Goal: Task Accomplishment & Management: Use online tool/utility

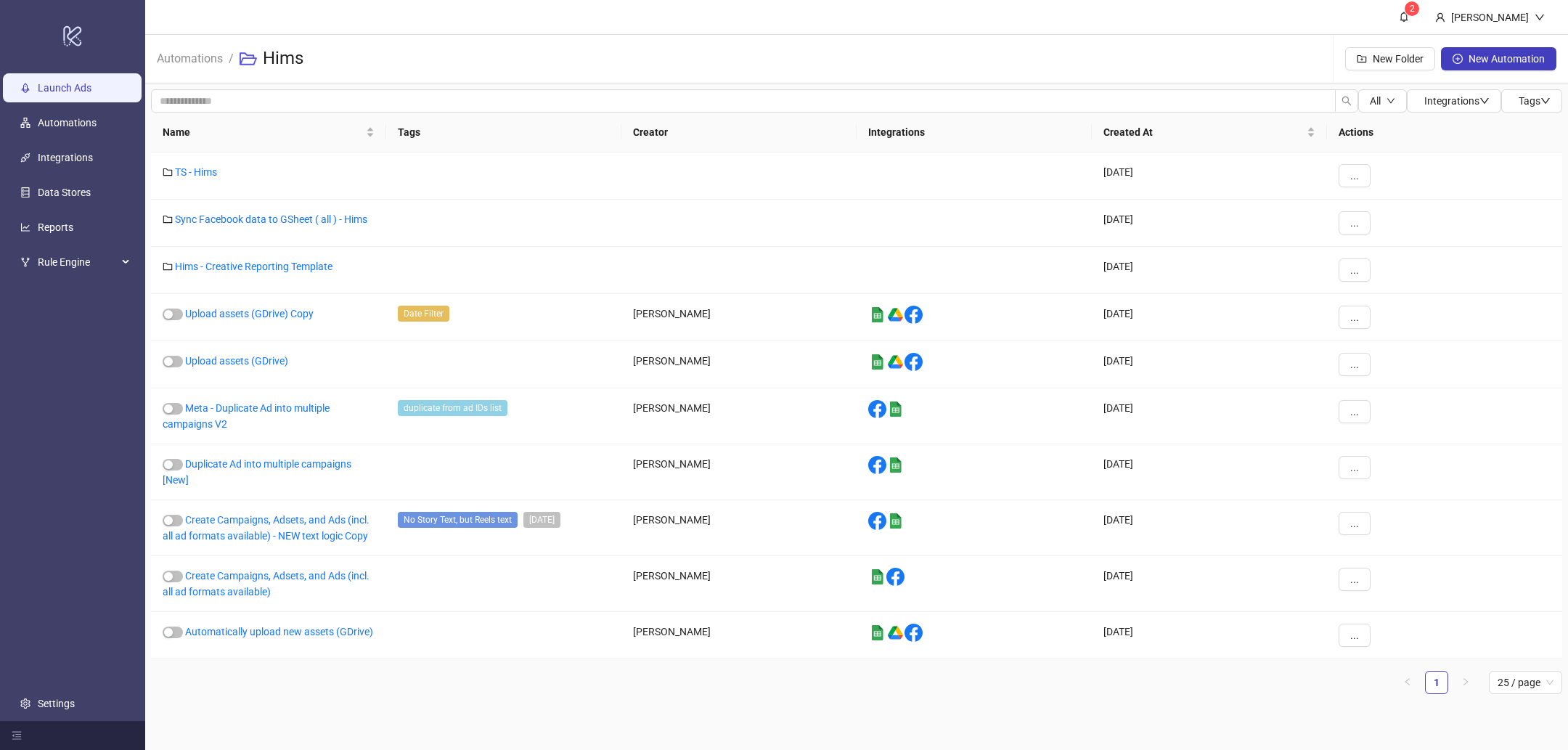
click at [38, 87] on link "Launch Ads" at bounding box center [64, 88] width 53 height 12
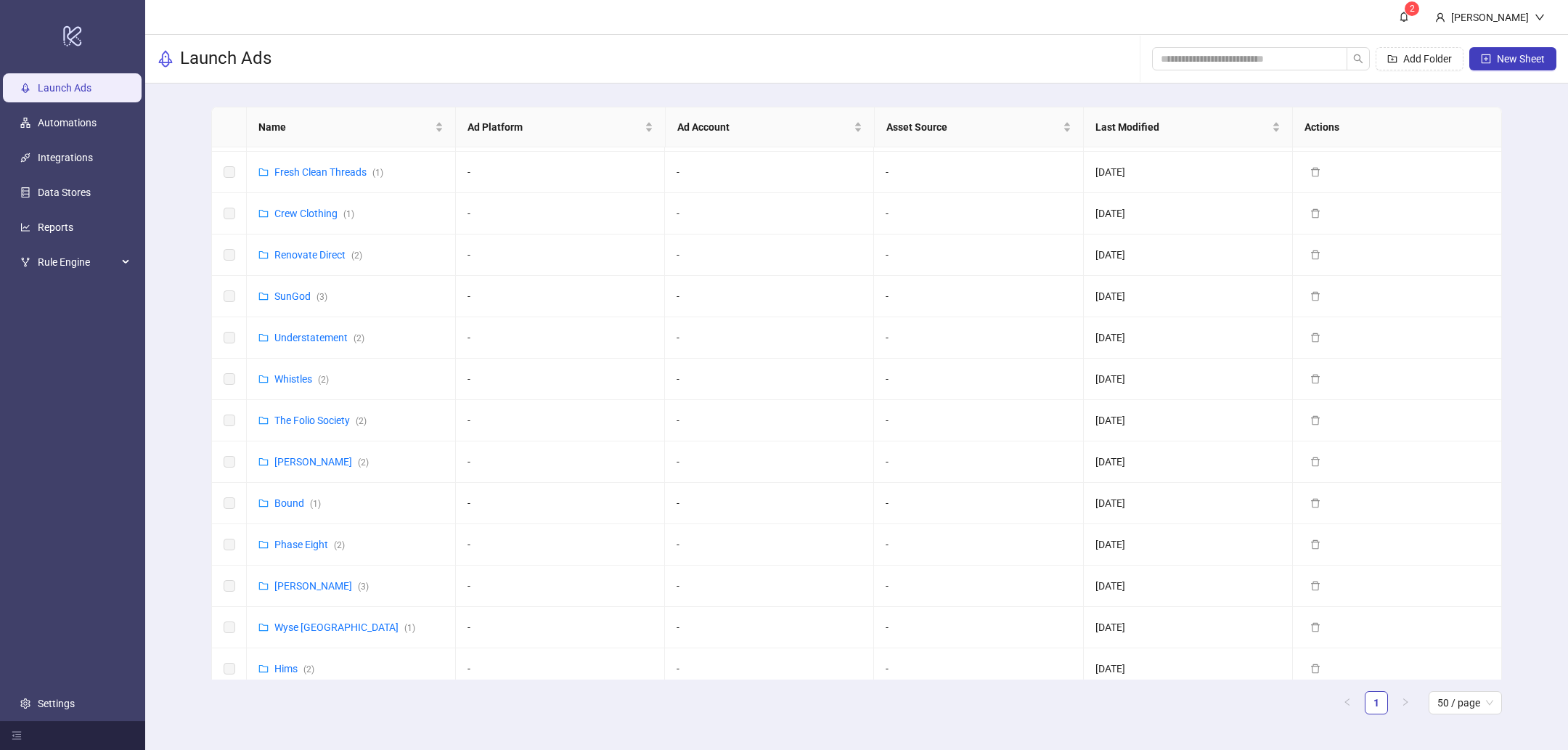
scroll to position [411, 0]
click at [290, 660] on link "Hims ( 2 )" at bounding box center [294, 666] width 40 height 12
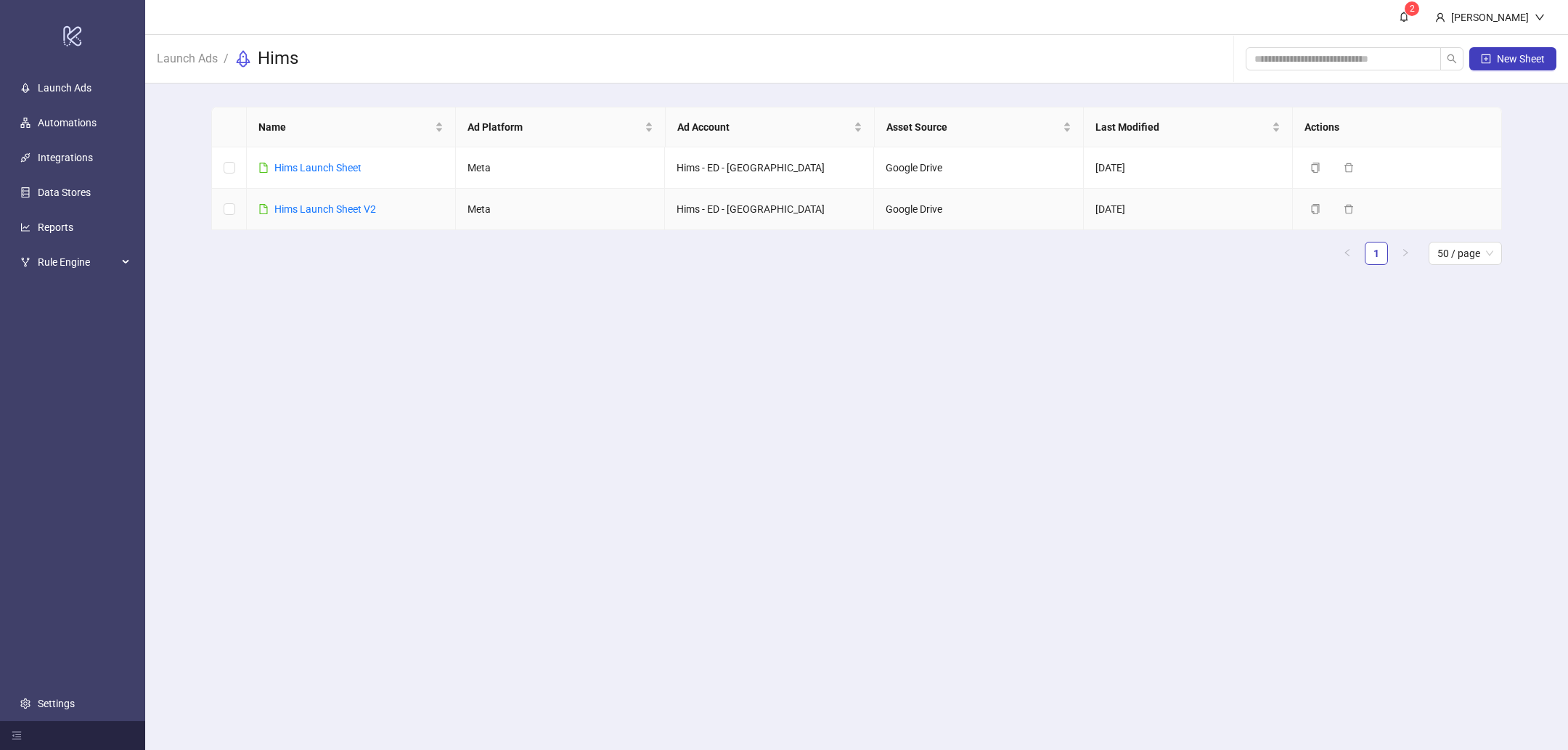
click at [350, 210] on link "Hims Launch Sheet V2" at bounding box center [325, 209] width 102 height 12
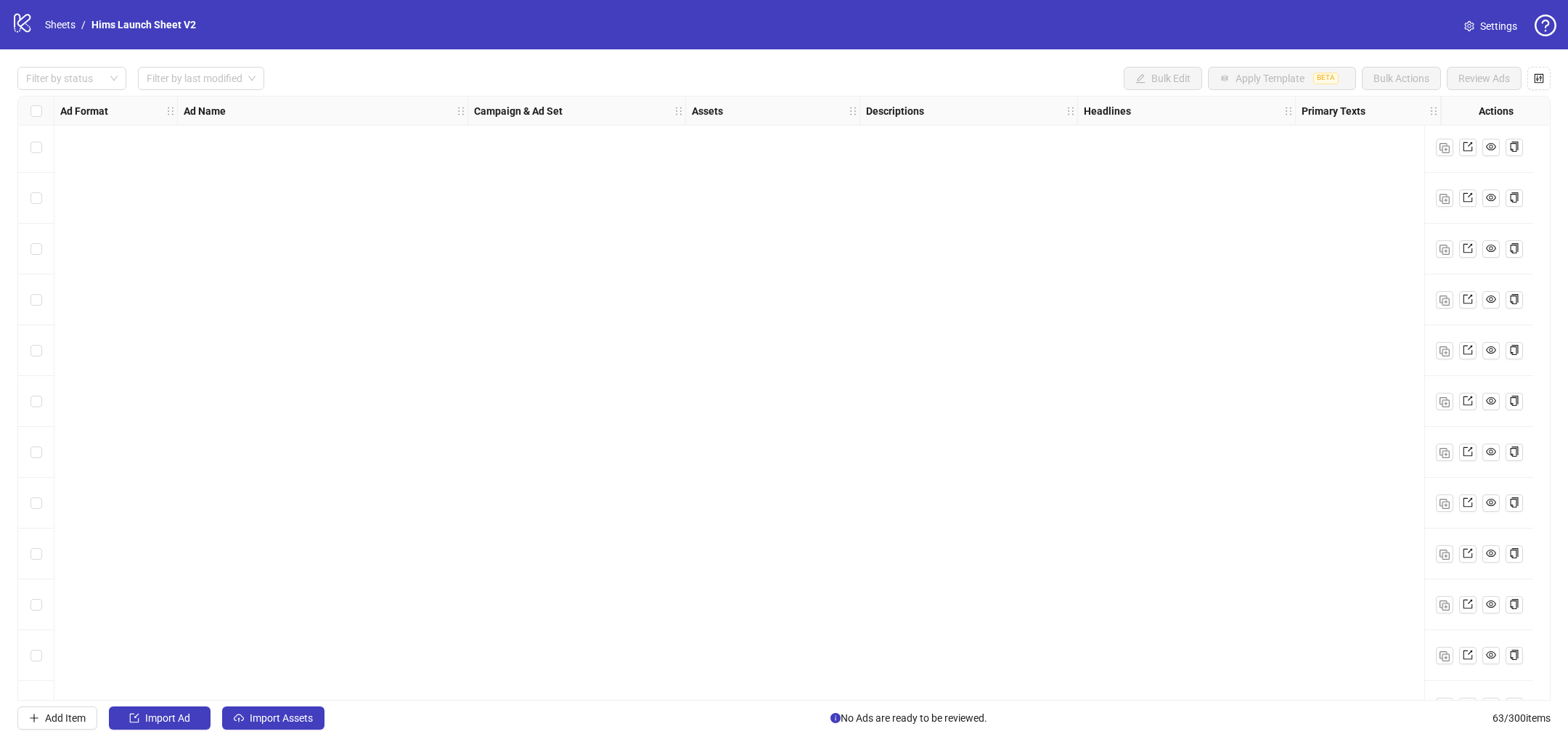
scroll to position [2632, 0]
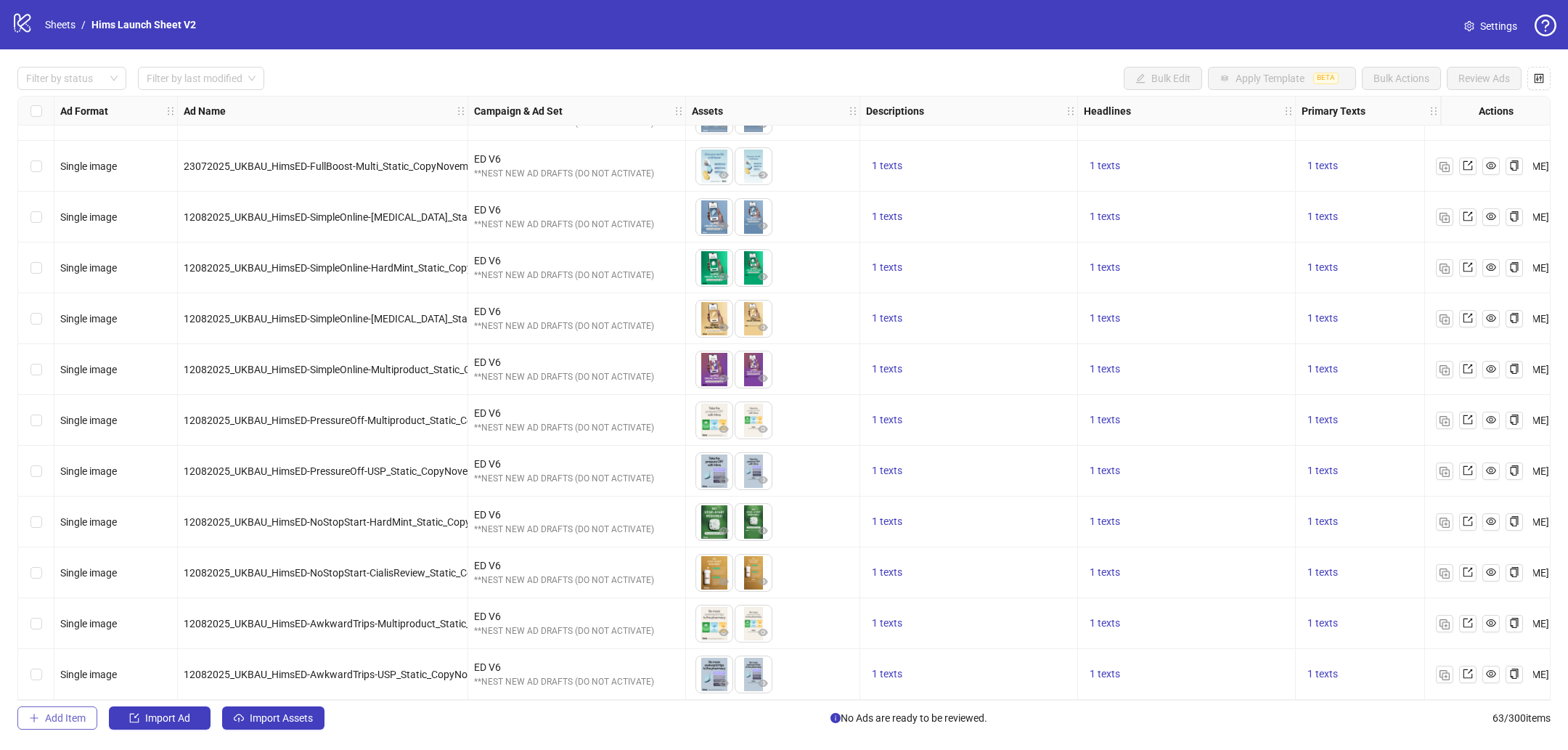
click at [65, 712] on span "Add Item" at bounding box center [65, 718] width 41 height 12
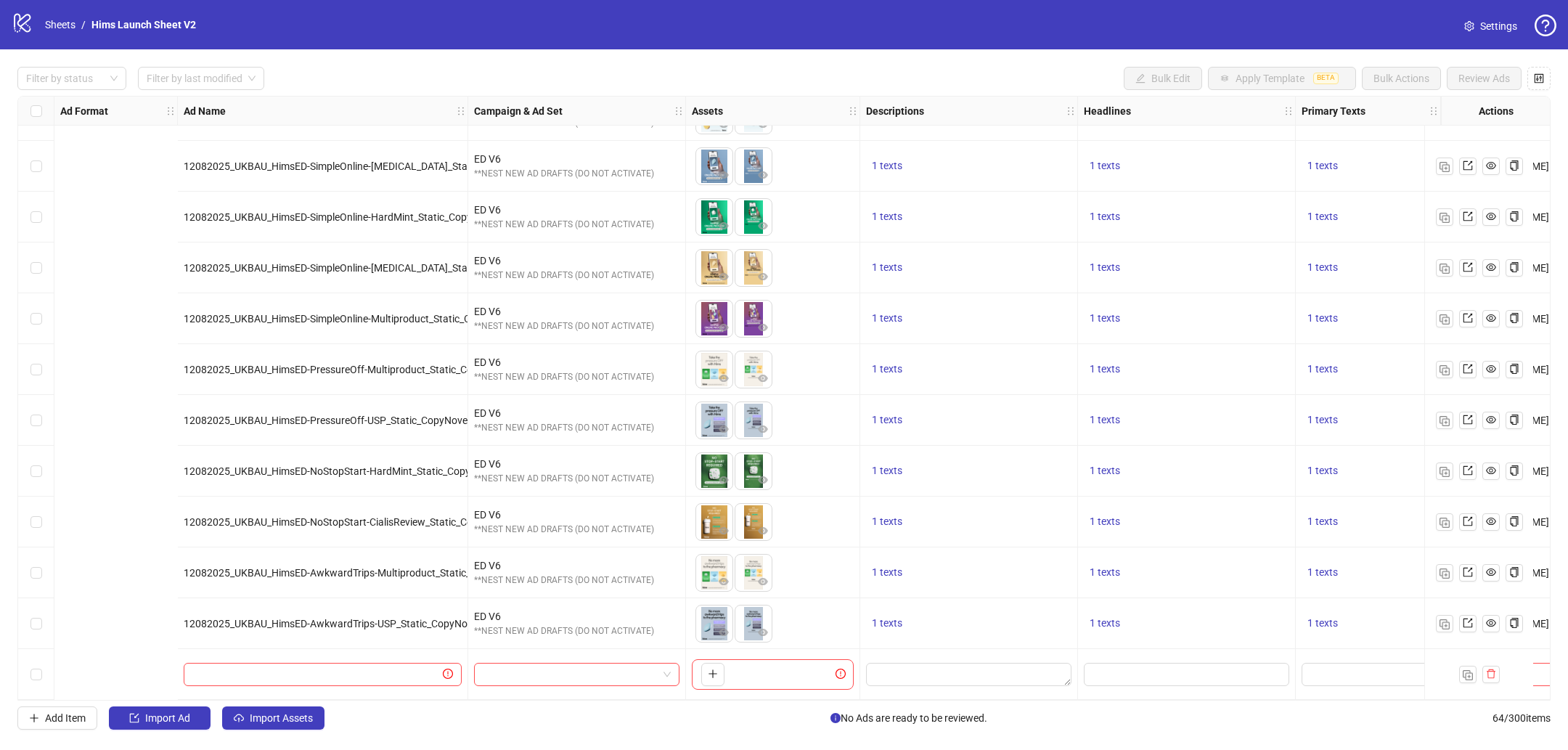
scroll to position [2683, 575]
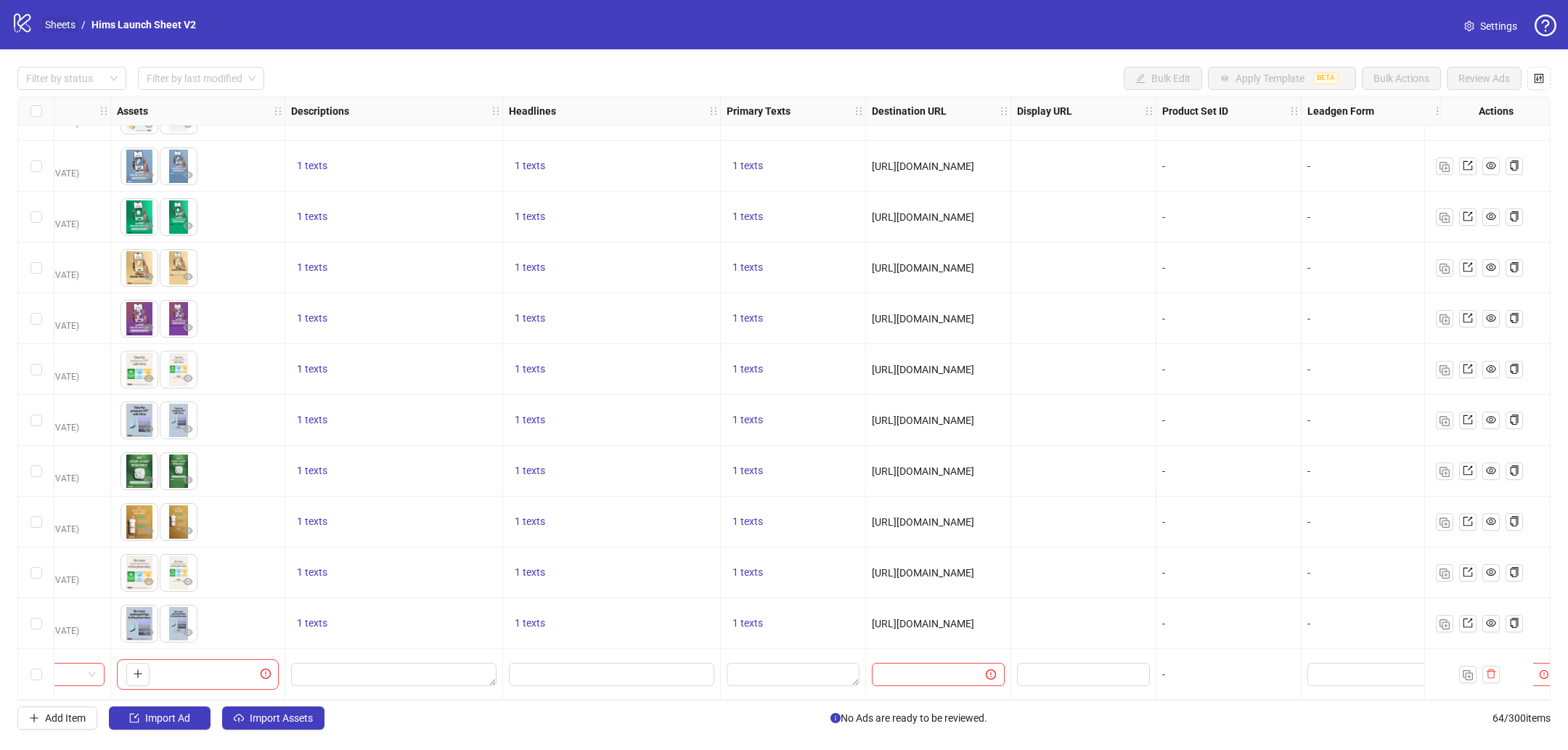
click at [58, 30] on link "Sheets" at bounding box center [60, 25] width 36 height 16
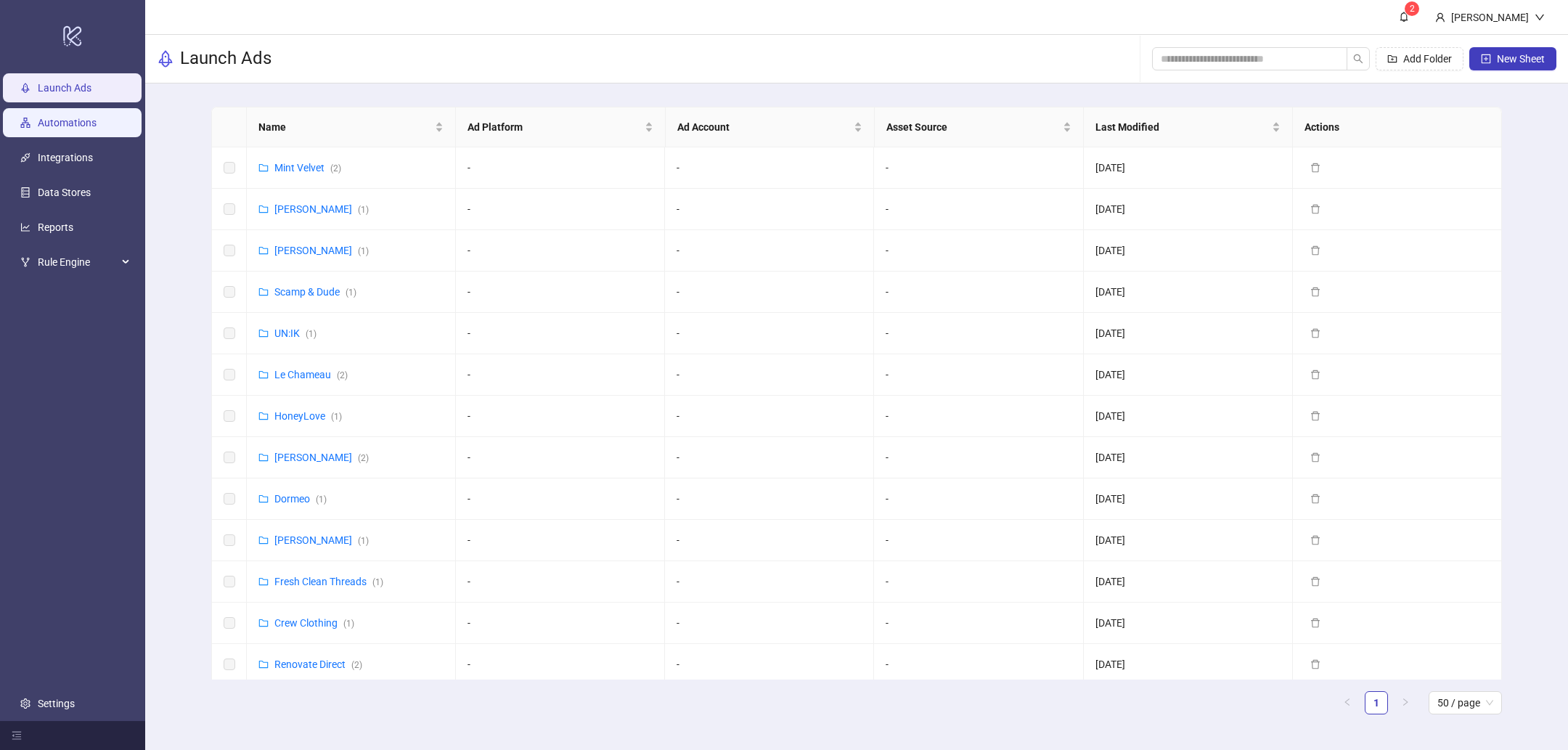
click at [75, 124] on link "Automations" at bounding box center [67, 123] width 59 height 12
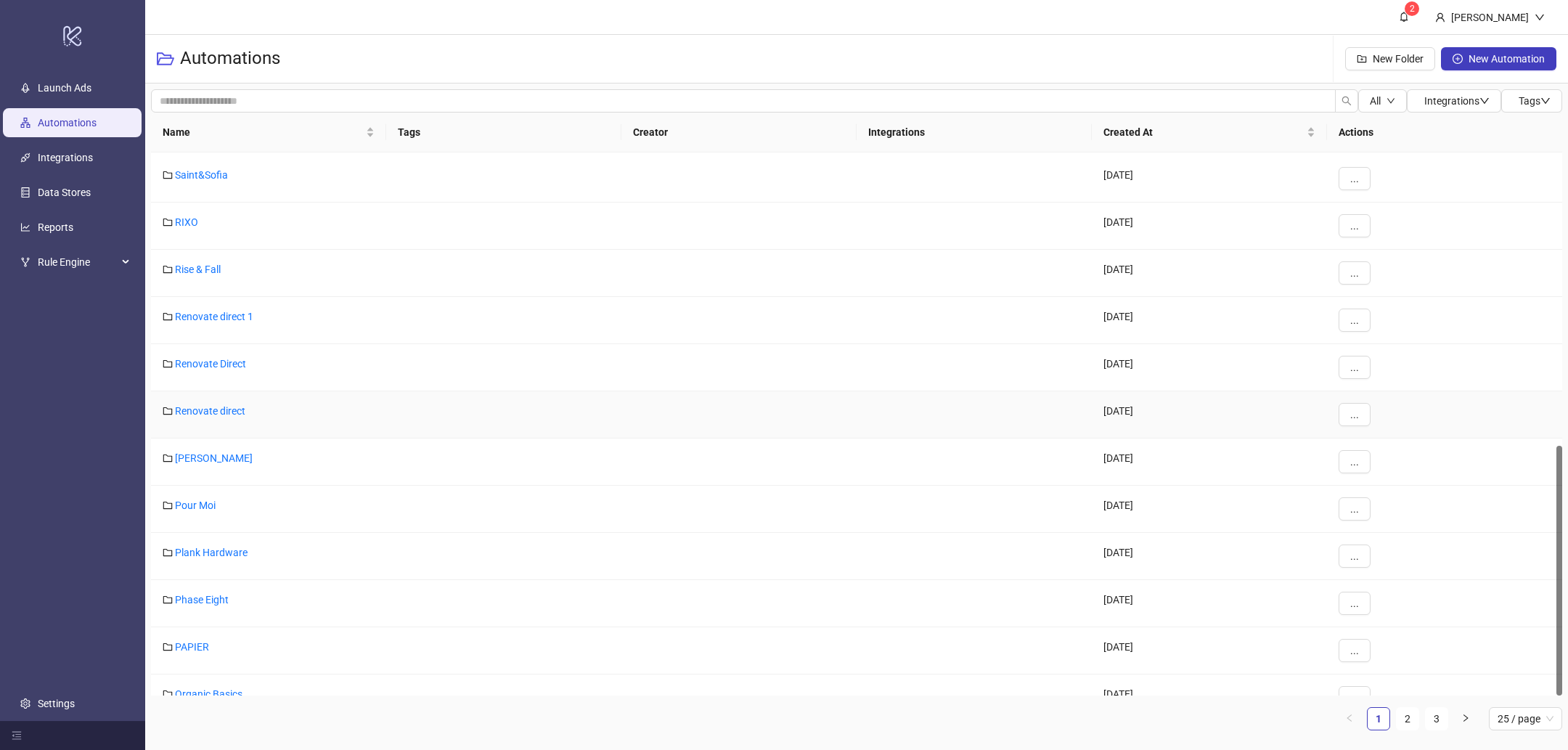
scroll to position [636, 0]
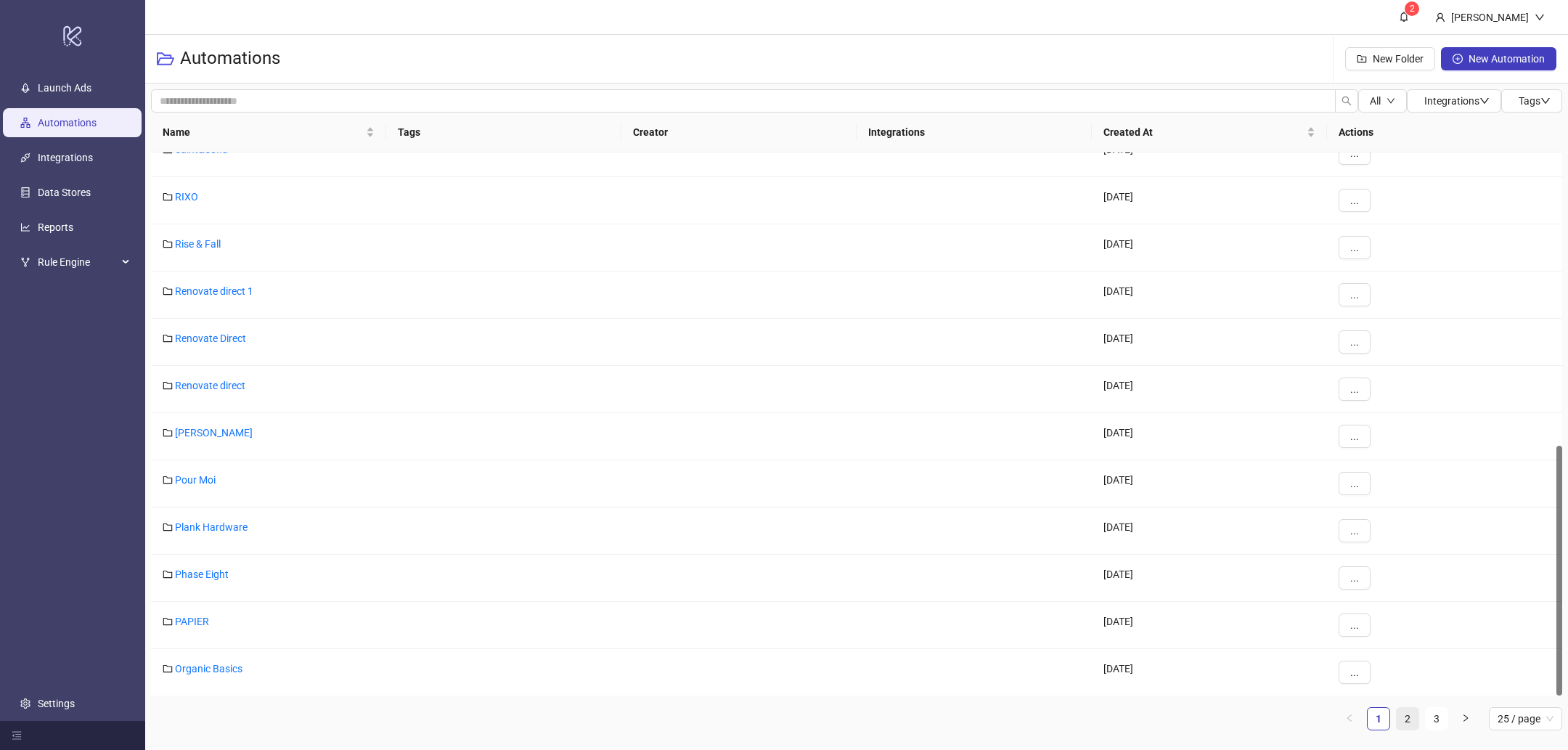
click at [1403, 720] on link "2" at bounding box center [1407, 718] width 21 height 21
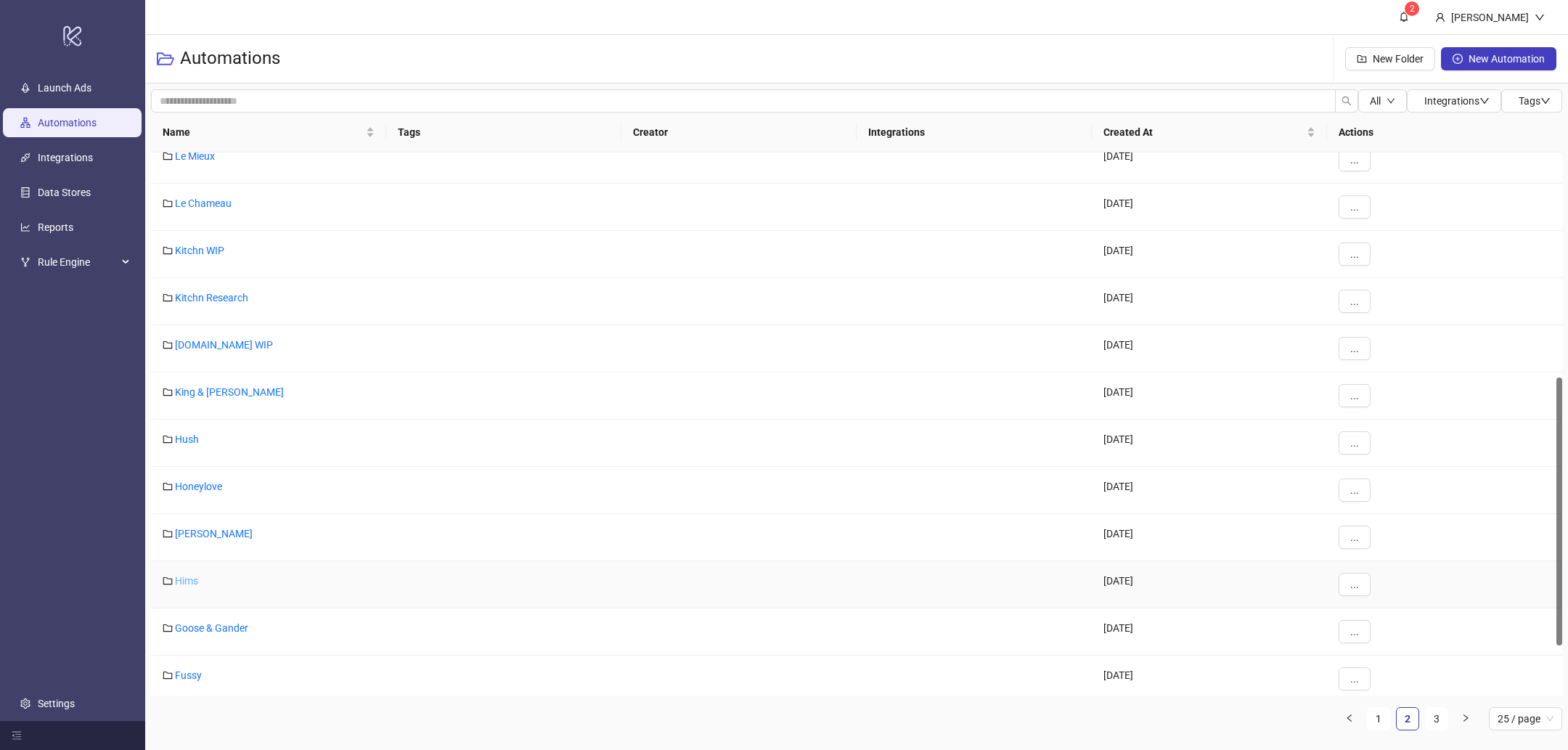
click at [193, 577] on link "Hims" at bounding box center [186, 581] width 23 height 12
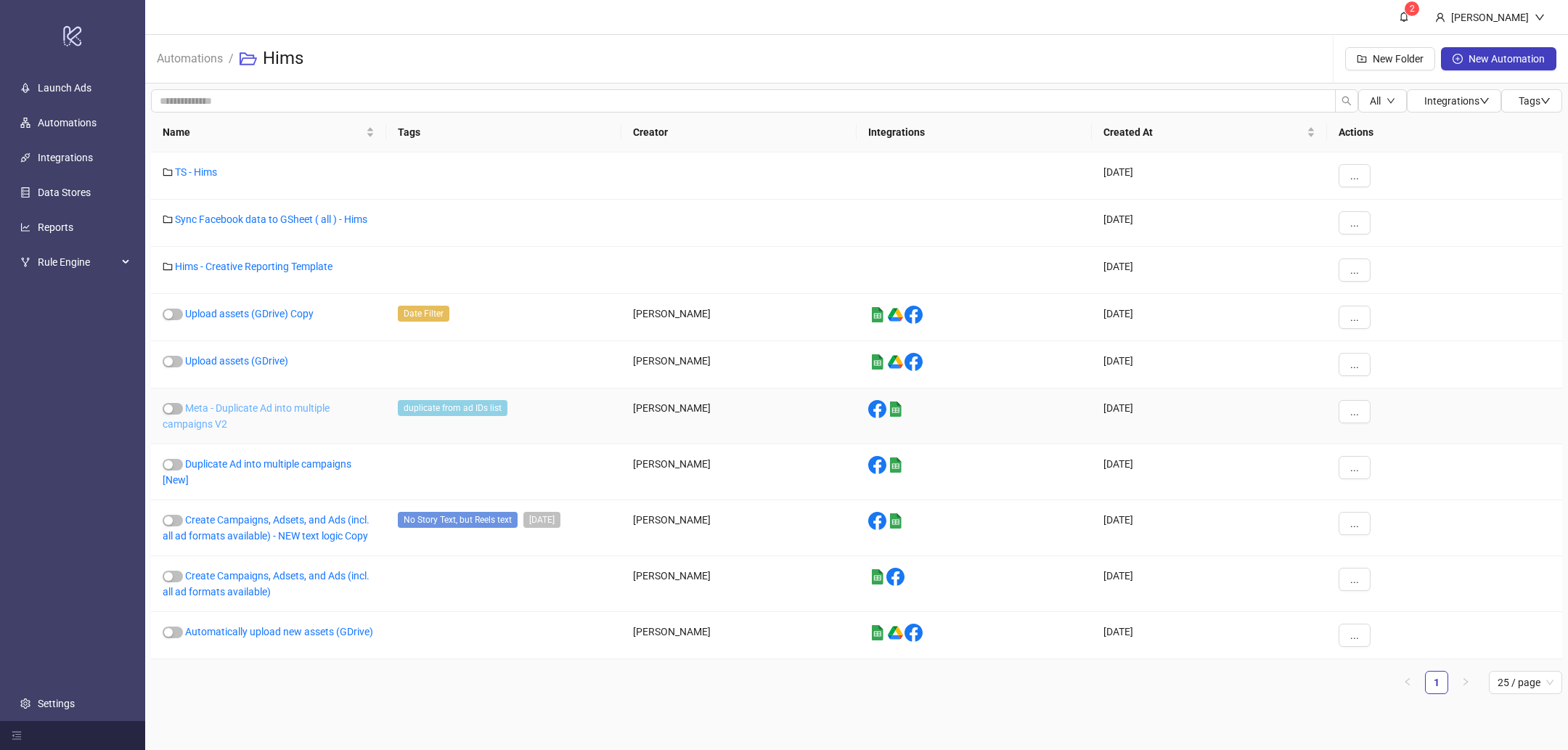
click at [261, 406] on link "Meta - Duplicate Ad into multiple campaigns V2" at bounding box center [245, 416] width 167 height 27
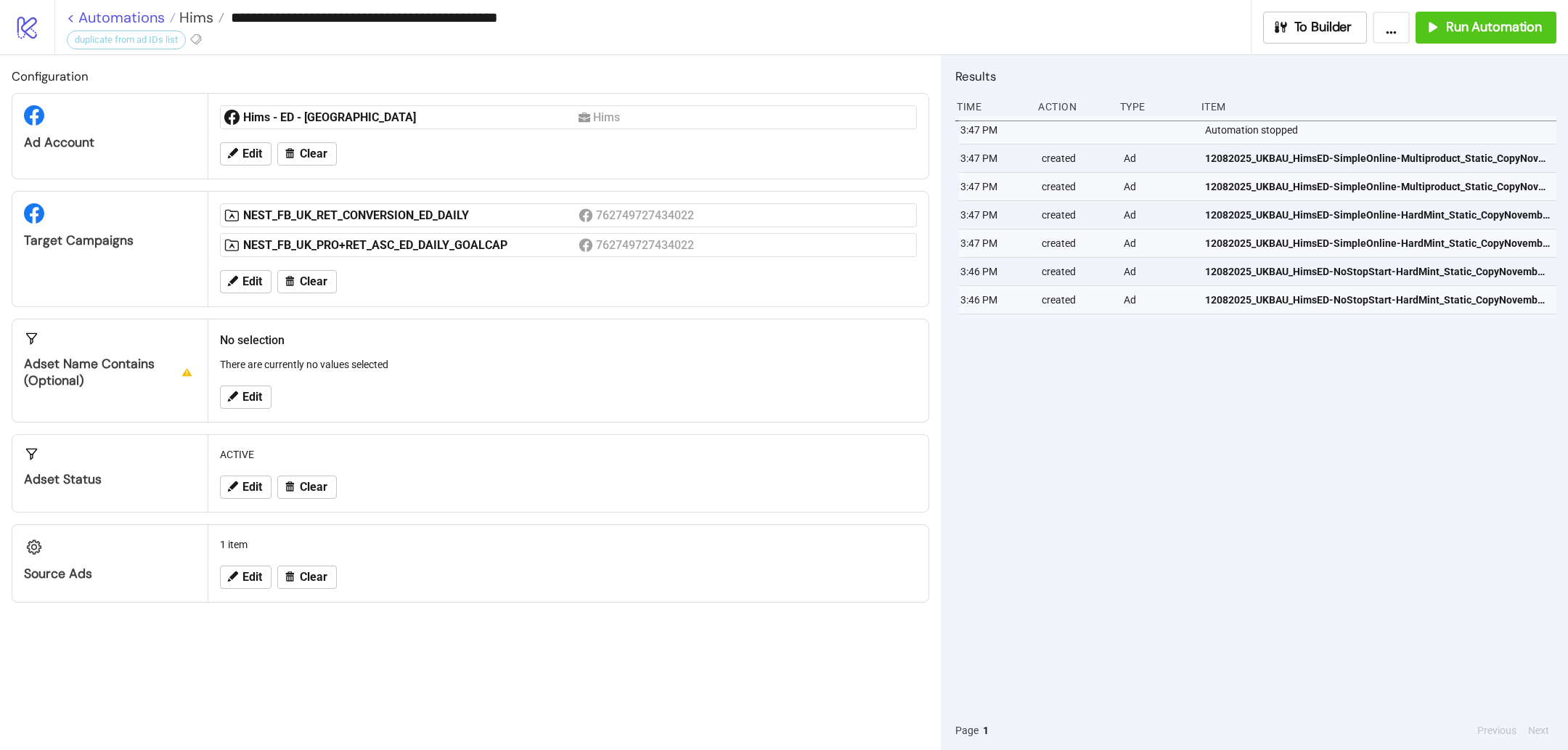
click at [115, 19] on link "< Automations" at bounding box center [121, 18] width 109 height 15
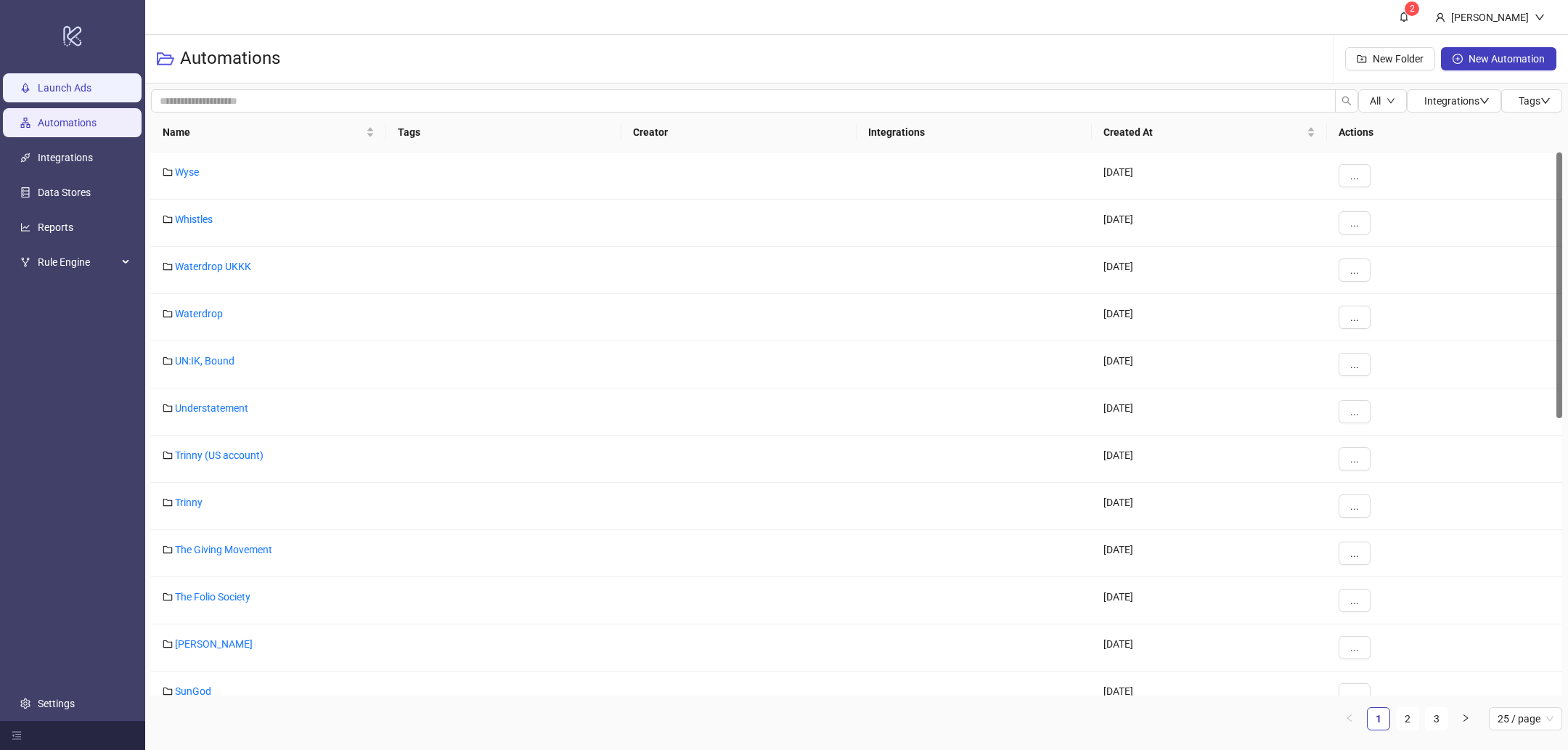
click at [48, 93] on link "Launch Ads" at bounding box center [64, 88] width 53 height 12
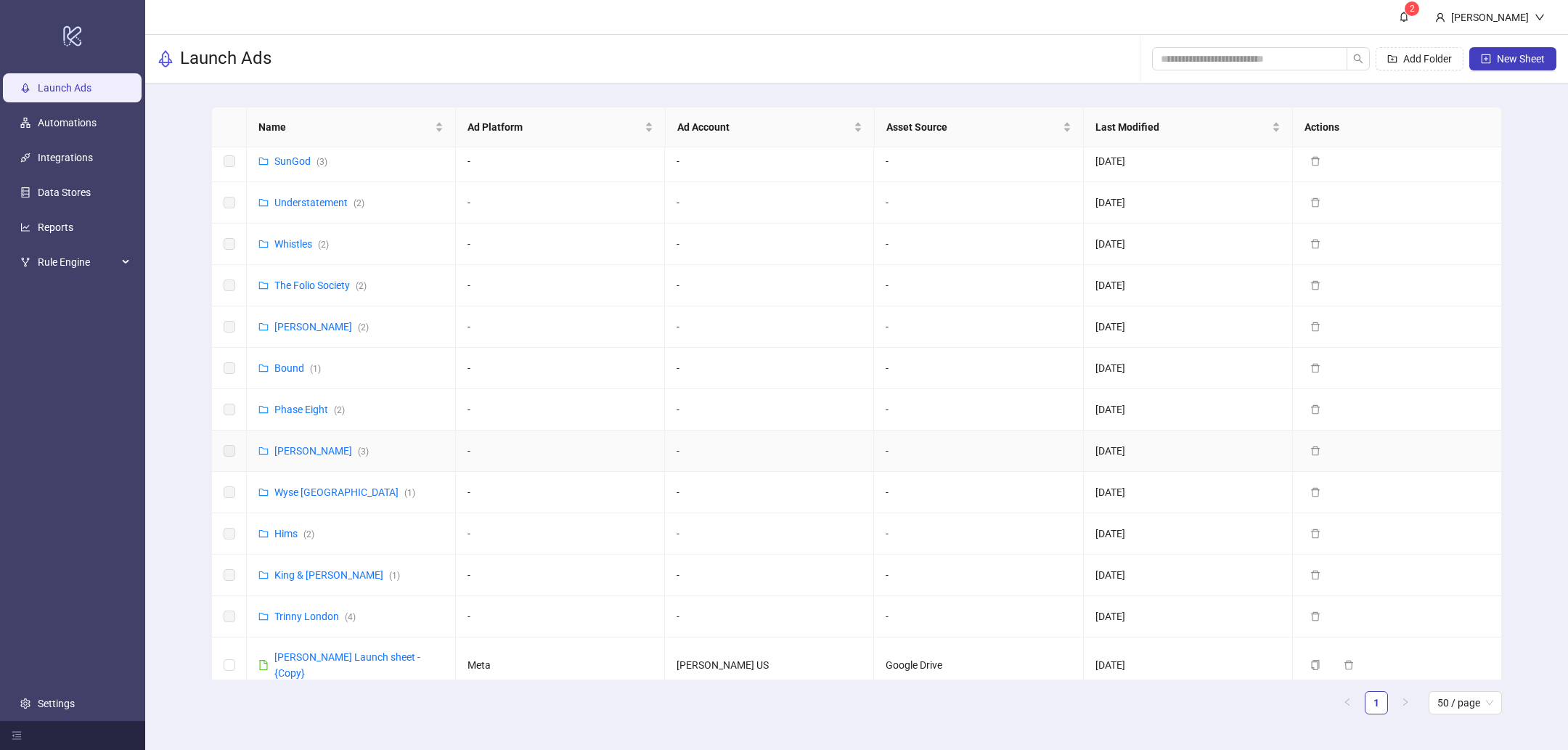
scroll to position [597, 0]
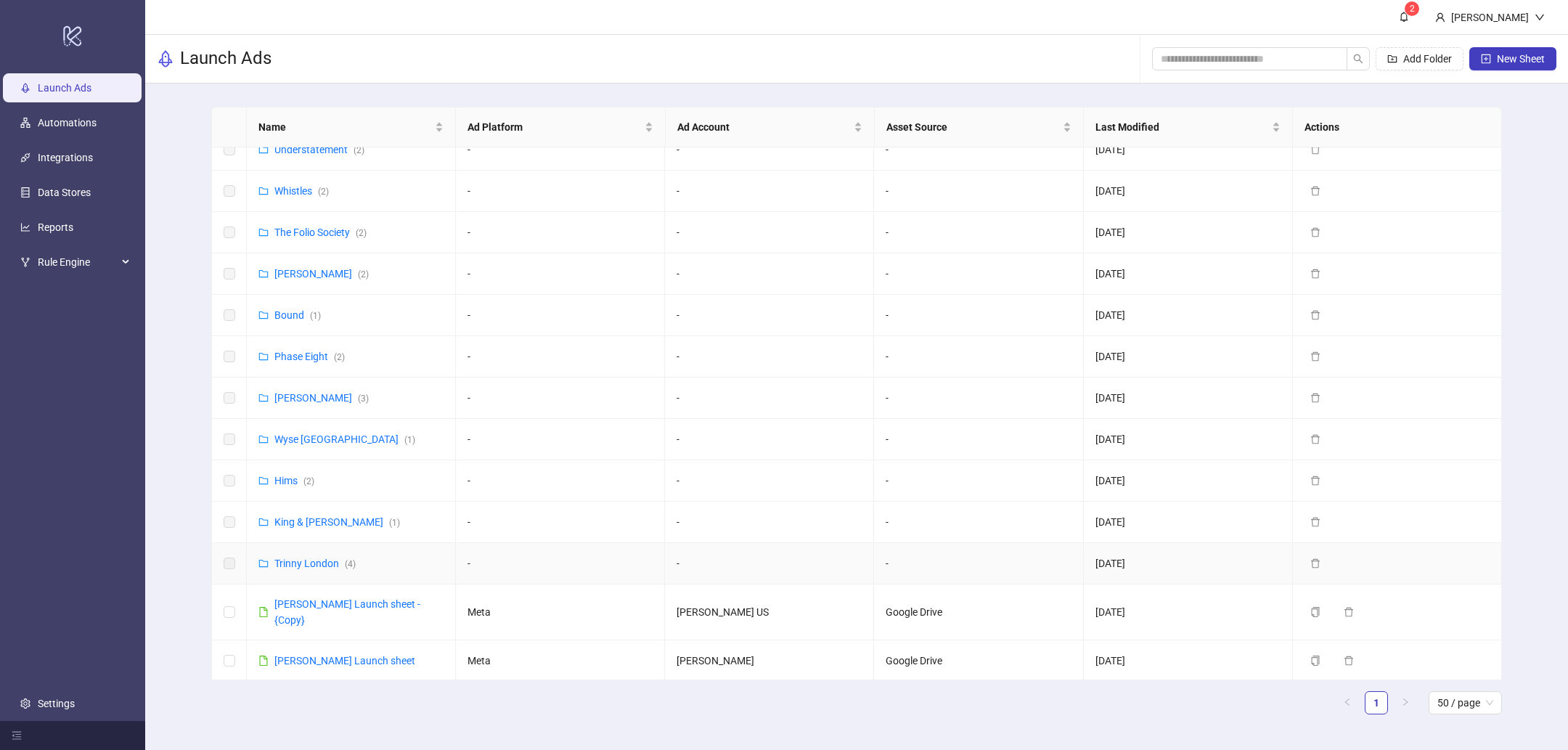
click at [307, 561] on link "Trinny London ( 4 )" at bounding box center [315, 563] width 82 height 12
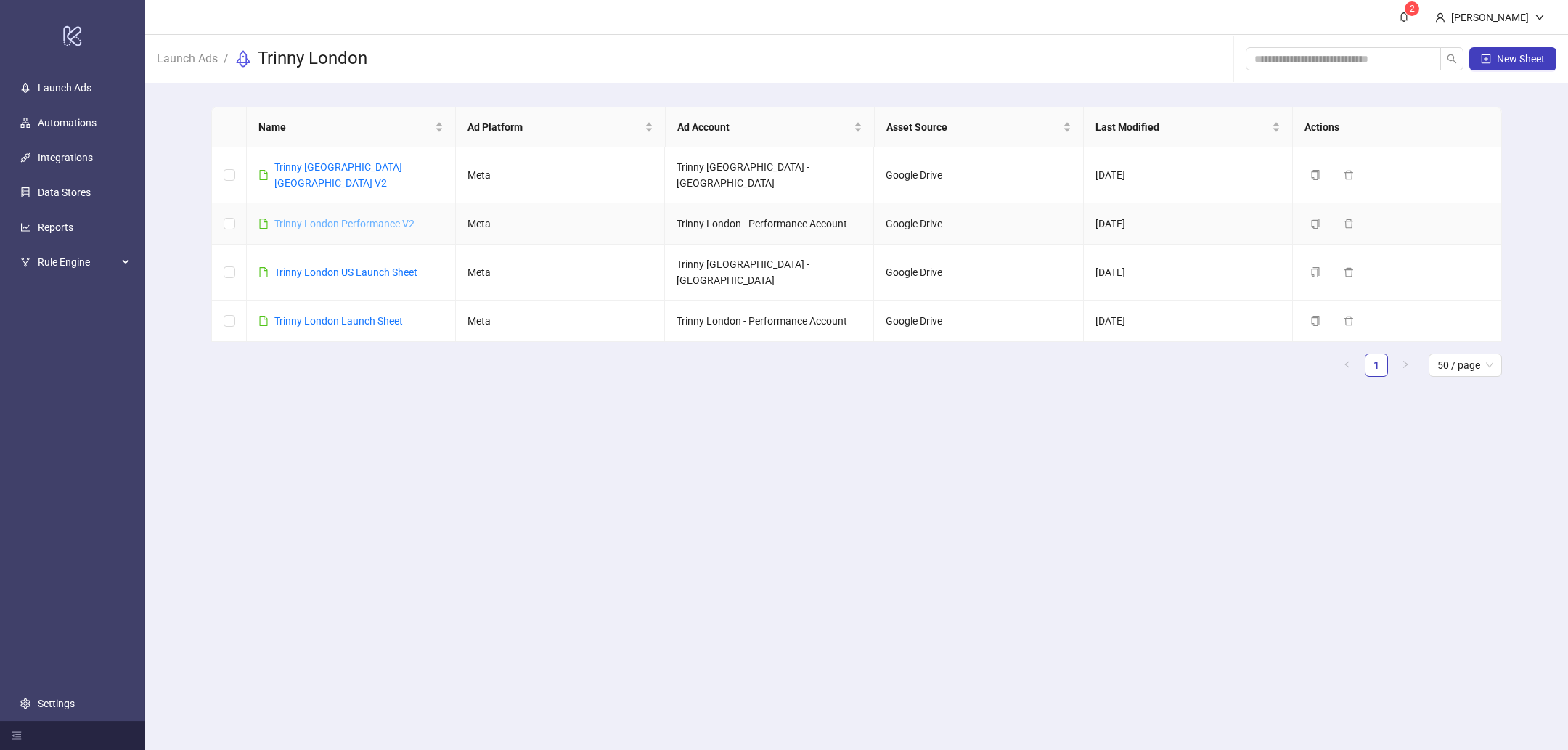
click at [393, 218] on link "Trinny London Performance V2" at bounding box center [344, 224] width 140 height 12
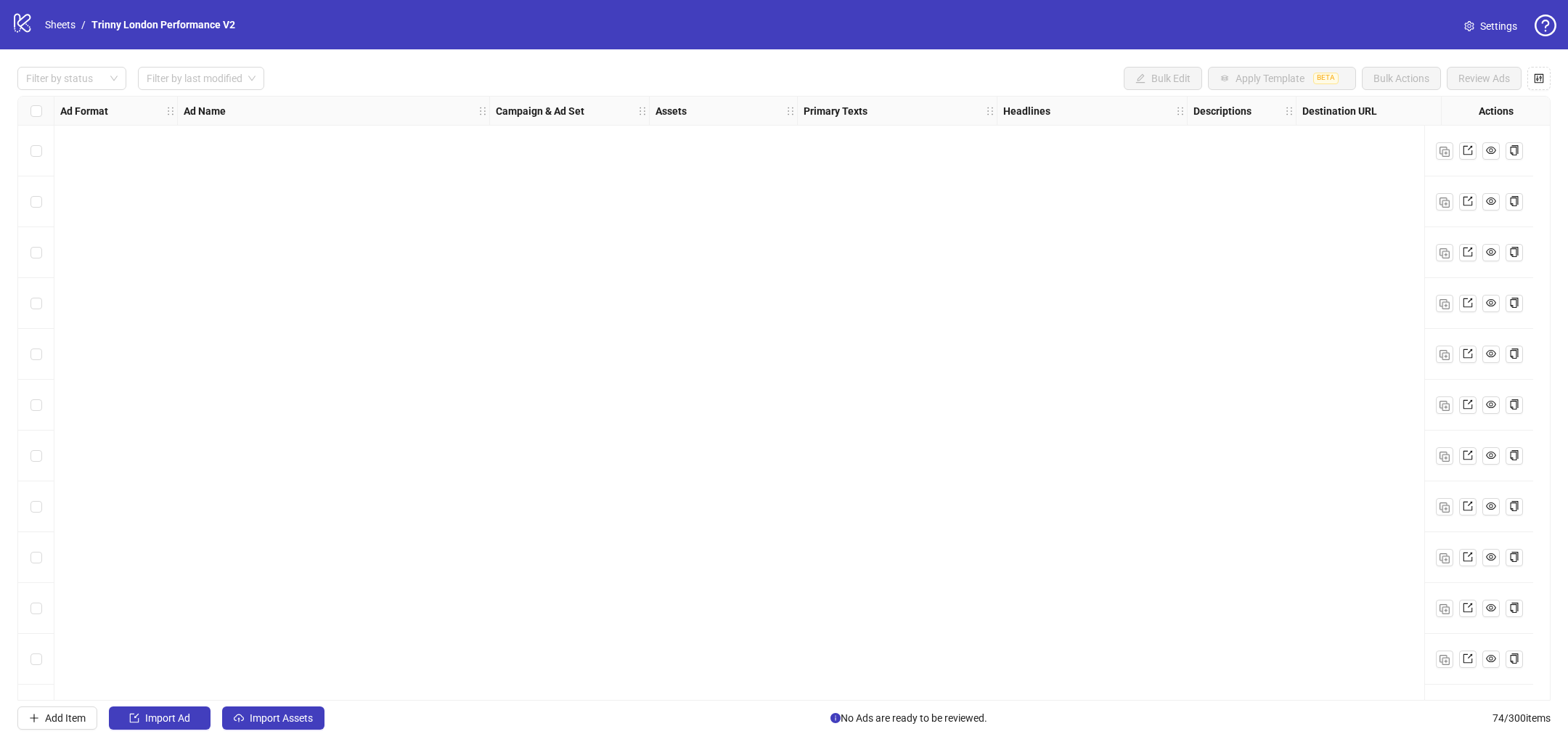
scroll to position [3190, 0]
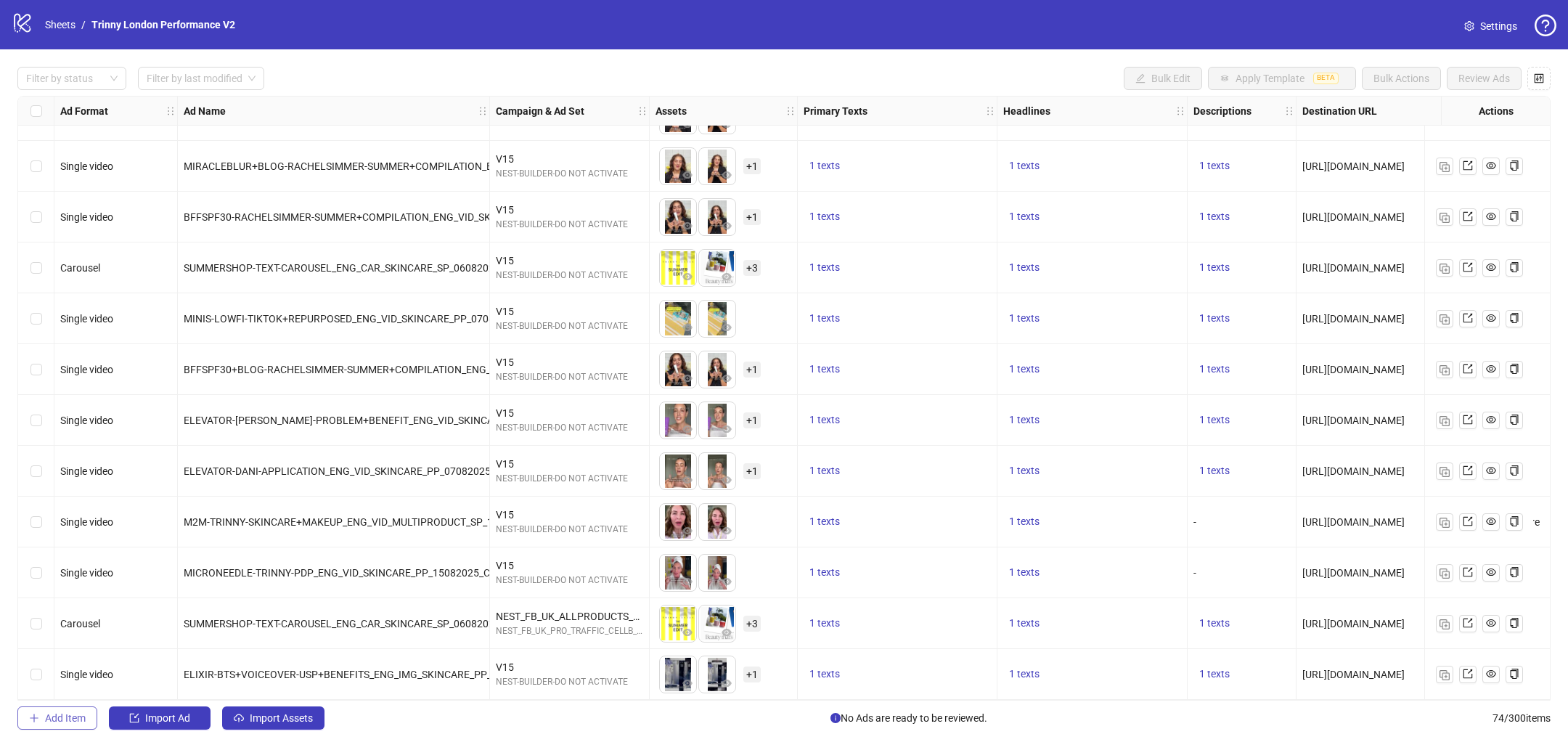
click at [53, 711] on button "Add Item" at bounding box center [58, 717] width 80 height 23
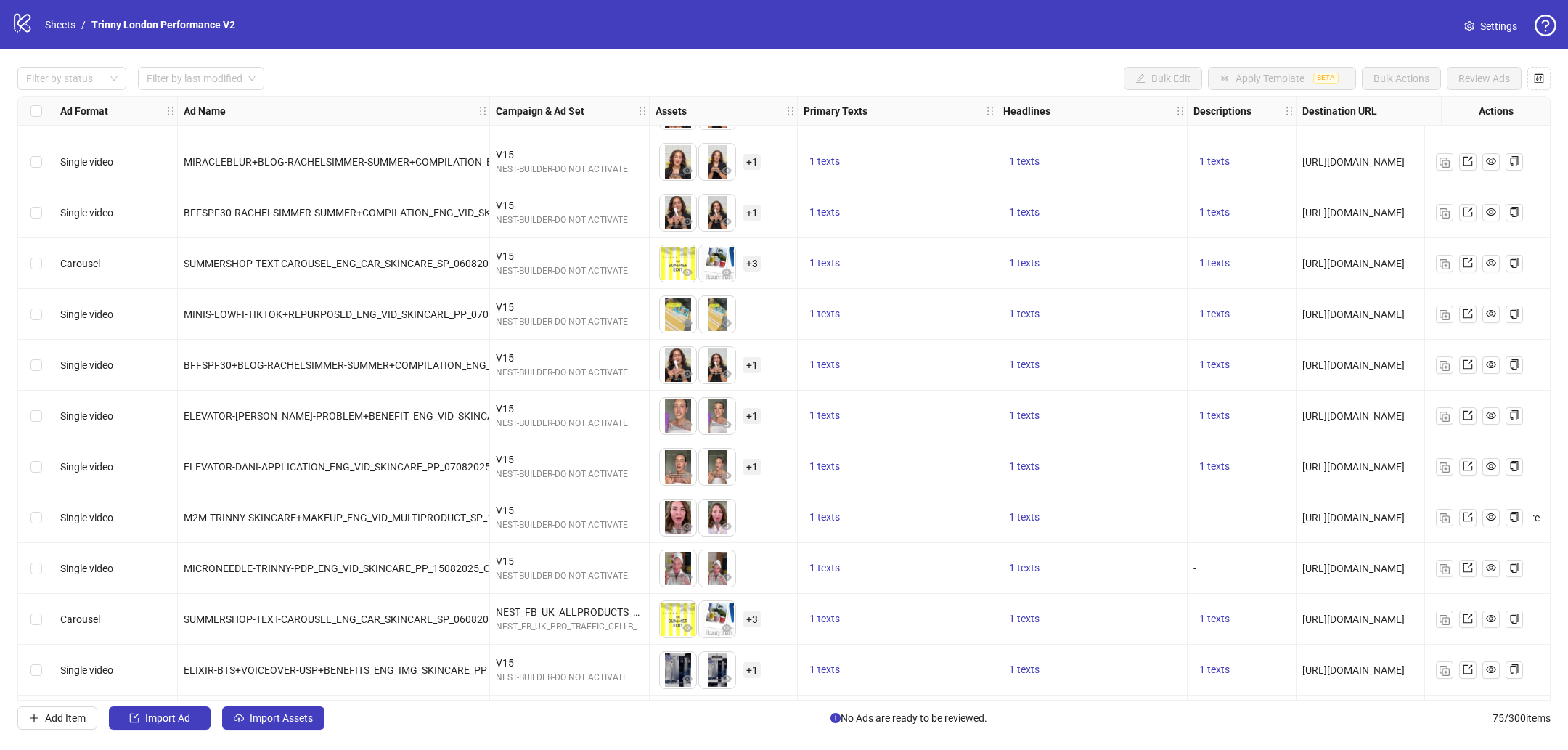
scroll to position [3242, 0]
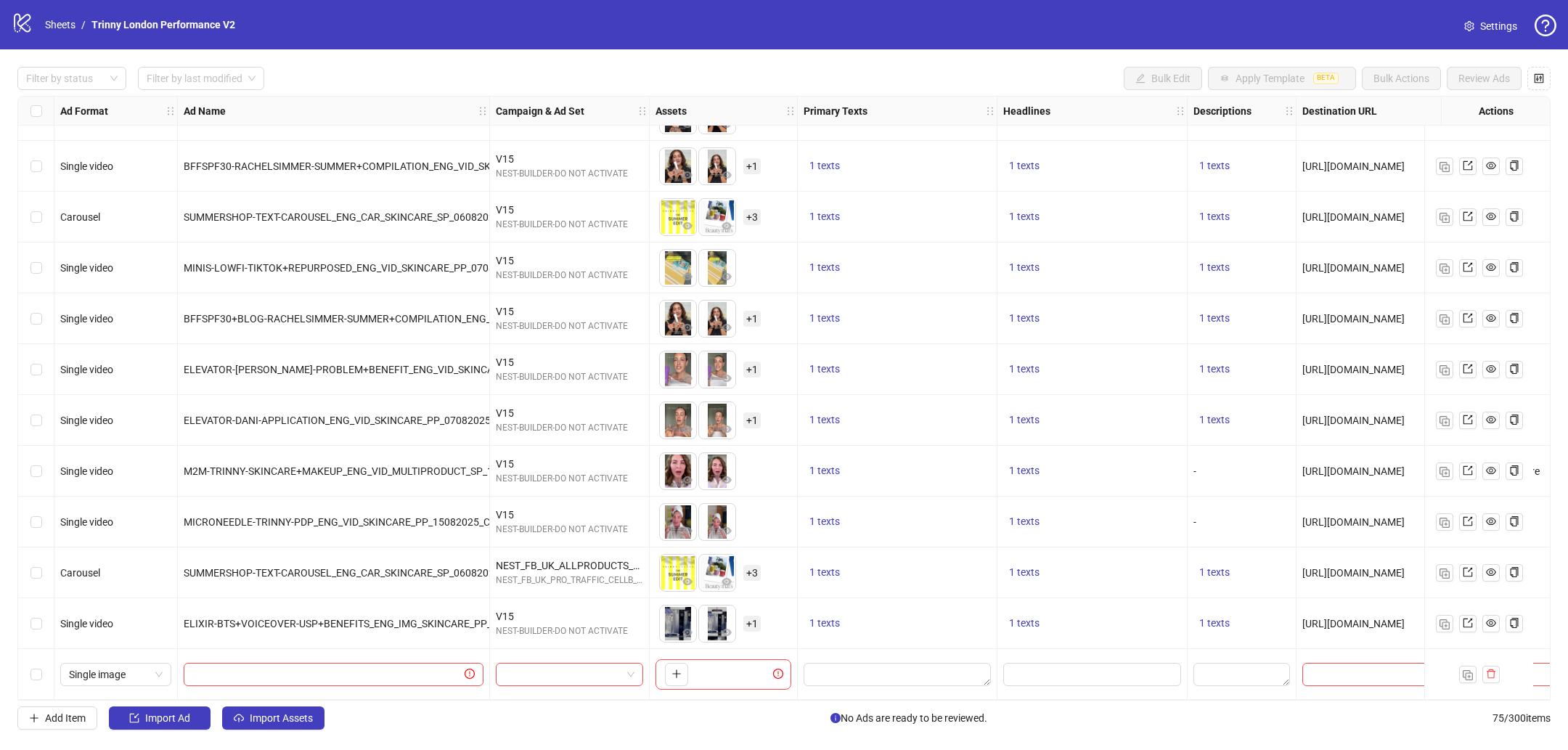
click at [670, 683] on div "To pick up a draggable item, press the space bar. While dragging, use the arrow…" at bounding box center [723, 674] width 136 height 30
click at [672, 680] on button "button" at bounding box center [676, 674] width 23 height 23
click at [127, 674] on span "Single image" at bounding box center [116, 674] width 93 height 21
click at [127, 551] on div "Single video" at bounding box center [116, 548] width 88 height 16
click at [676, 663] on button "button" at bounding box center [676, 674] width 23 height 23
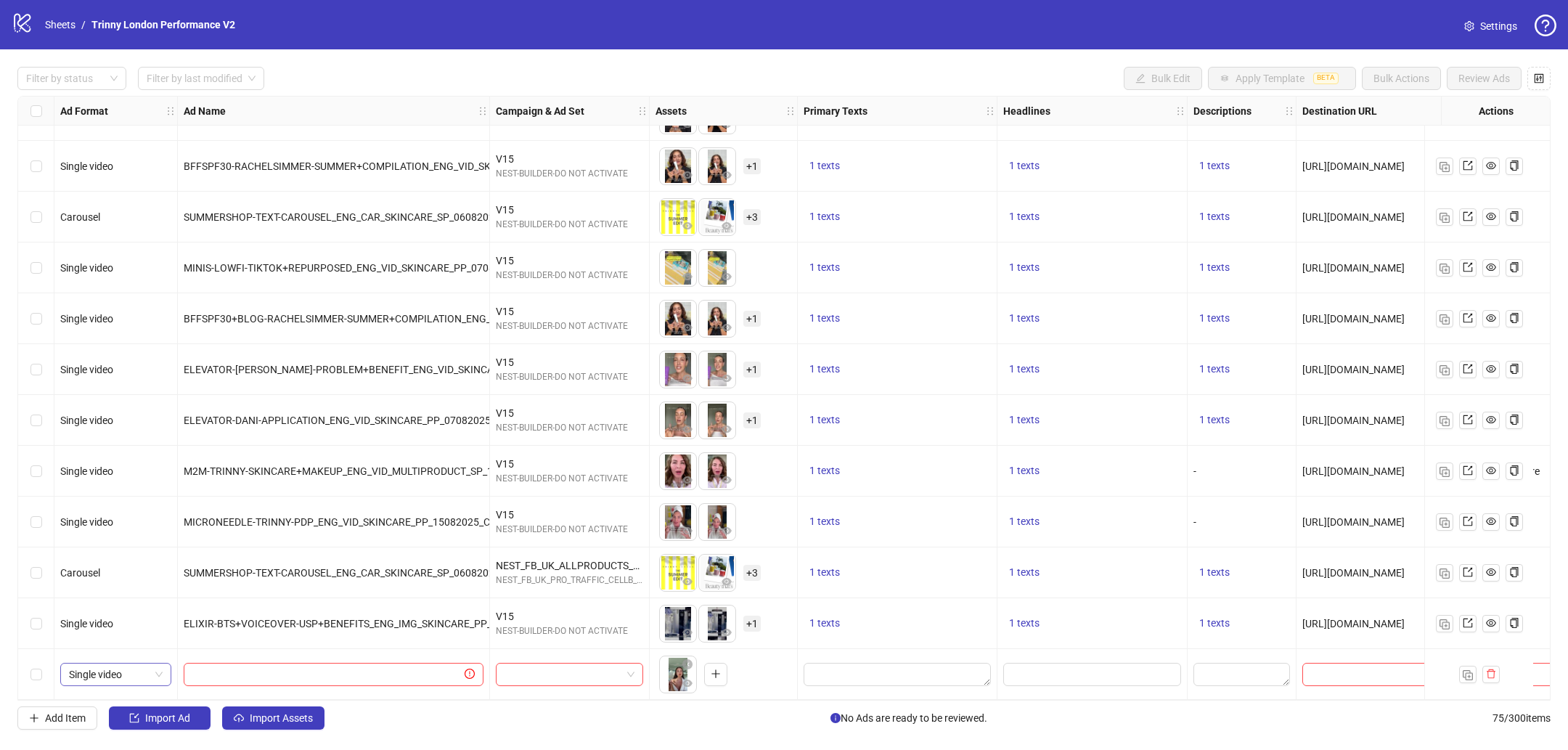
click at [124, 678] on span "Single video" at bounding box center [116, 674] width 93 height 21
click at [259, 666] on input "text" at bounding box center [327, 674] width 269 height 16
click at [188, 721] on span "Import Ad" at bounding box center [167, 718] width 45 height 12
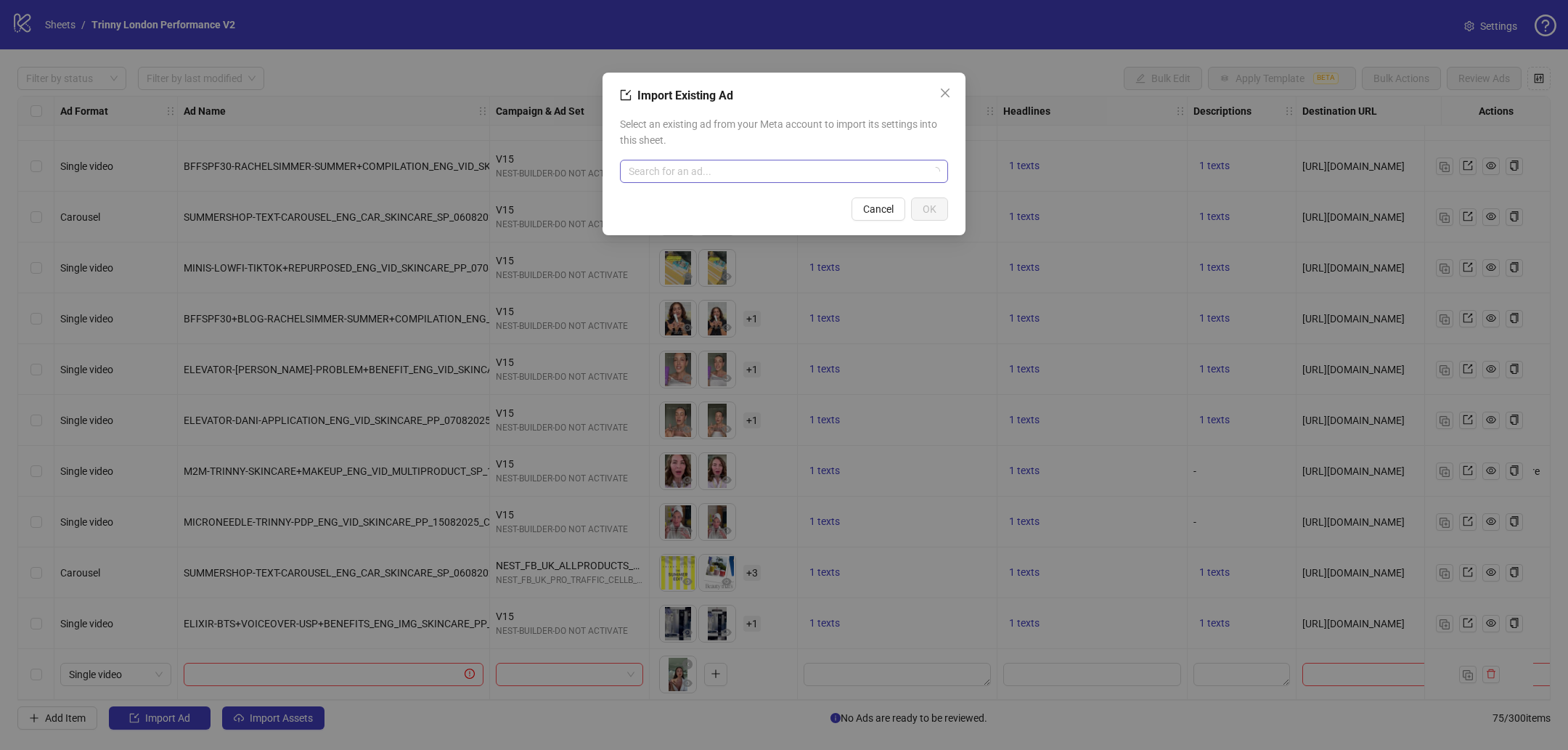
click at [785, 167] on input "search" at bounding box center [777, 170] width 298 height 21
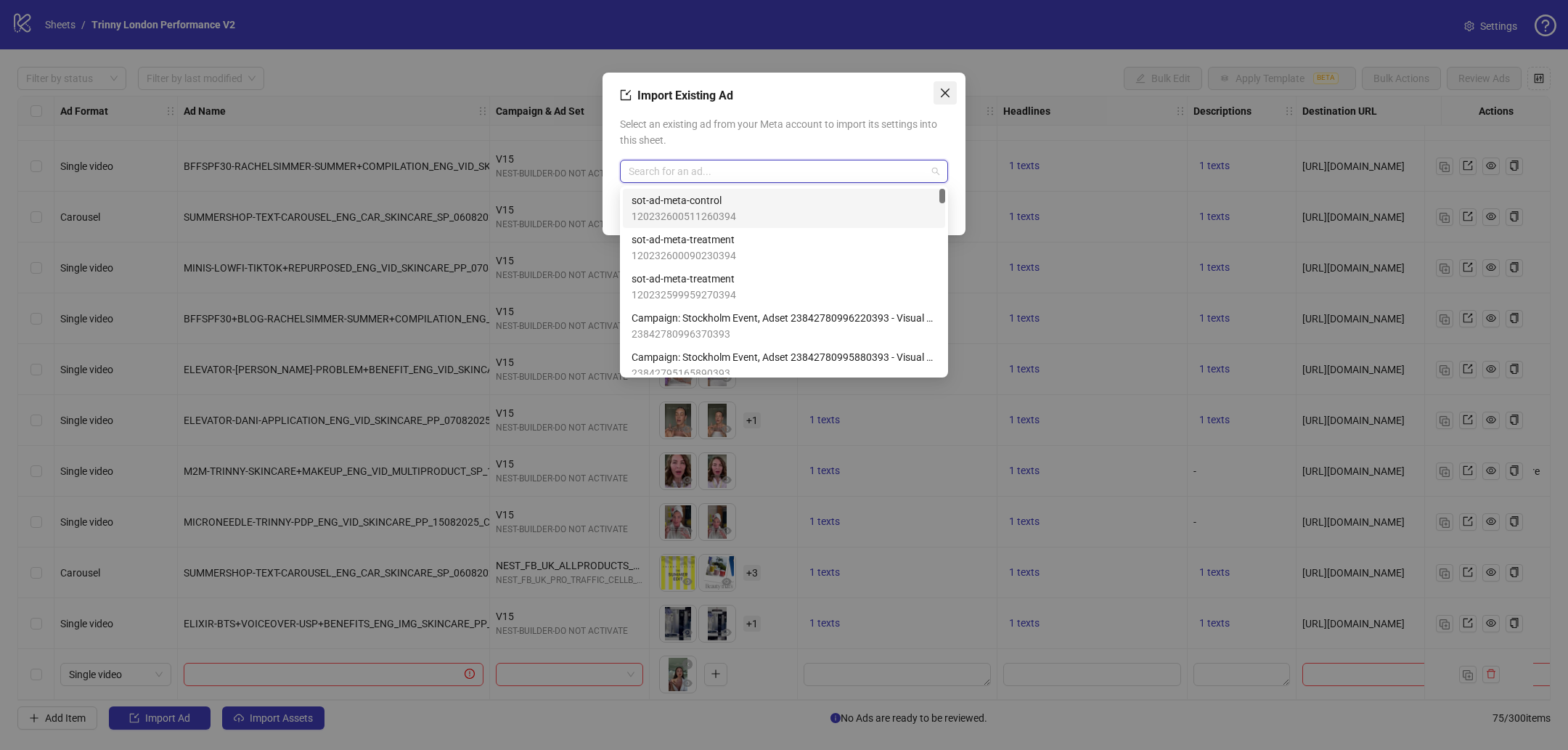
click at [940, 102] on button "Close" at bounding box center [945, 93] width 23 height 23
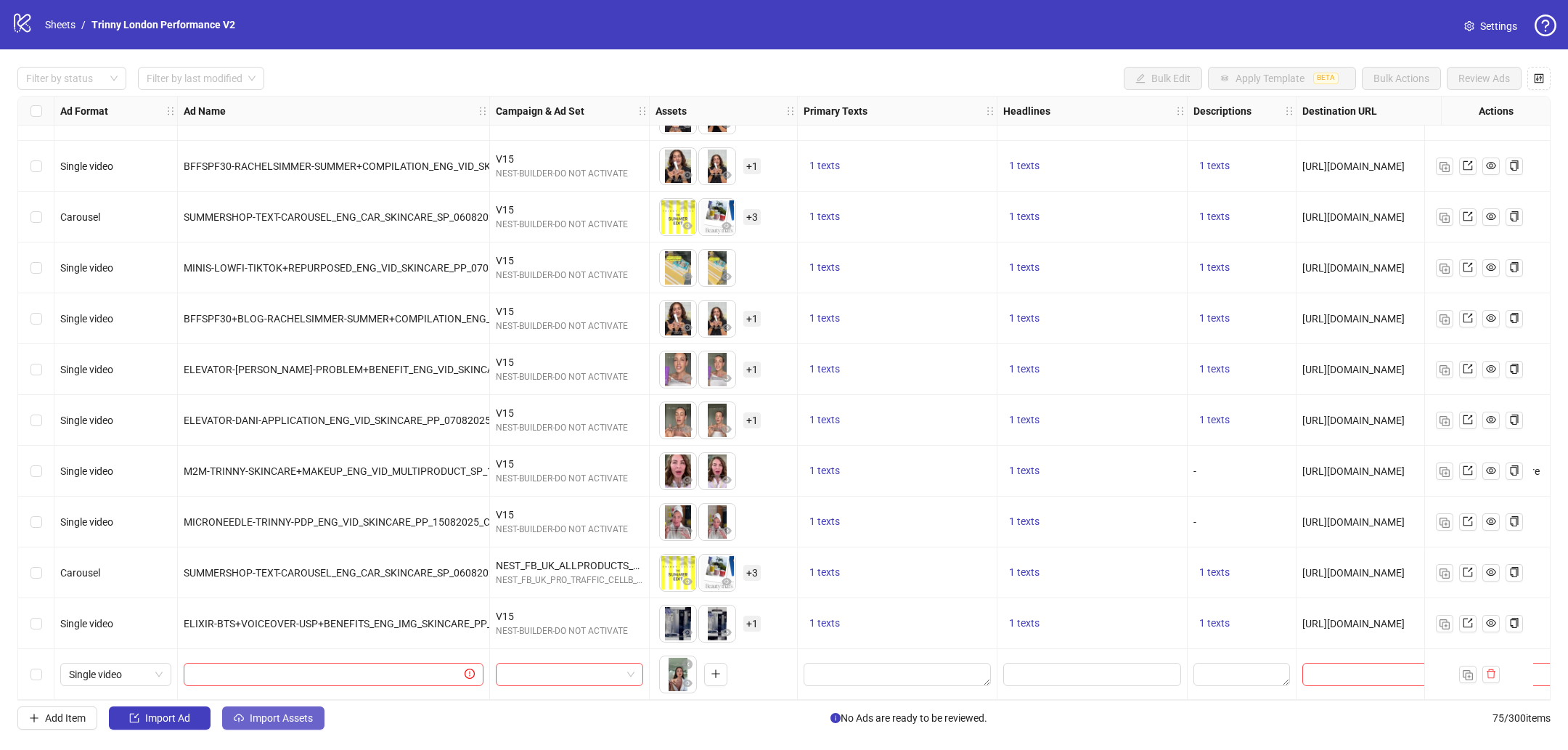
click at [277, 713] on span "Import Assets" at bounding box center [281, 718] width 63 height 12
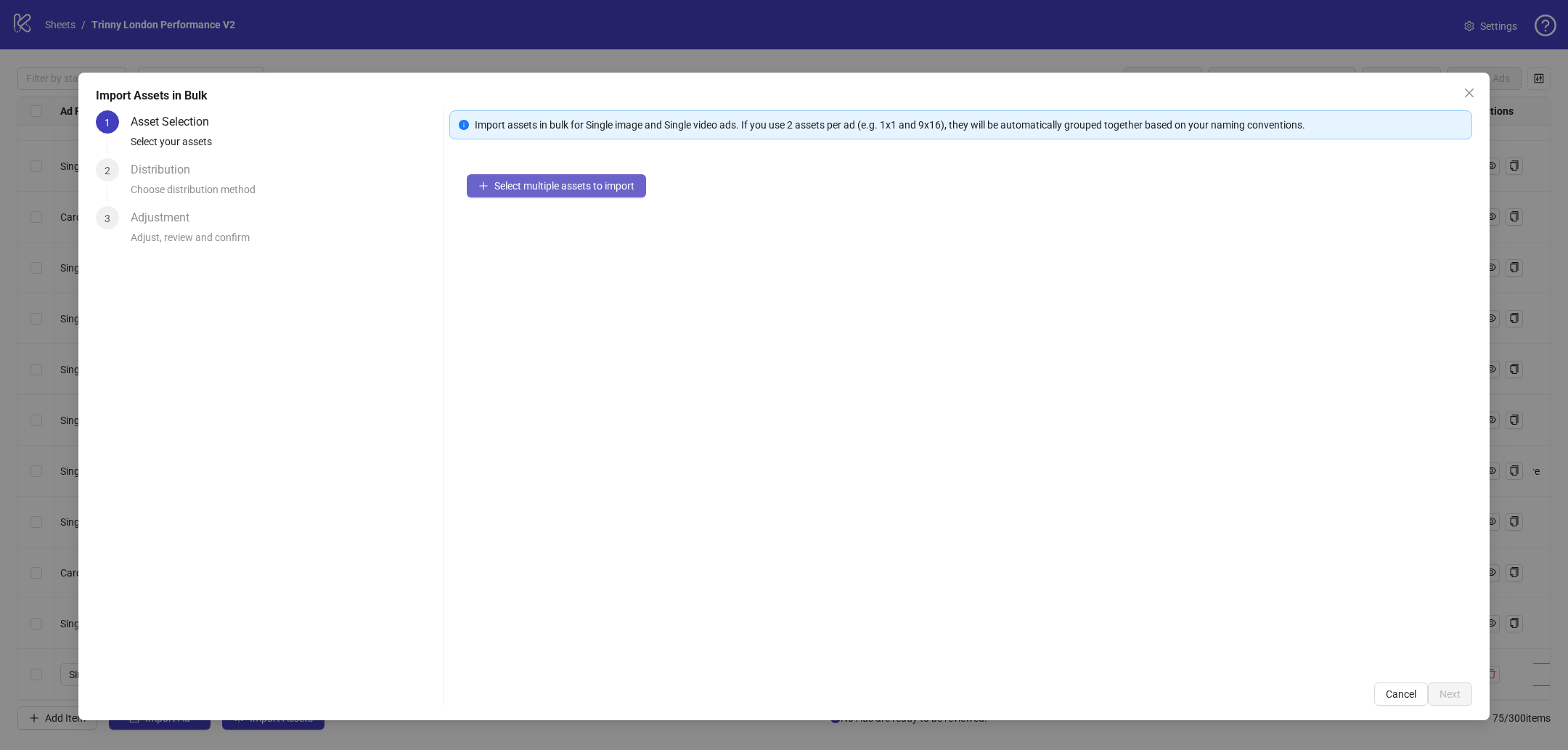
click at [559, 180] on span "Select multiple assets to import" at bounding box center [564, 186] width 140 height 12
click at [1481, 86] on div "Import Assets in Bulk 1 Asset Selection Select your assets 2 Distribution Choos…" at bounding box center [784, 396] width 1411 height 648
click at [1465, 94] on icon "close" at bounding box center [1469, 93] width 12 height 12
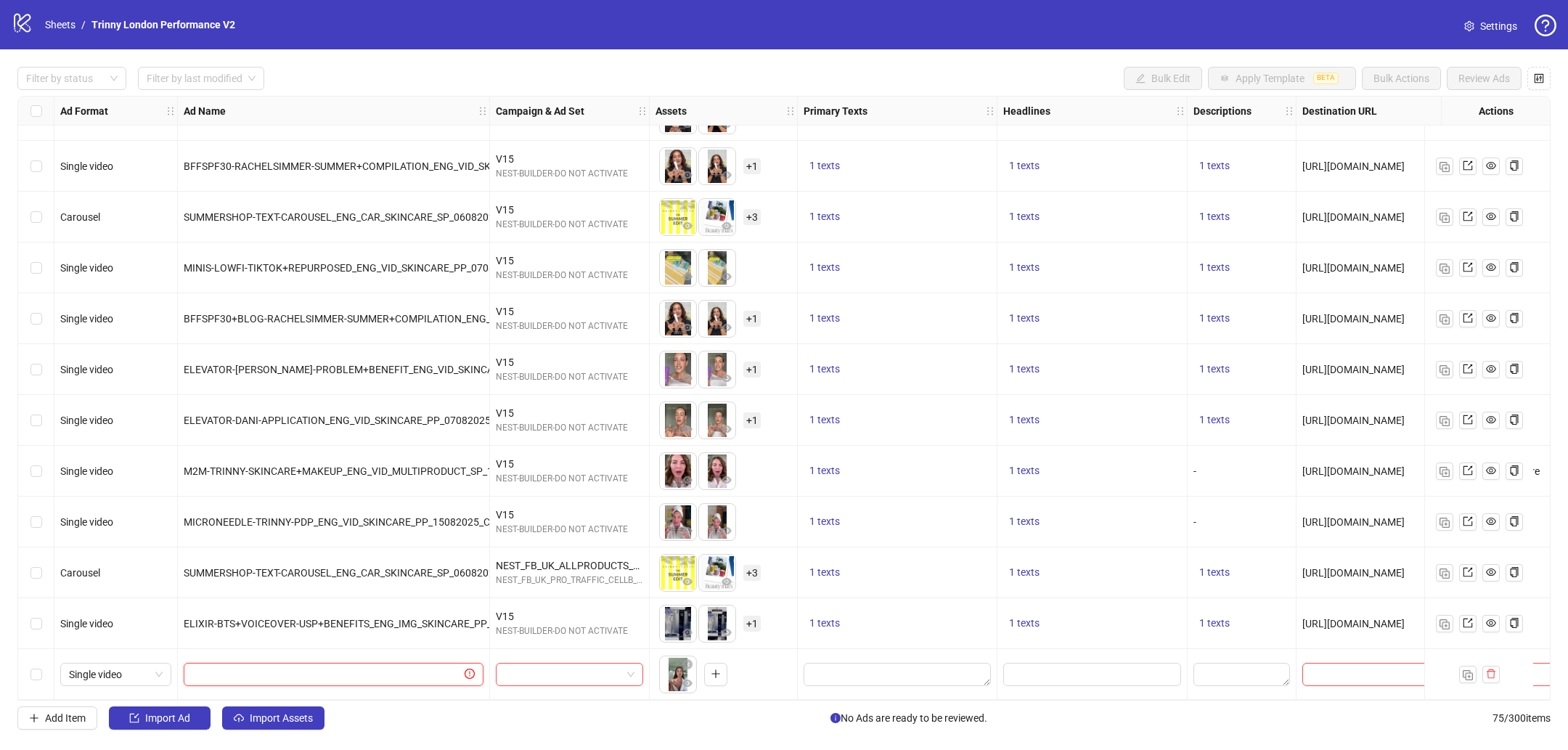
click at [253, 668] on input "text" at bounding box center [327, 674] width 269 height 16
type input "*******"
click at [650, 666] on div "To pick up a draggable item, press the space bar. While dragging, use the arrow…" at bounding box center [724, 674] width 148 height 51
click at [611, 663] on input "search" at bounding box center [563, 674] width 117 height 21
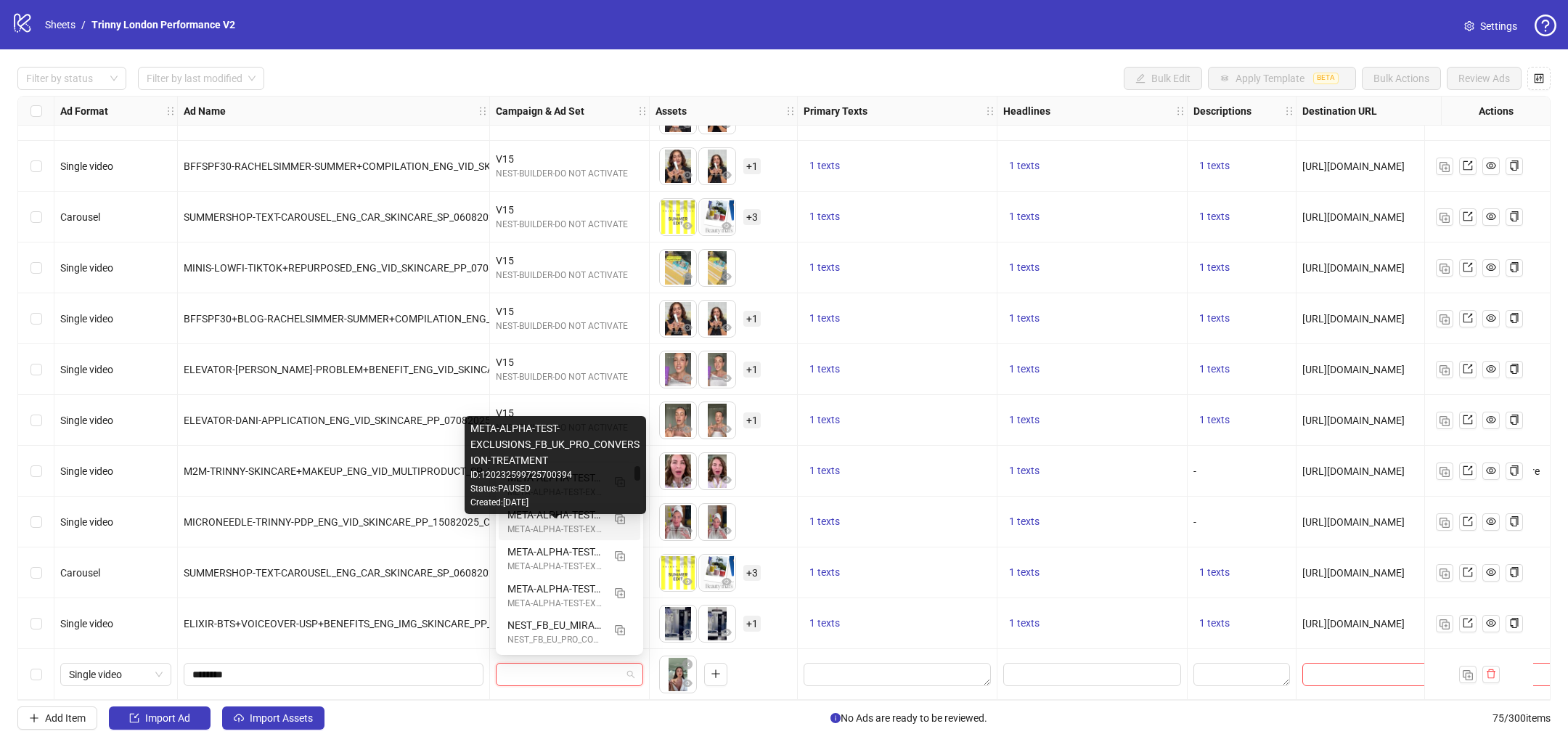
click at [568, 525] on div "META-ALPHA-TEST-EXCLUSIONS_FB_UK_PRO_CONVERSION-TREATMENT" at bounding box center [555, 529] width 95 height 14
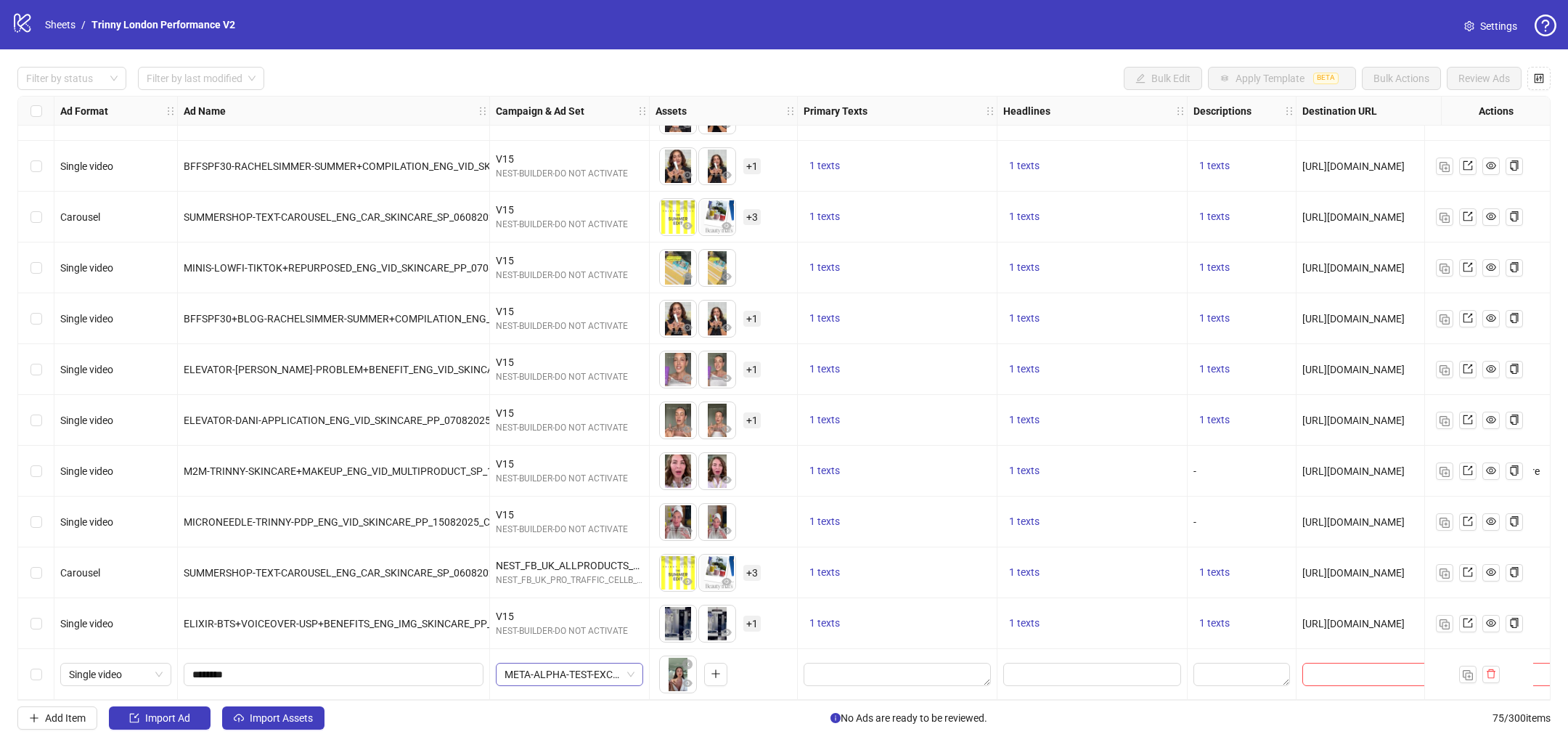
click at [605, 665] on span "META-ALPHA-TEST-EXCLUSIONS_FB_UK_ALL-PRODUCTS_PRO_CONVERSION_BAU_PURCHASE_BROAD…" at bounding box center [569, 674] width 130 height 21
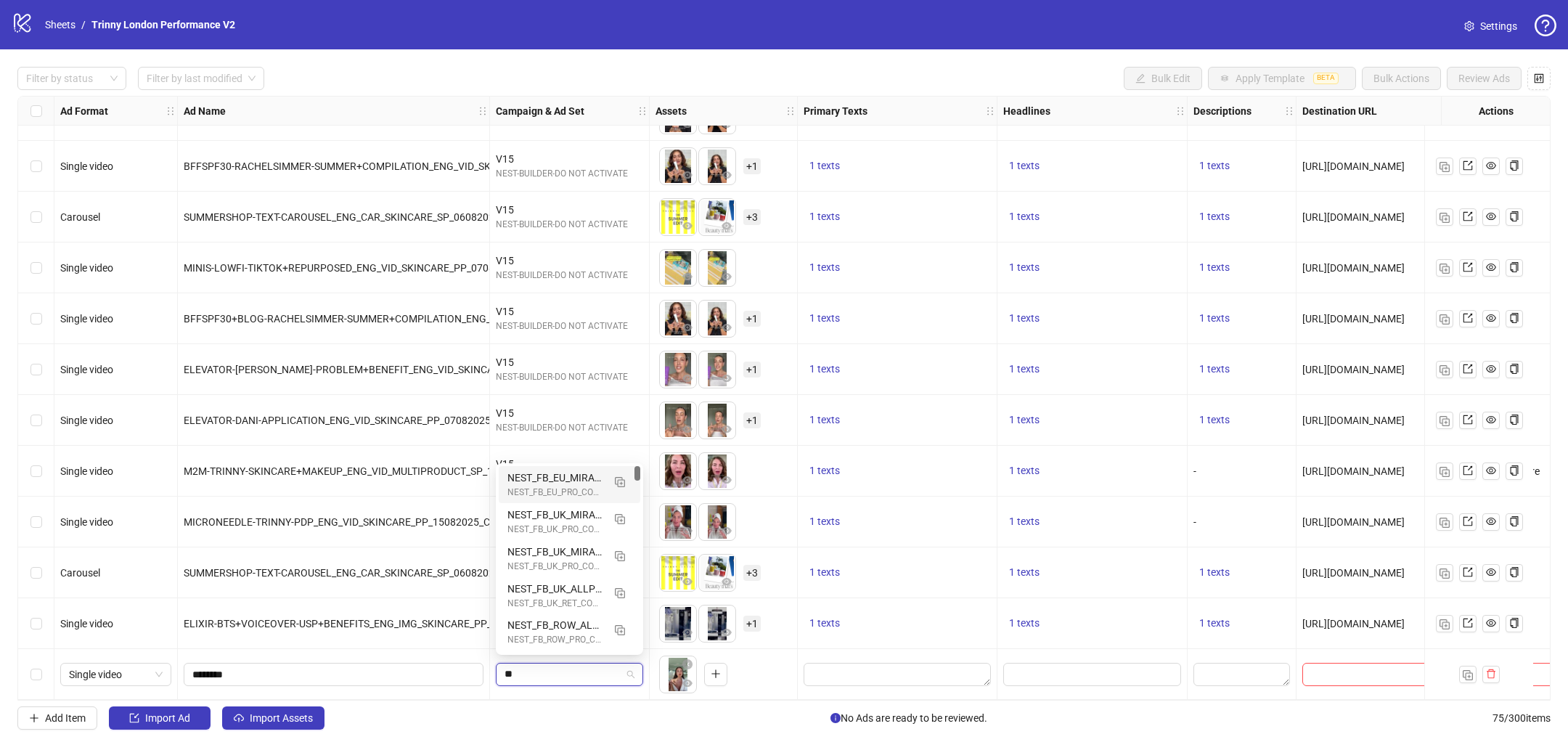
type input "*"
type input "**"
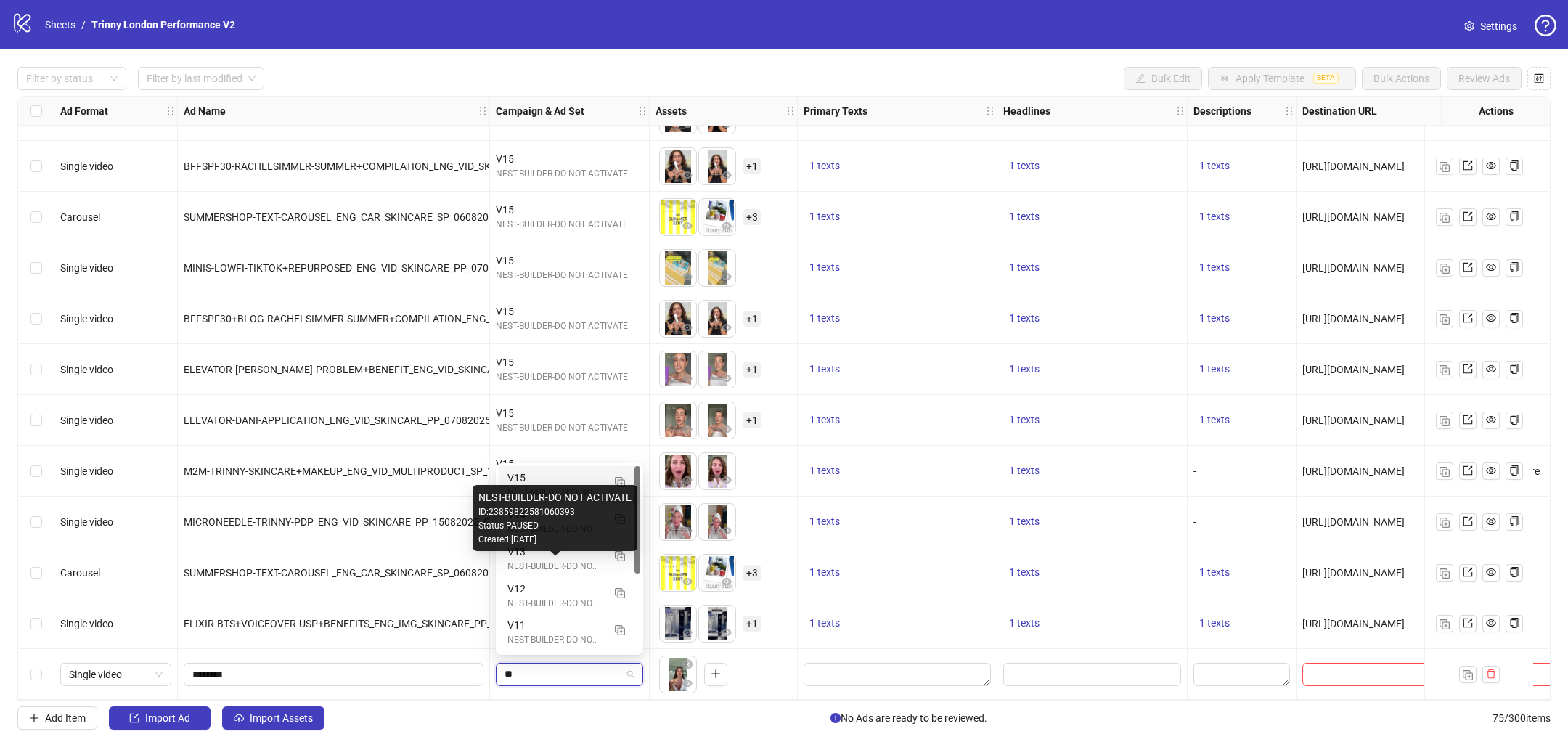
click at [545, 477] on div "V15" at bounding box center [555, 478] width 95 height 16
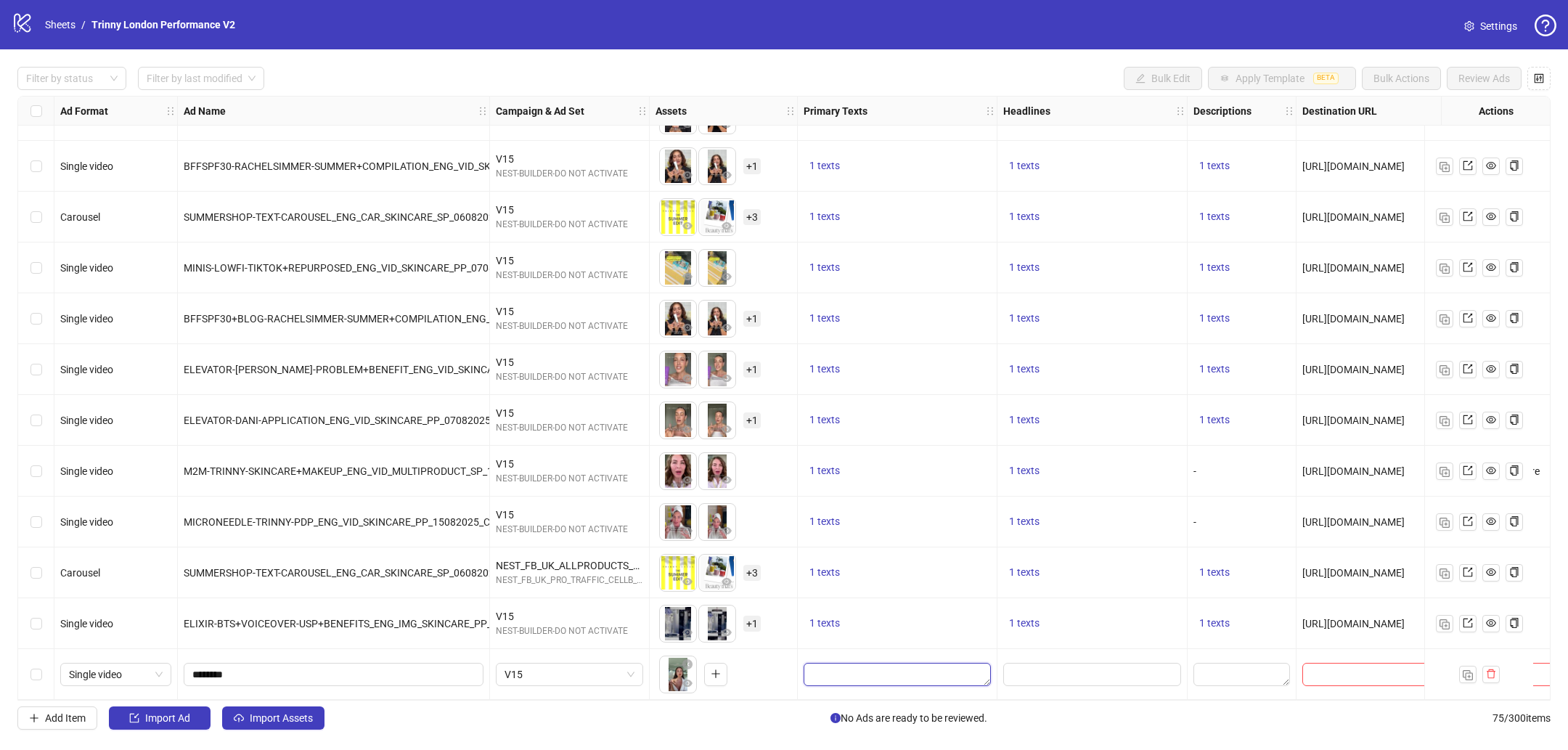
click at [891, 663] on textarea "Edit values" at bounding box center [897, 674] width 187 height 23
click at [568, 668] on span "V15" at bounding box center [569, 674] width 130 height 21
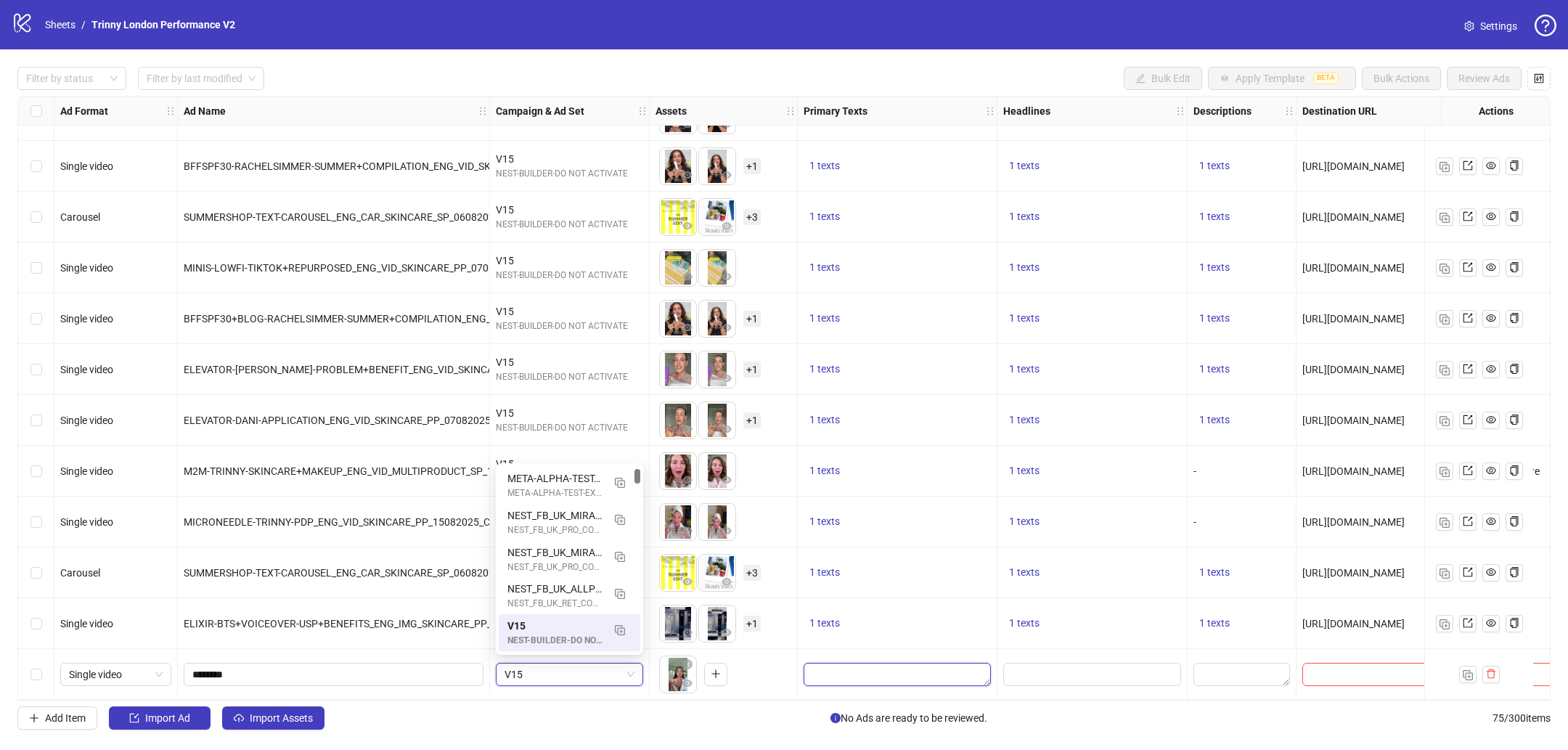
click at [863, 671] on textarea "Edit values" at bounding box center [897, 674] width 187 height 23
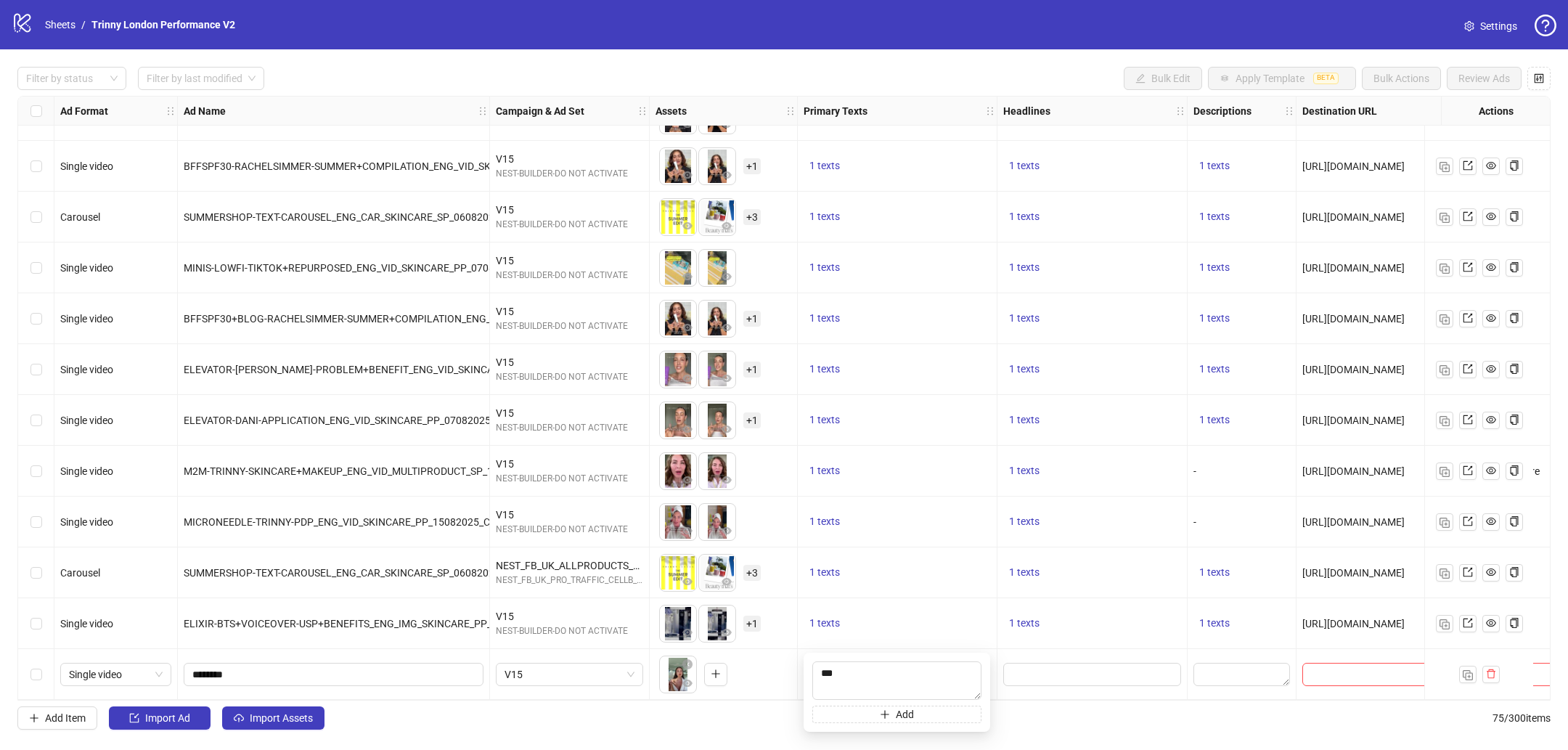
type textarea "****"
click at [1068, 671] on input "Edit values" at bounding box center [1090, 674] width 158 height 16
type input "********"
click at [1211, 663] on textarea "Edit values" at bounding box center [1241, 674] width 96 height 23
click at [1355, 675] on input "text" at bounding box center [1373, 674] width 125 height 16
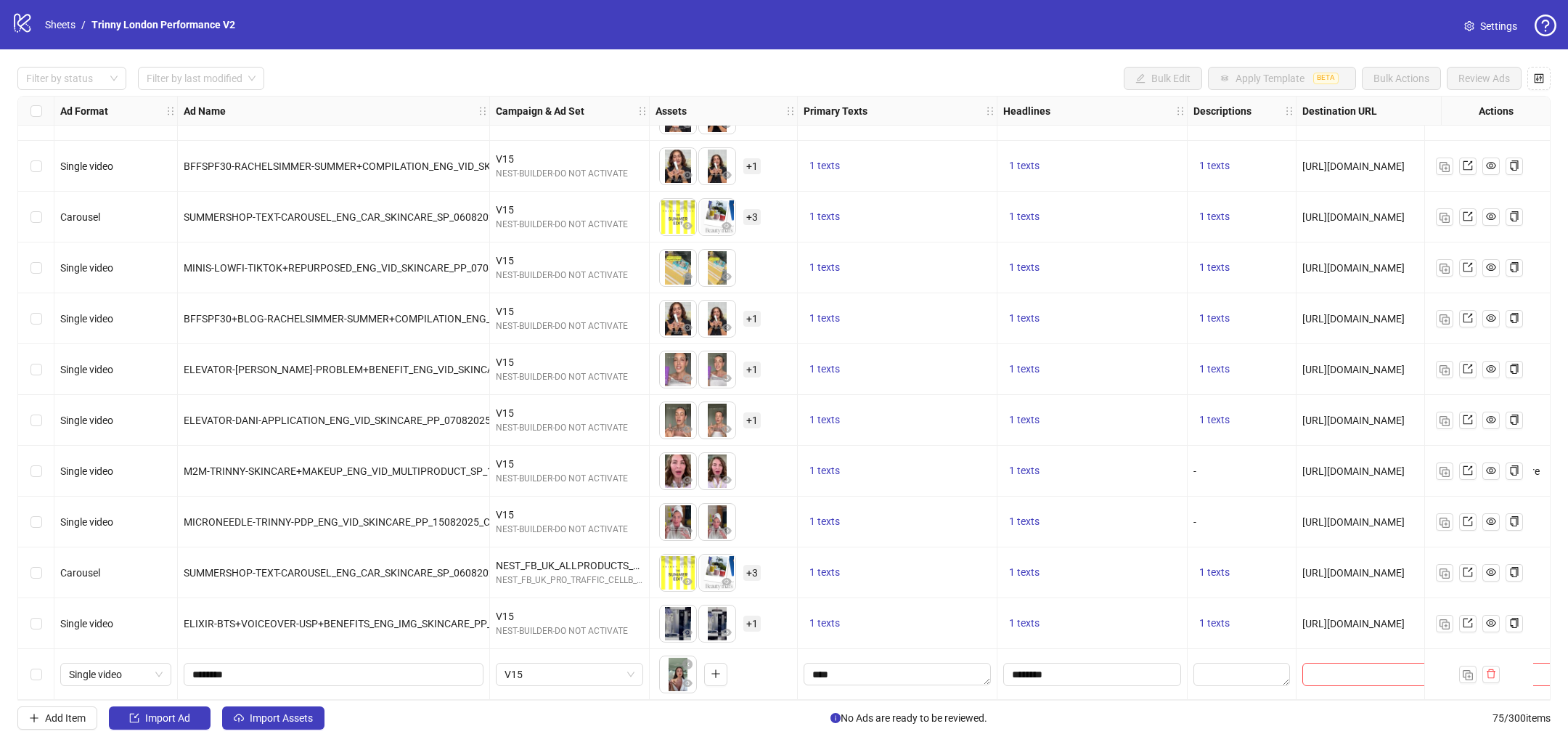
drag, startPoint x: 1303, startPoint y: 622, endPoint x: 1416, endPoint y: 620, distance: 113.0
click at [1404, 620] on span "https://trinnylondon.com/products/take-back-time-elixir" at bounding box center [1353, 624] width 102 height 12
copy span "https://trinnylondon.com/"
click at [1343, 670] on input "text" at bounding box center [1373, 674] width 125 height 16
paste input "**********"
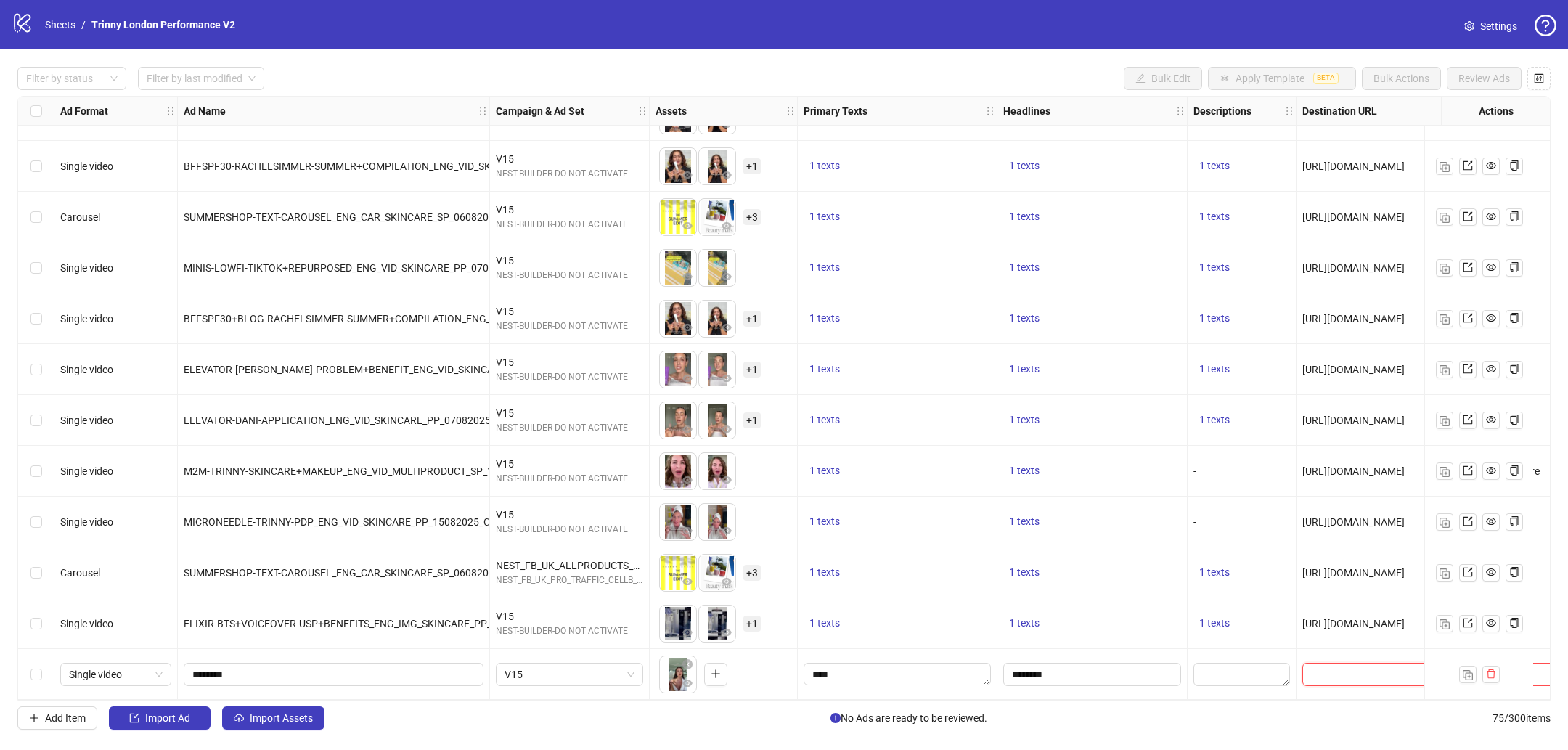
type input "**********"
click at [854, 672] on textarea "****" at bounding box center [897, 674] width 187 height 23
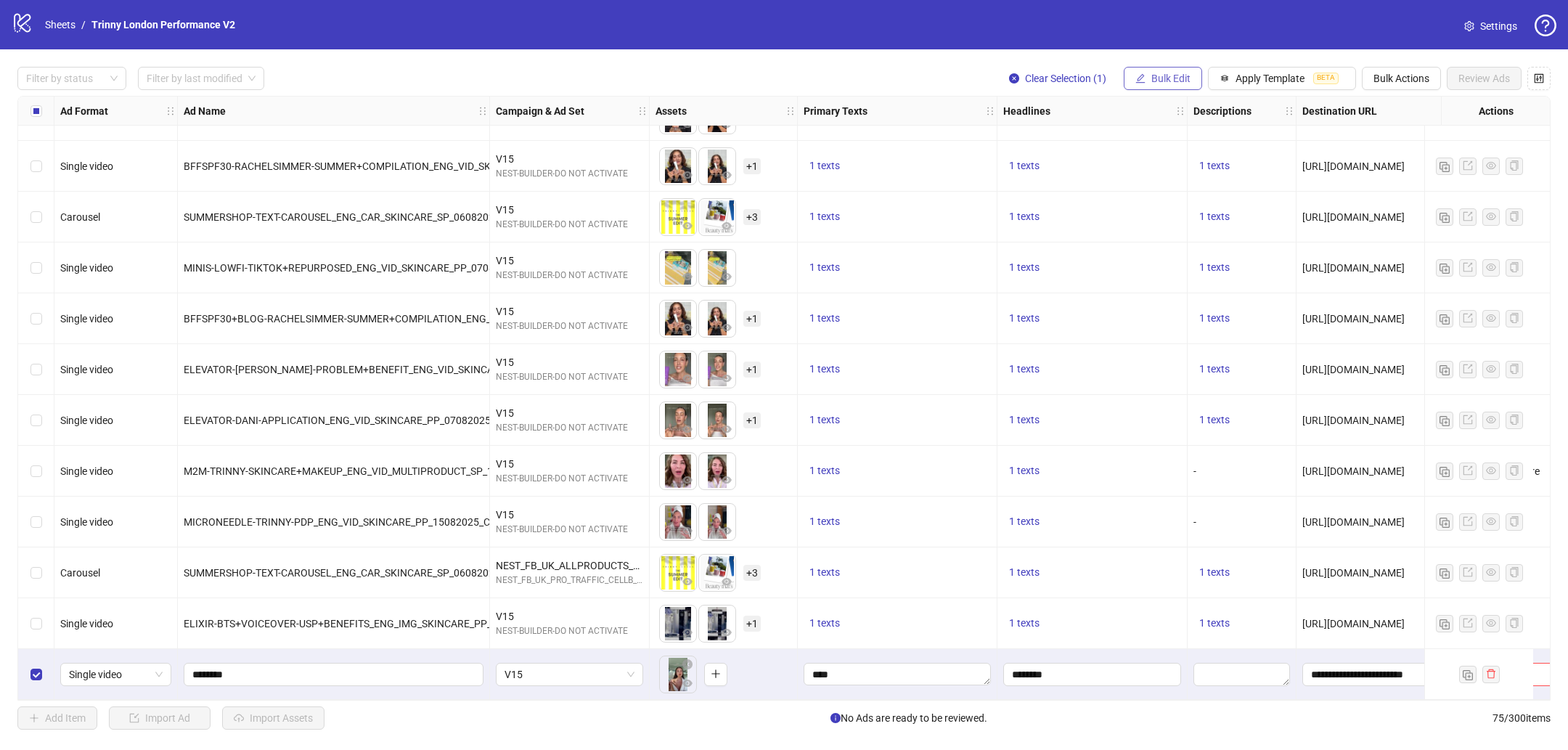
click at [1179, 79] on span "Bulk Edit" at bounding box center [1171, 79] width 39 height 12
click at [1401, 73] on span "Bulk Actions" at bounding box center [1401, 79] width 56 height 12
click at [1416, 131] on span "Duplicate" at bounding box center [1422, 132] width 99 height 16
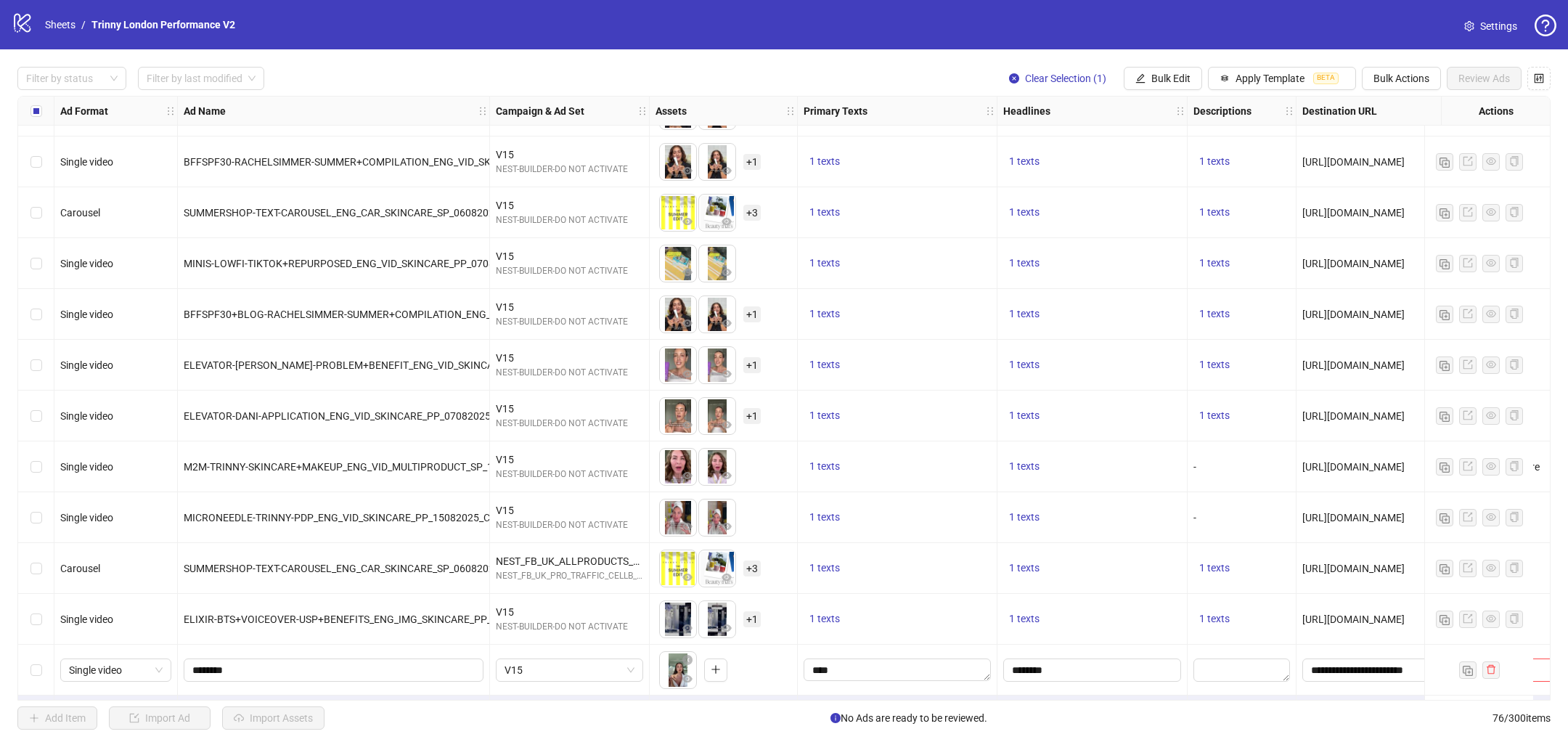
scroll to position [3293, 0]
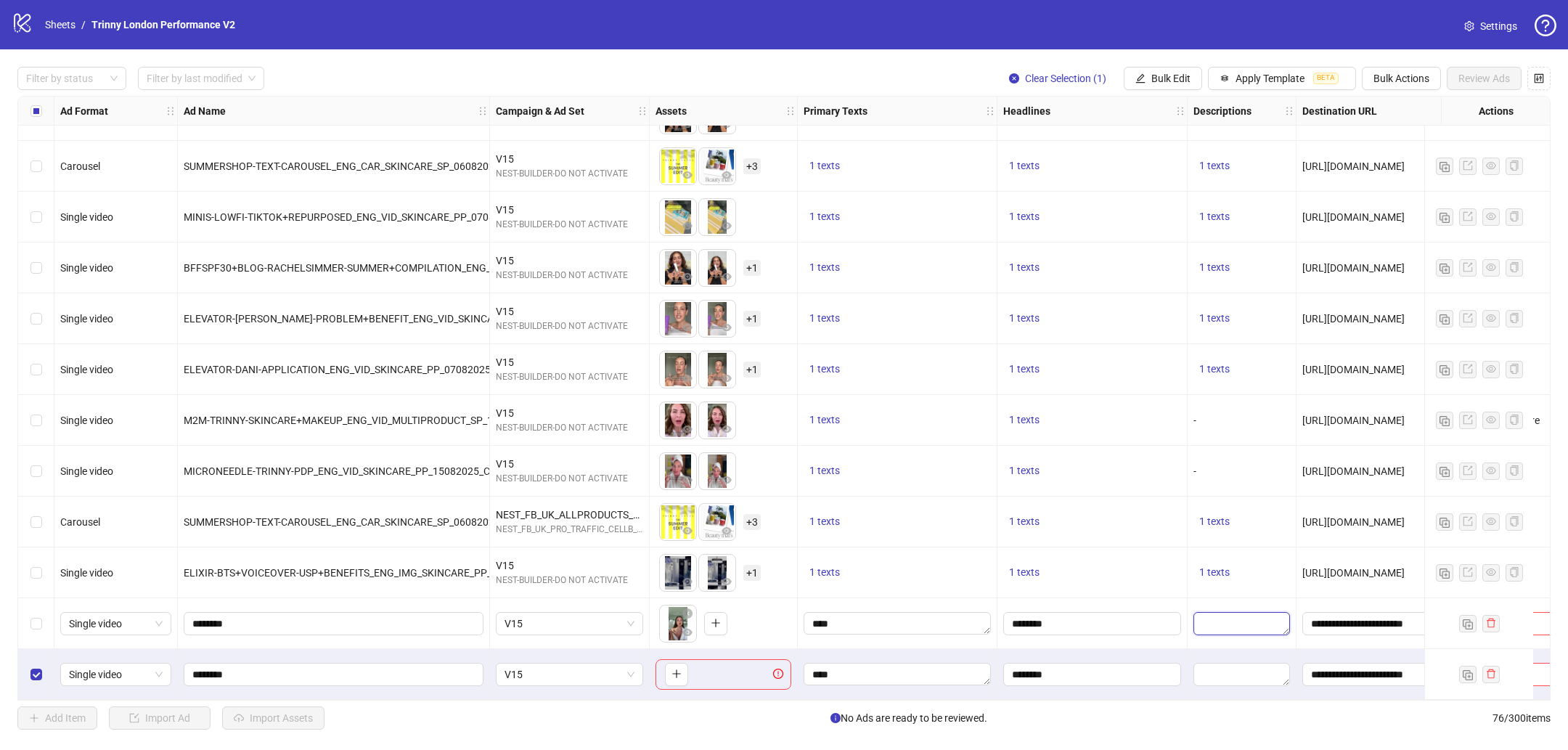
click at [1218, 620] on textarea "Edit values" at bounding box center [1241, 623] width 96 height 23
click at [44, 664] on div "Select row 76" at bounding box center [36, 674] width 36 height 51
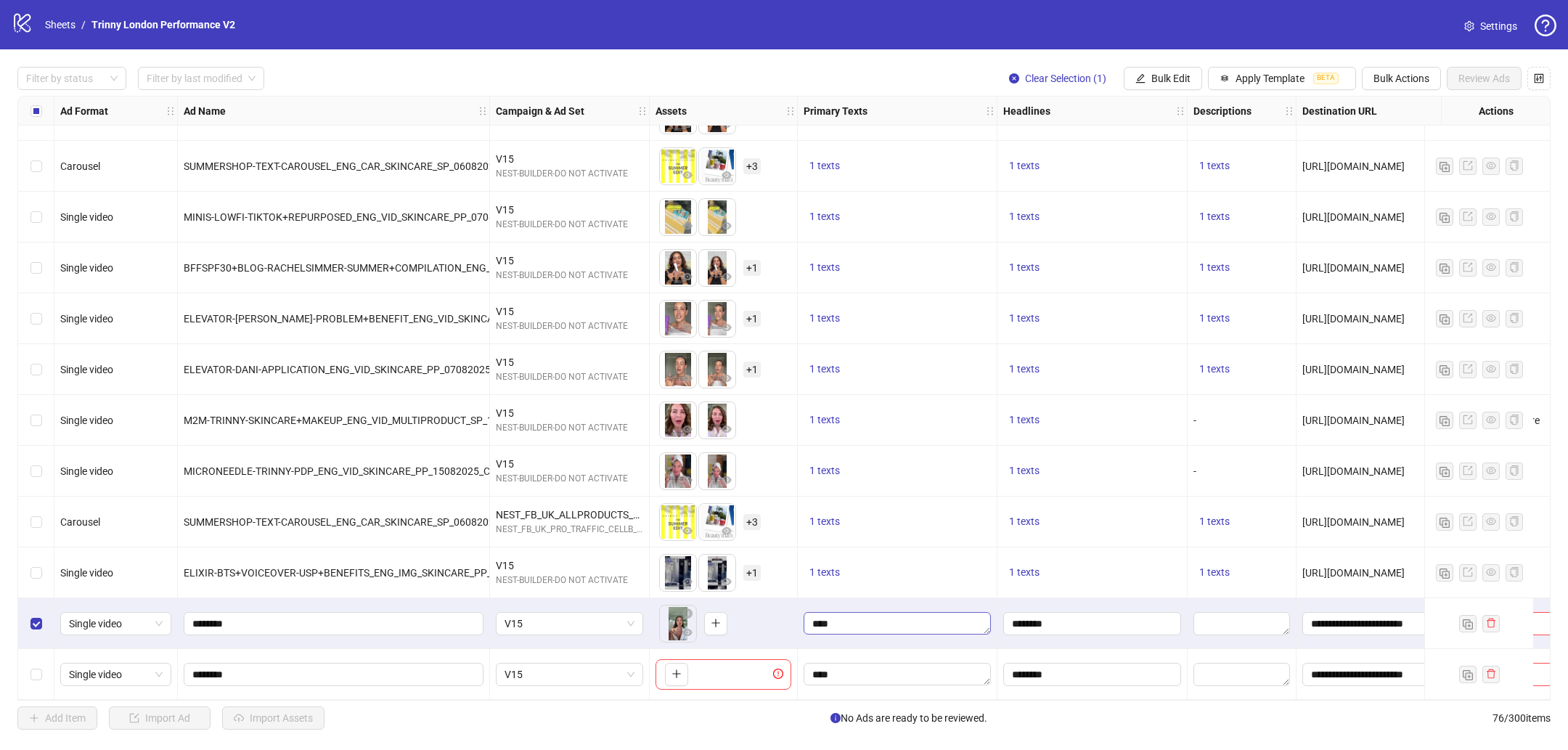
scroll to position [3293, 174]
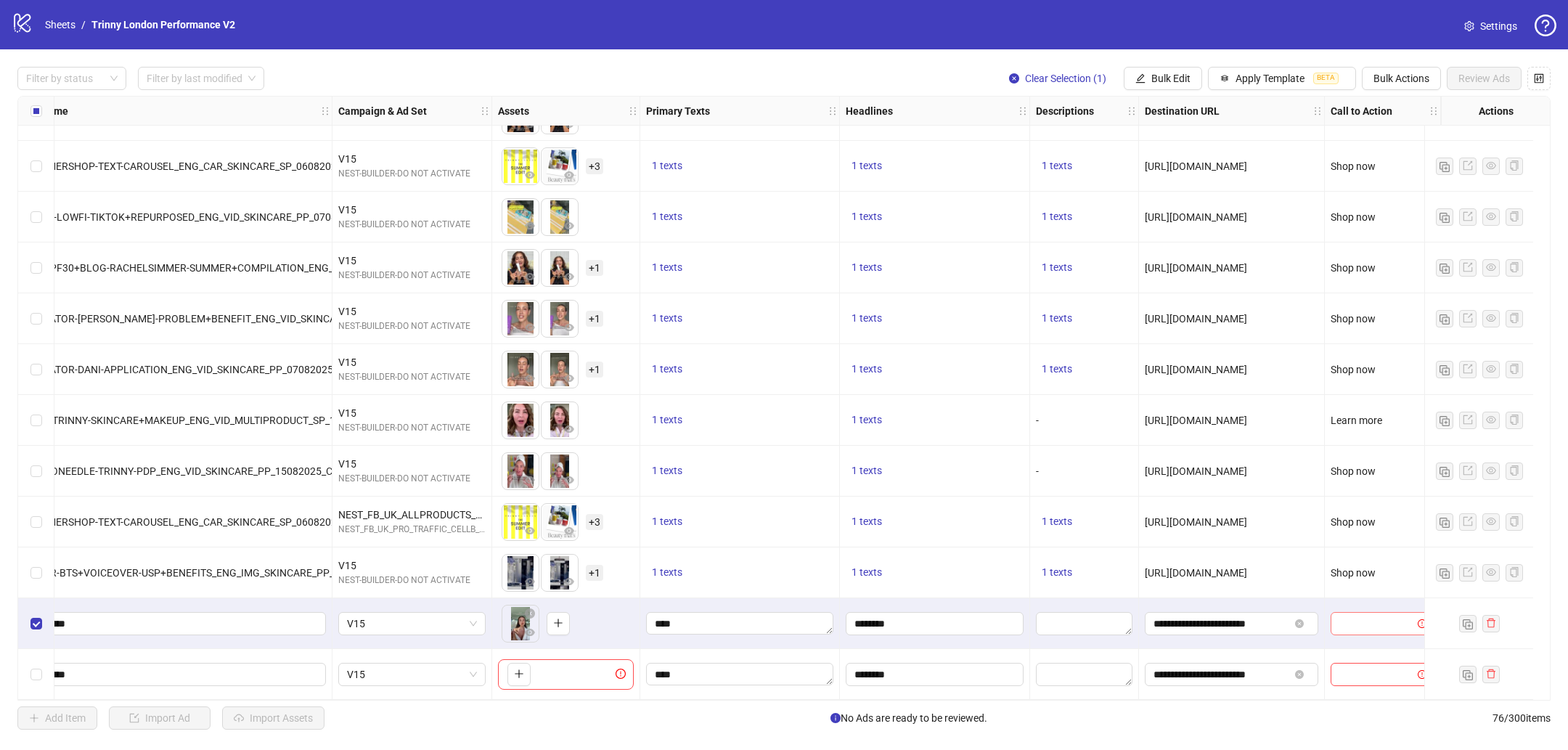
click at [1355, 618] on input "search" at bounding box center [1375, 623] width 73 height 21
type input "***"
click at [1378, 588] on div "Shop now" at bounding box center [1365, 590] width 81 height 16
click at [1499, 77] on span "Review Ads" at bounding box center [1484, 79] width 52 height 12
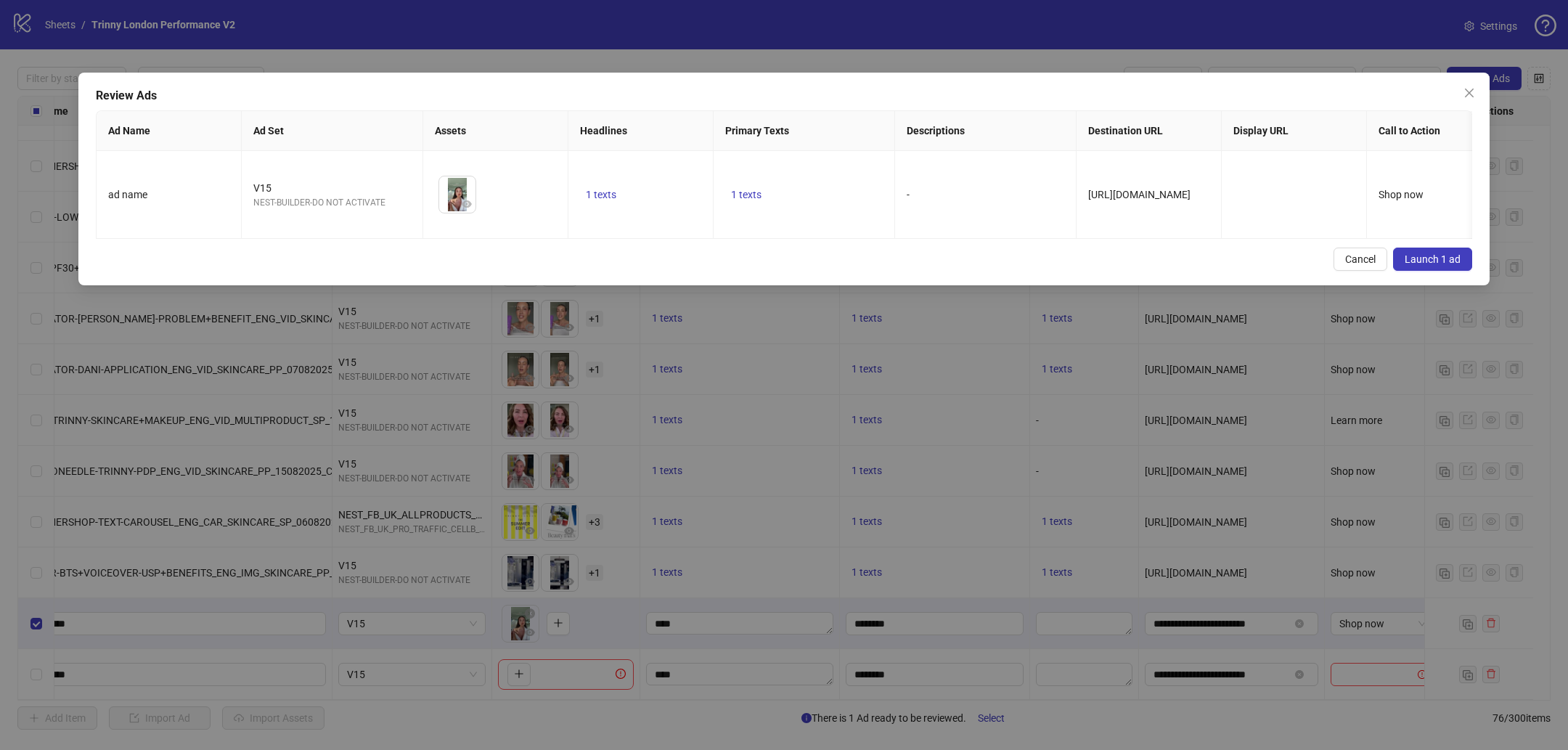
click at [1434, 259] on span "Launch 1 ad" at bounding box center [1432, 259] width 56 height 12
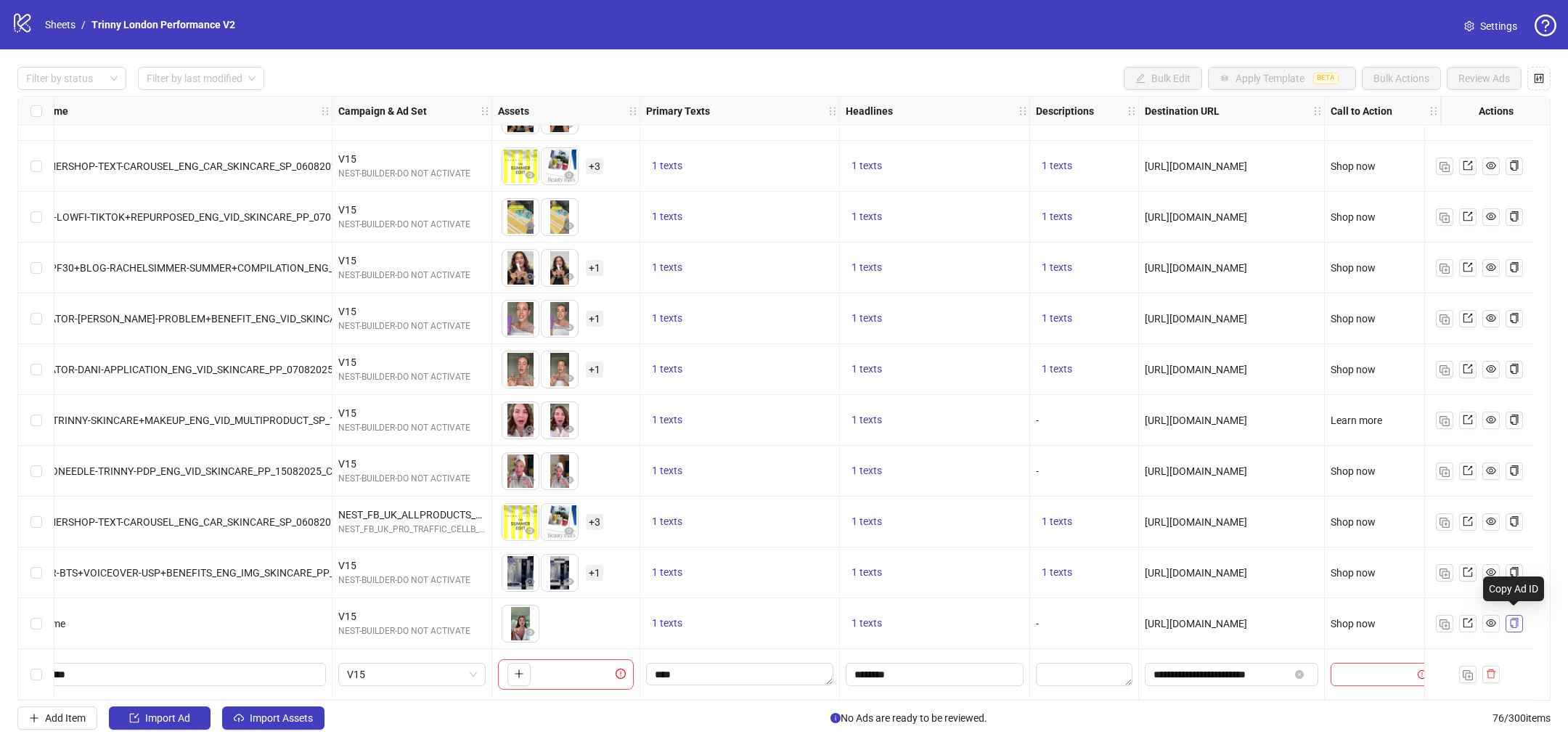
click at [1516, 618] on icon "copy" at bounding box center [1514, 623] width 10 height 10
click at [34, 574] on label "Select row 74" at bounding box center [36, 573] width 12 height 16
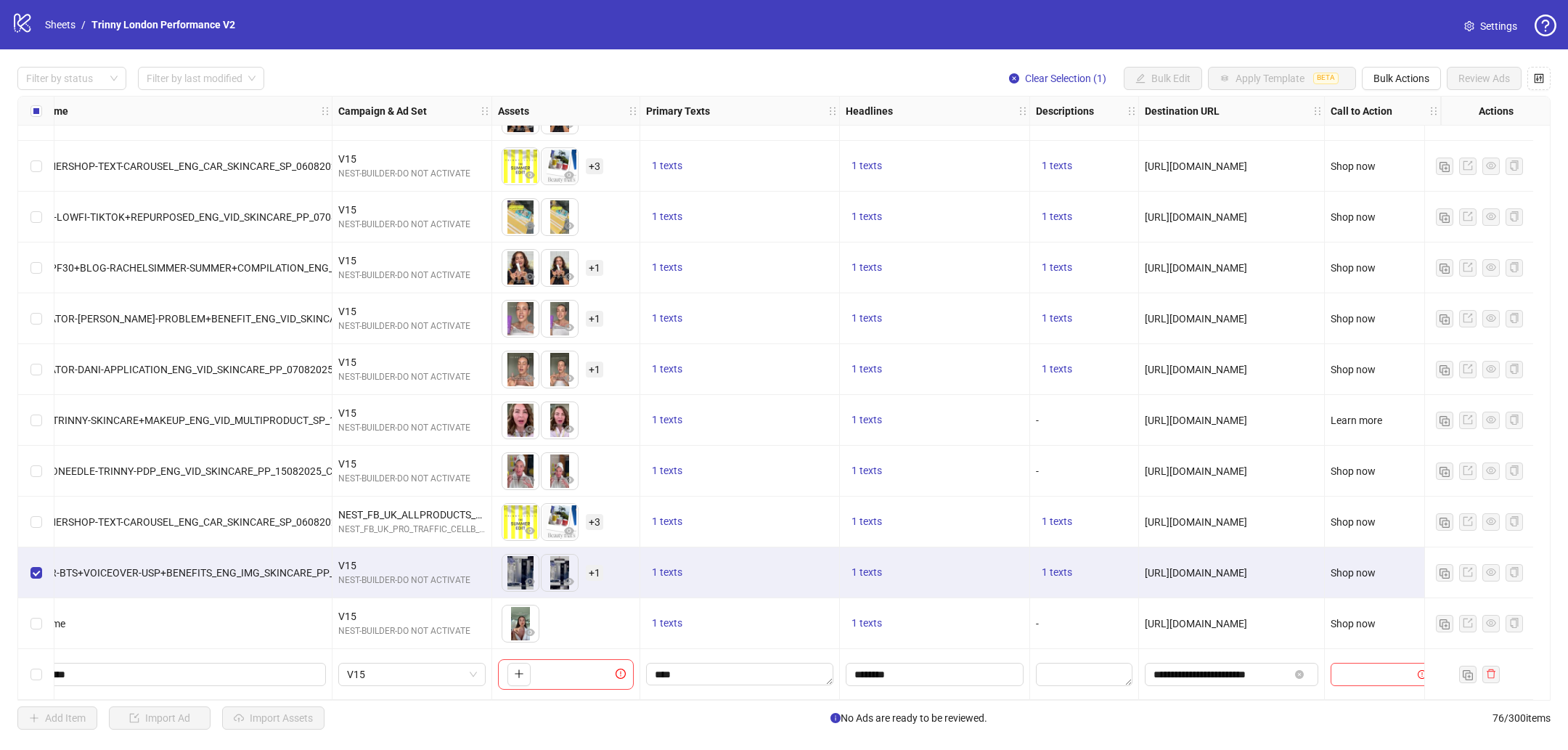
click at [45, 514] on div "Select row 73" at bounding box center [36, 522] width 36 height 51
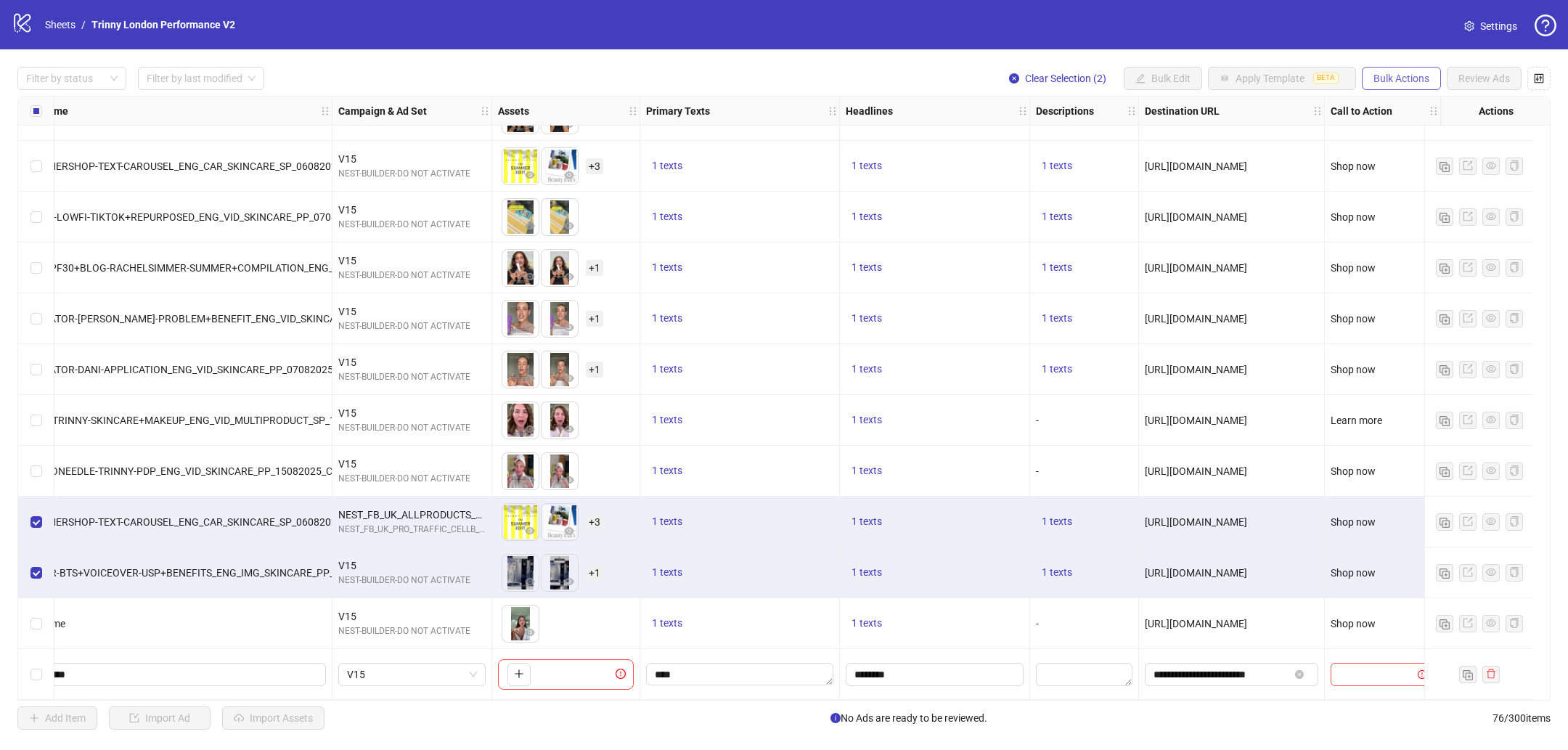
click at [1404, 77] on span "Bulk Actions" at bounding box center [1401, 79] width 56 height 12
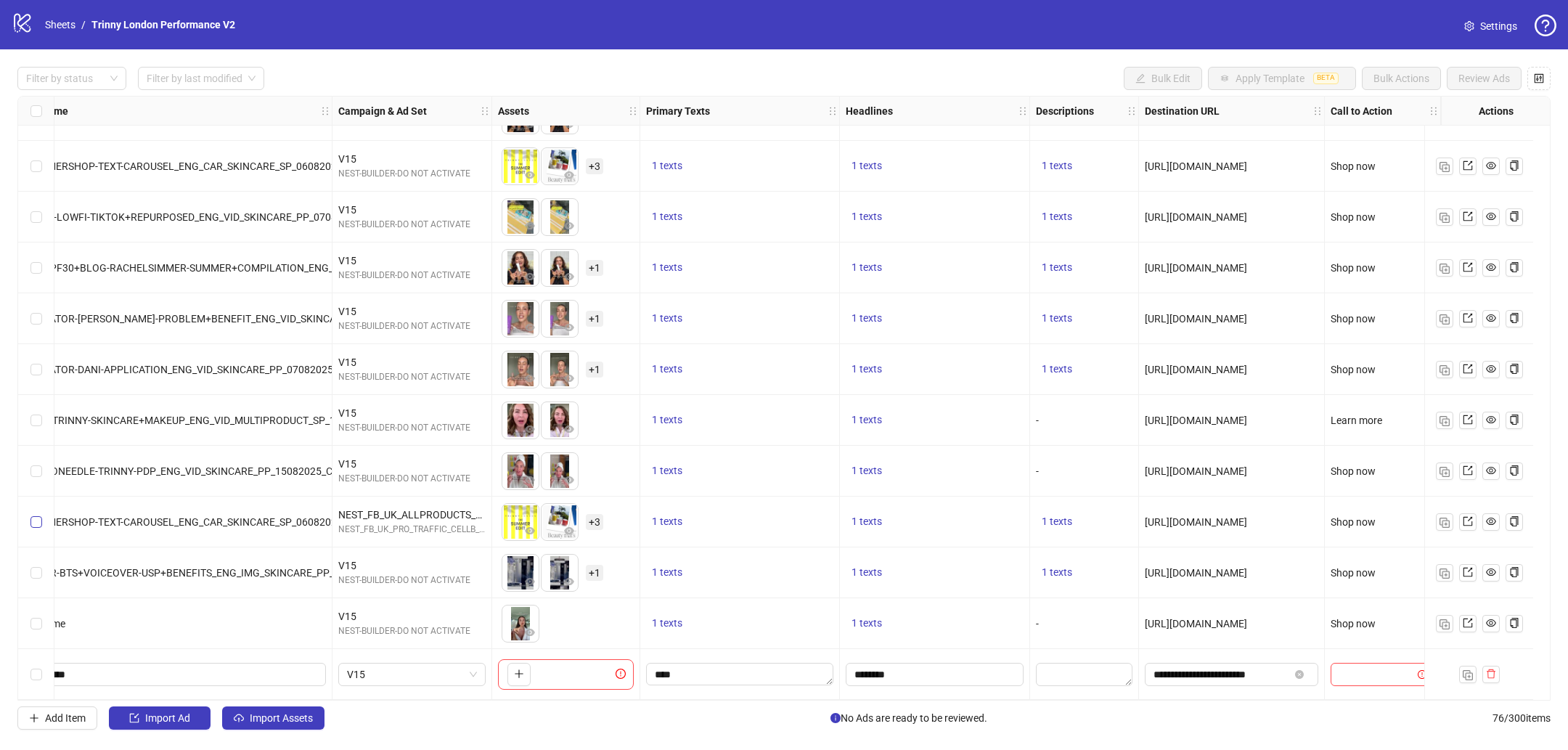
click at [36, 522] on label "Select row 73" at bounding box center [36, 522] width 12 height 16
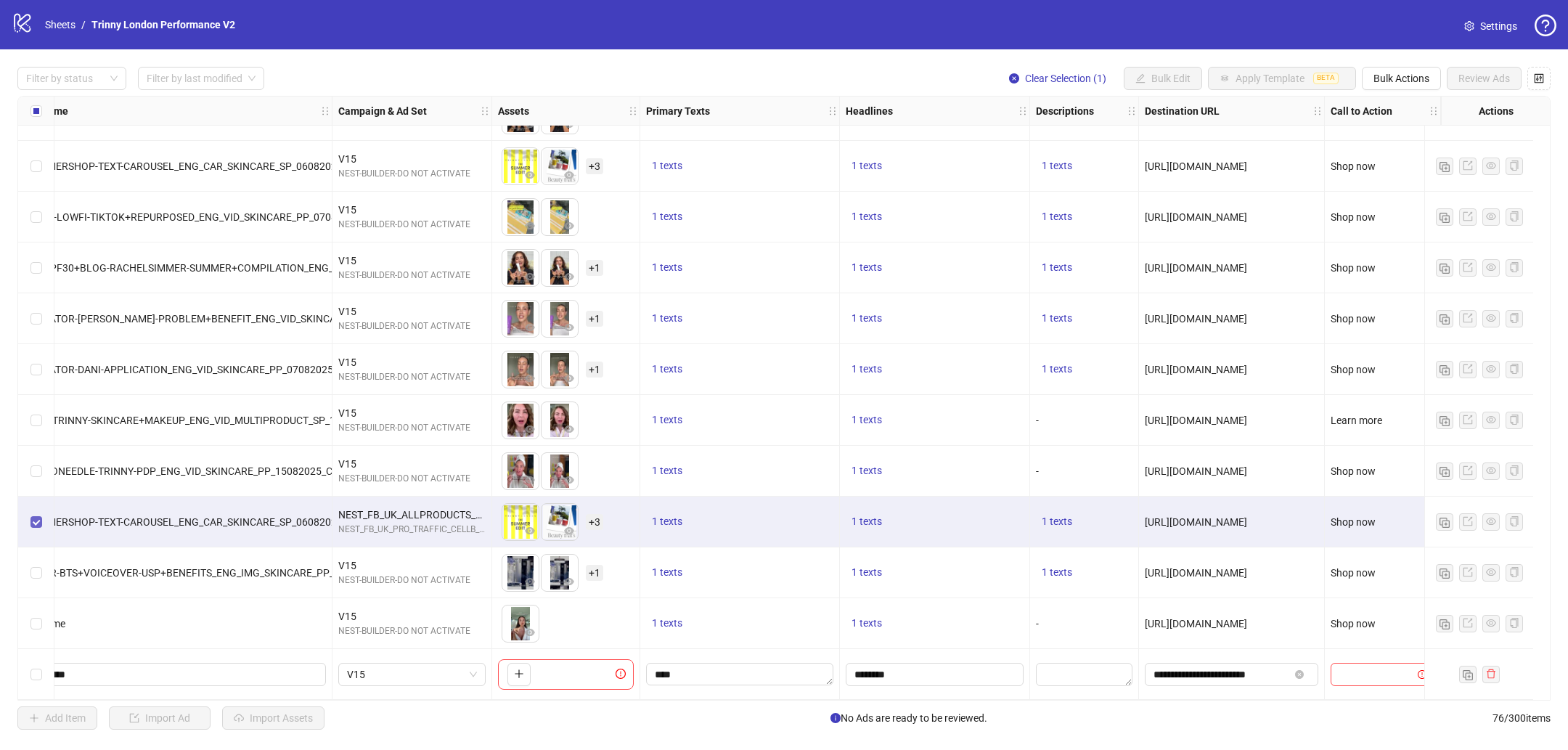
click at [36, 522] on label "Select row 73" at bounding box center [36, 522] width 12 height 16
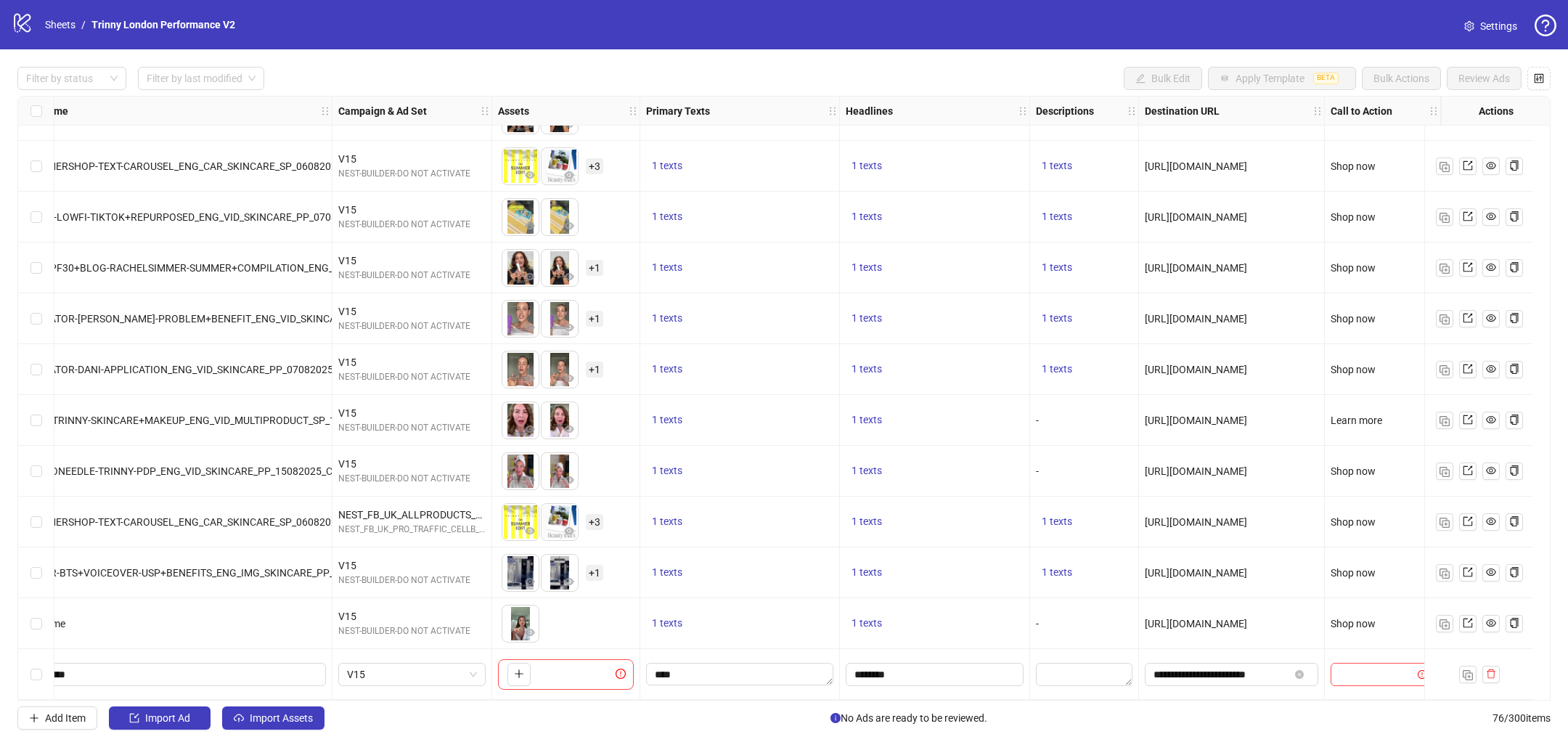
click at [39, 506] on div "Select row 73" at bounding box center [36, 522] width 36 height 51
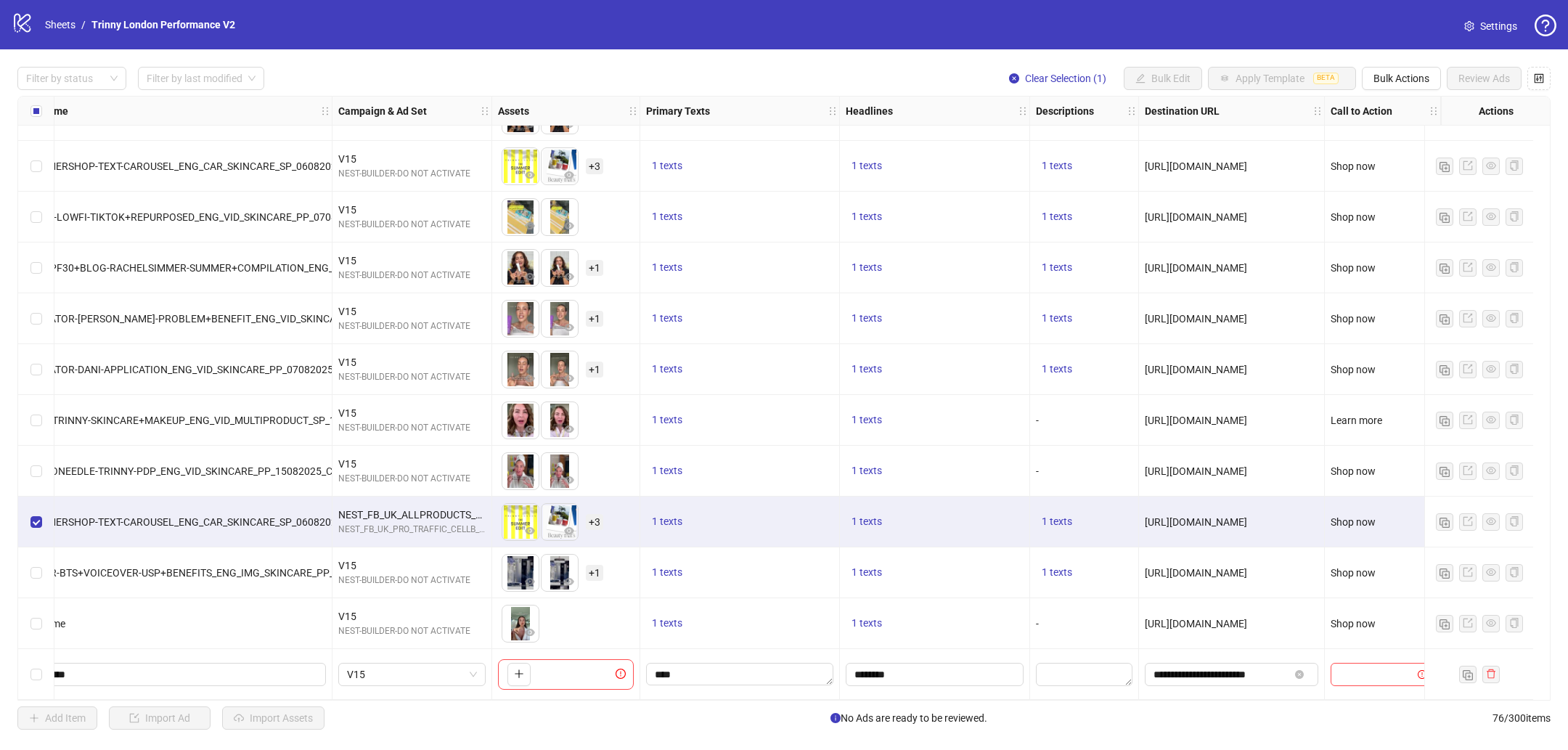
click at [41, 464] on div "Select row 72" at bounding box center [36, 471] width 36 height 51
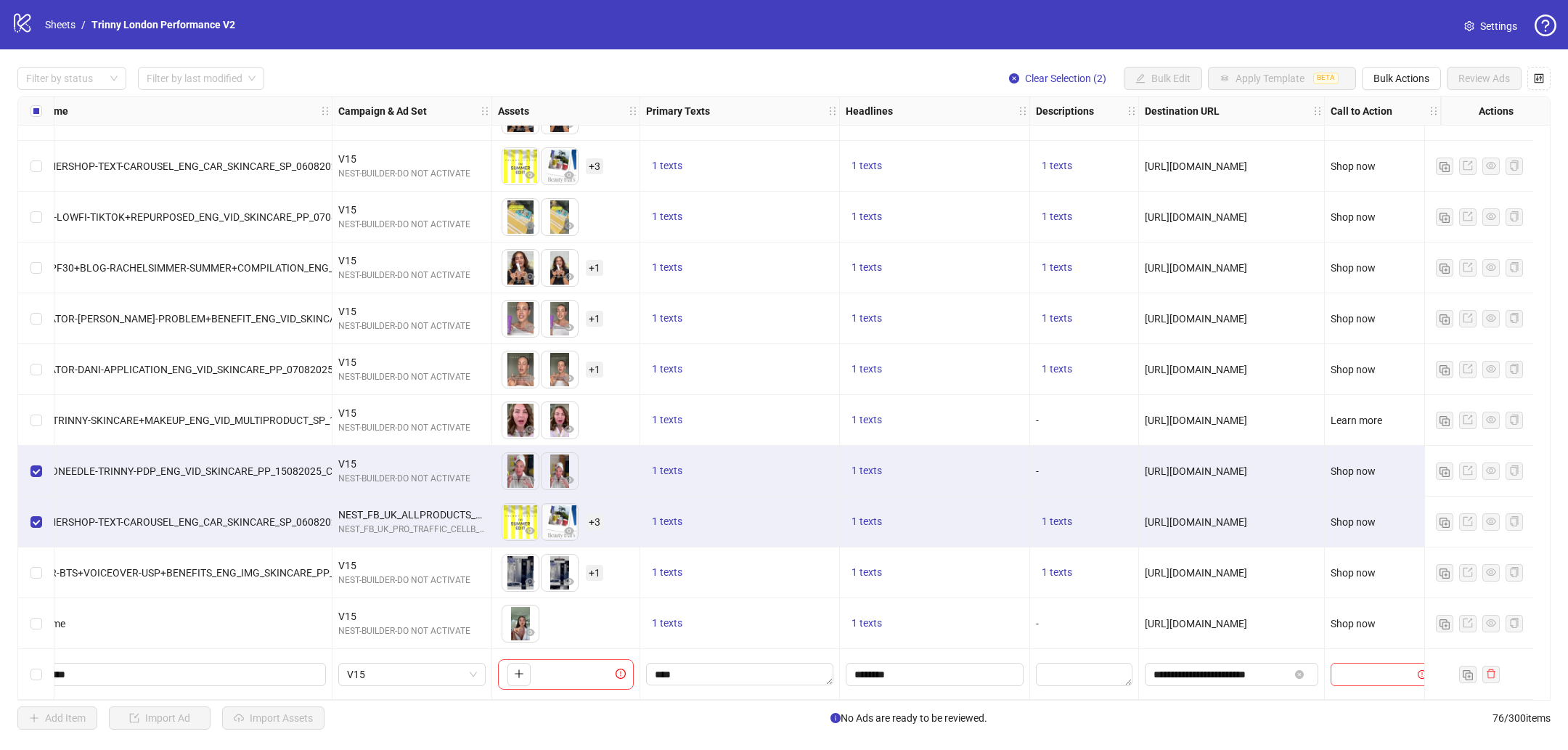
click at [41, 417] on div "Select row 71" at bounding box center [36, 420] width 36 height 51
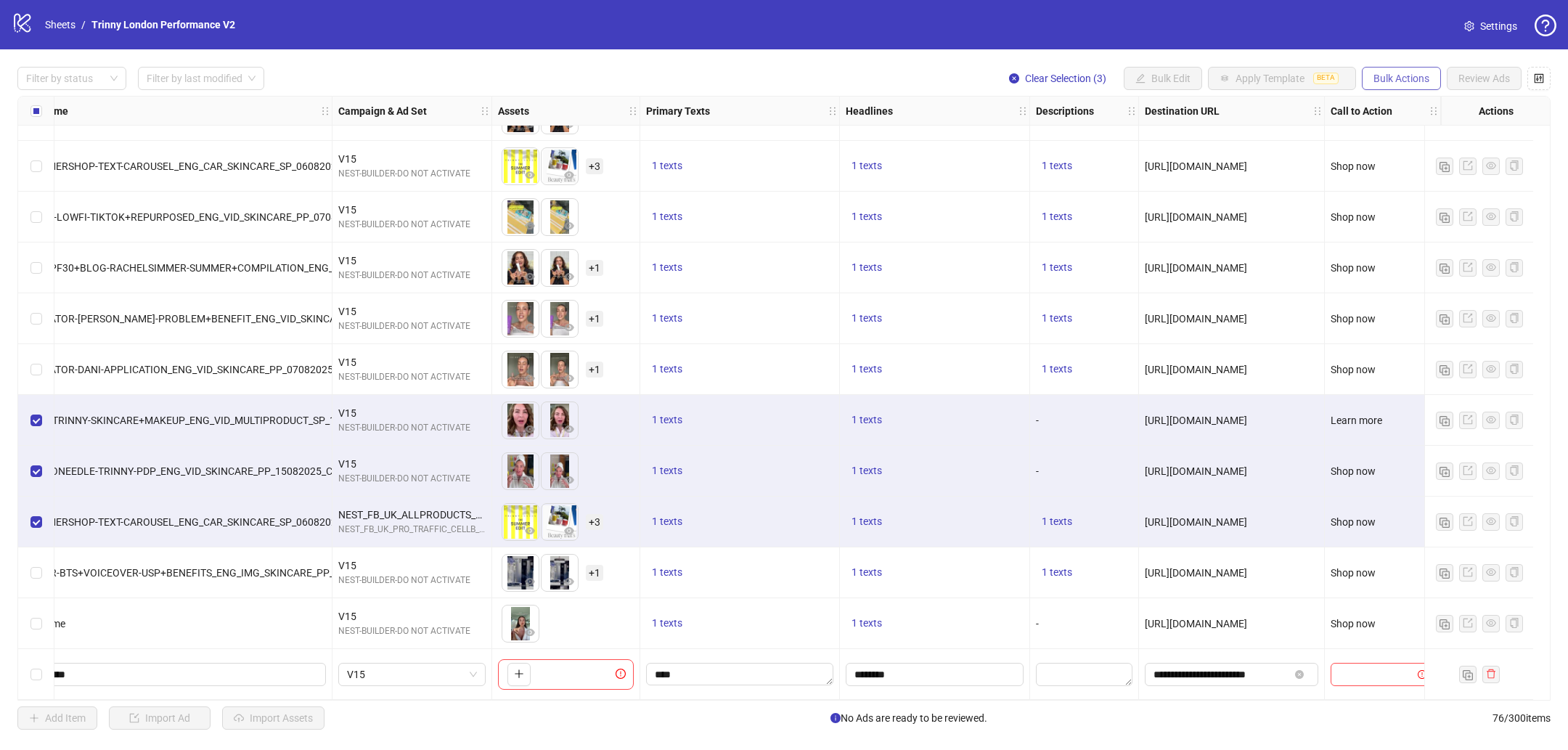
click at [1418, 68] on button "Bulk Actions" at bounding box center [1401, 78] width 79 height 23
click at [1403, 198] on span "Export" at bounding box center [1422, 202] width 99 height 16
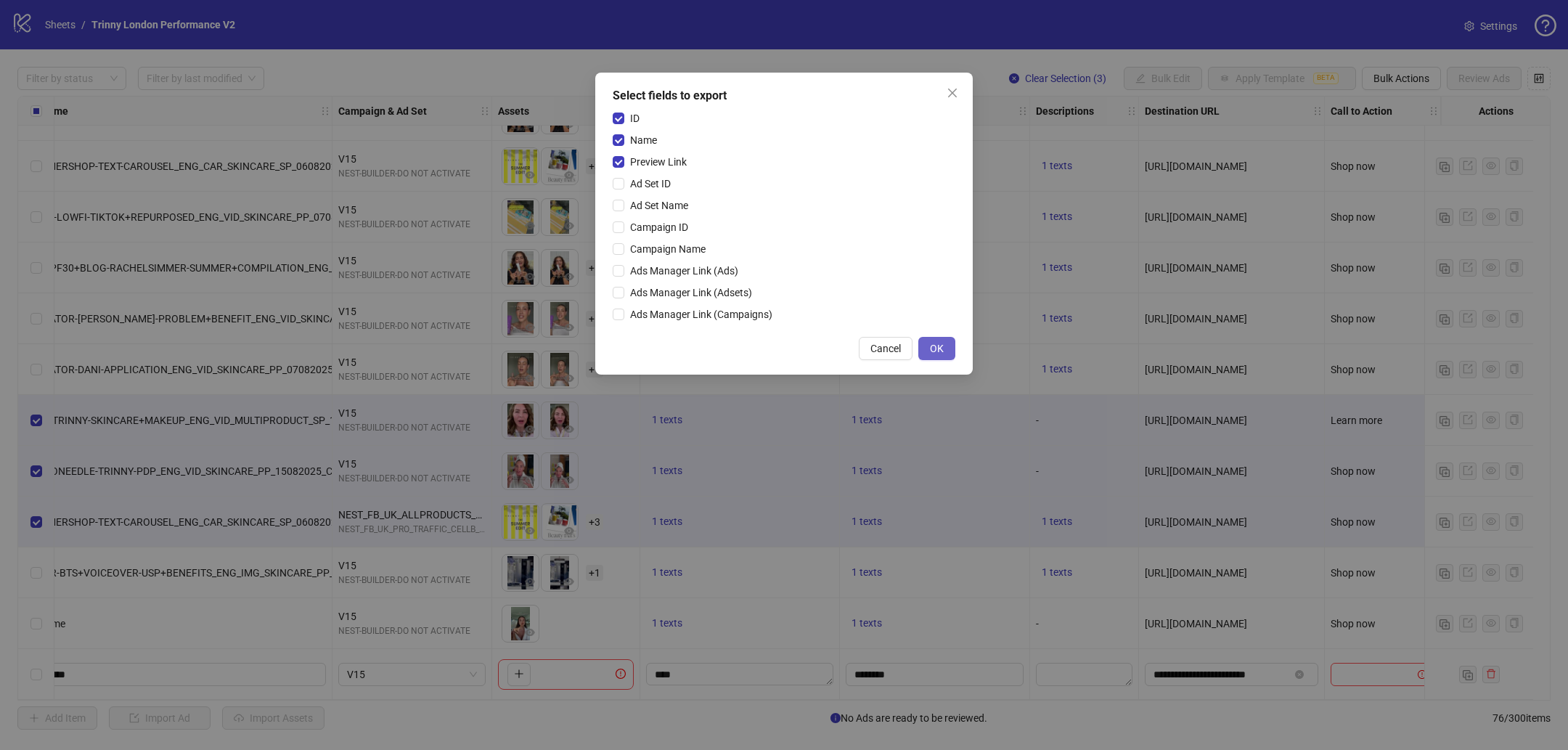
click at [943, 345] on span "OK" at bounding box center [937, 348] width 14 height 12
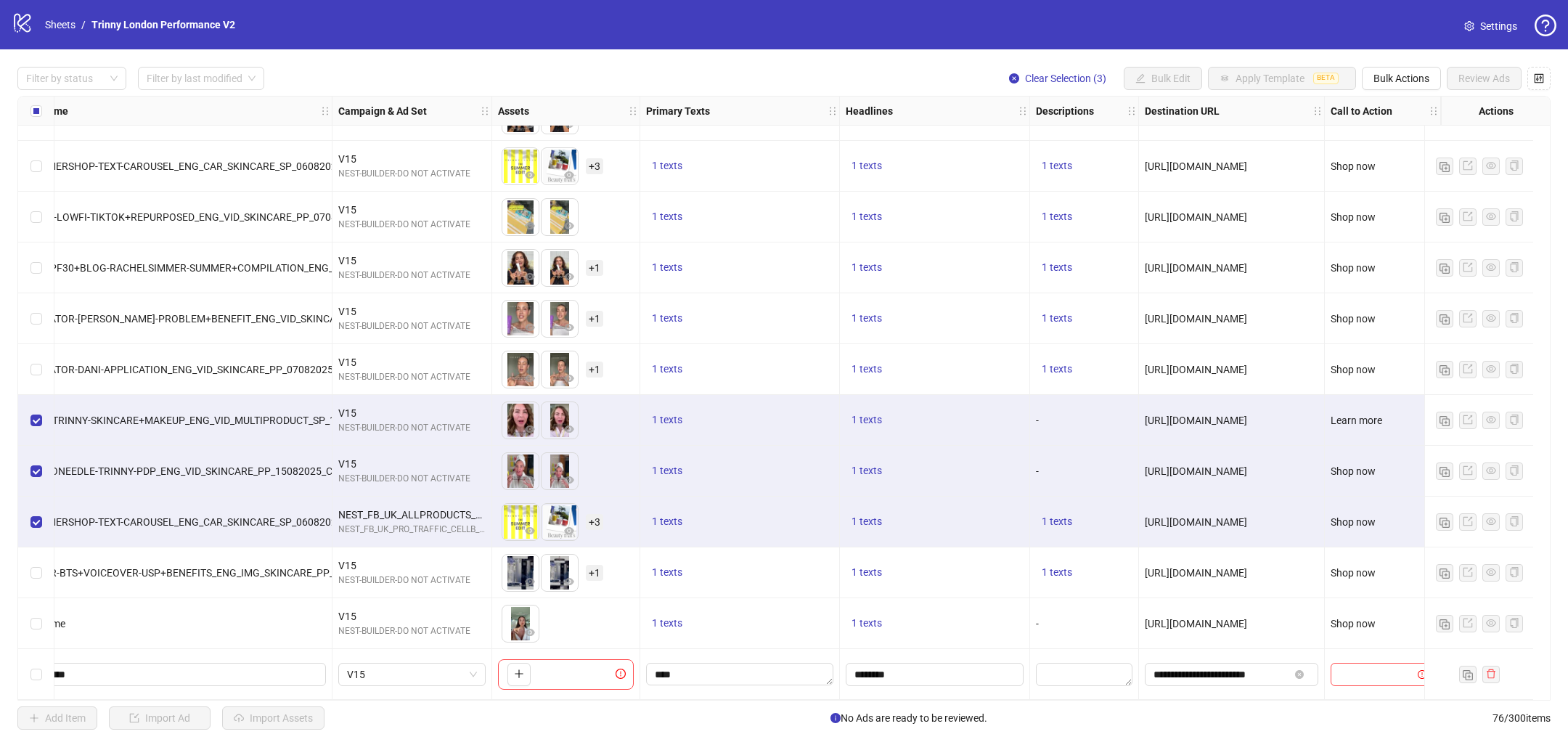
click at [1412, 65] on div "Filter by status Filter by last modified Clear Selection (3) Bulk Edit Apply Te…" at bounding box center [784, 398] width 1568 height 697
click at [1412, 70] on button "Bulk Actions" at bounding box center [1401, 78] width 79 height 23
click at [1392, 199] on span "Export" at bounding box center [1422, 202] width 99 height 16
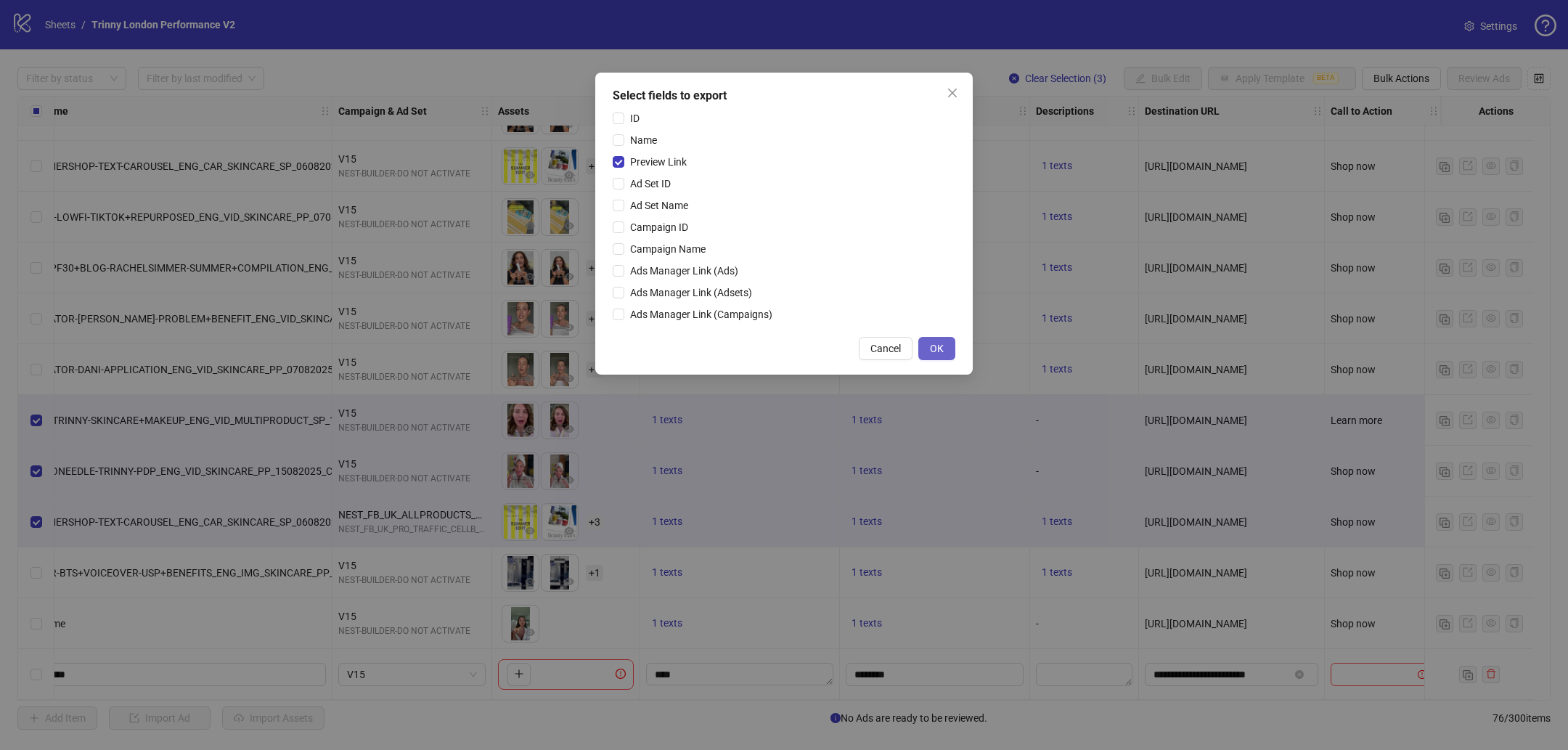
click at [938, 350] on span "OK" at bounding box center [937, 348] width 14 height 12
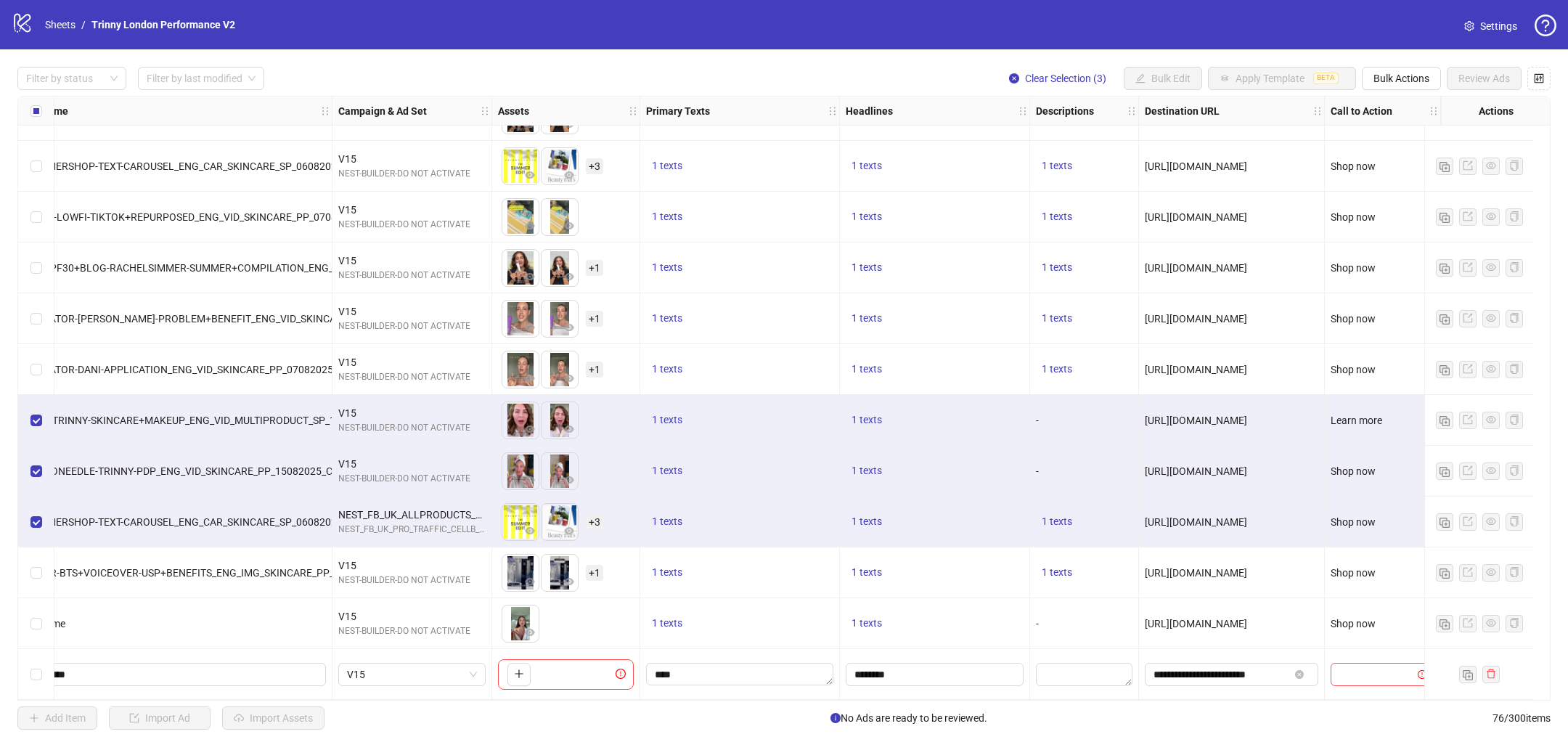
scroll to position [3256, 165]
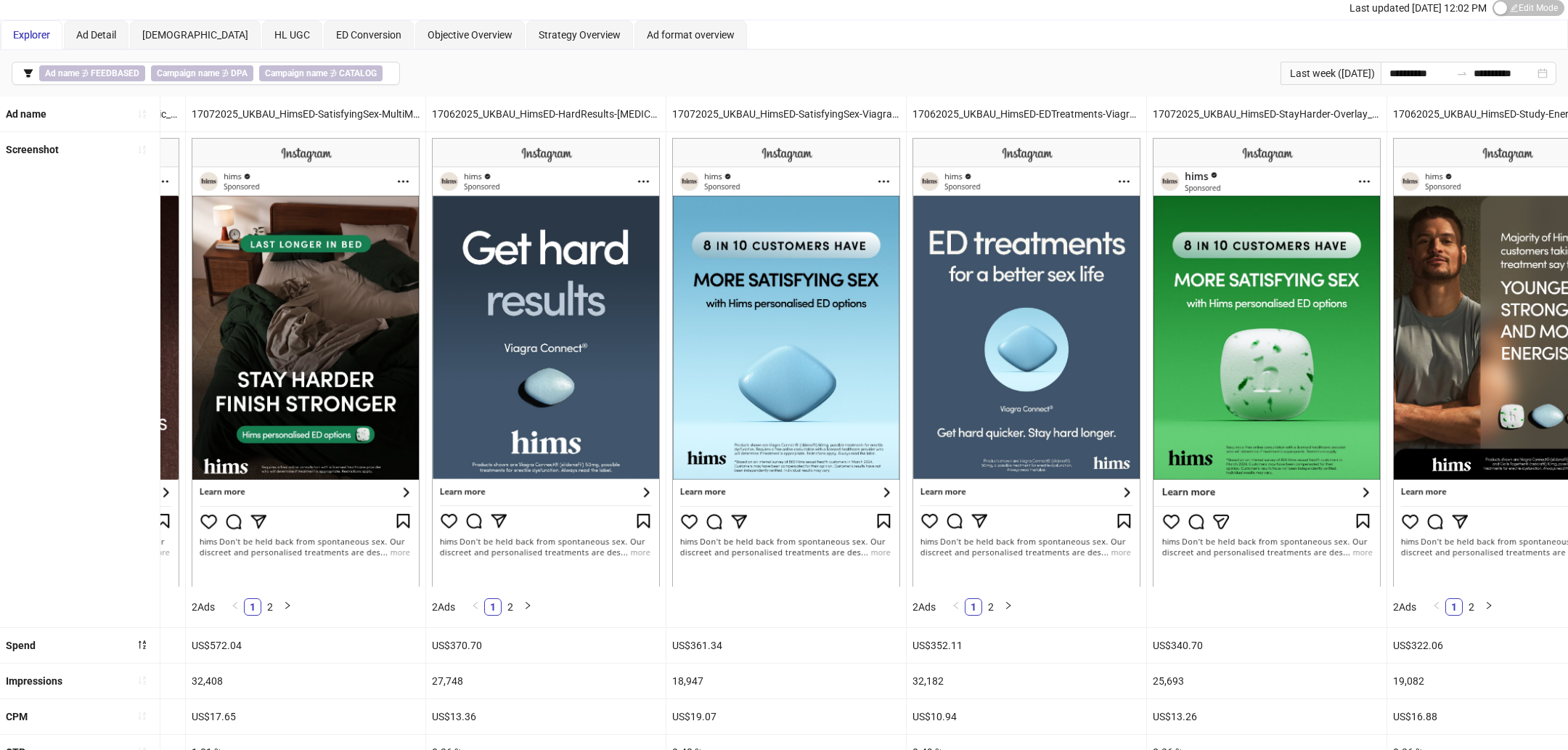
scroll to position [67, 0]
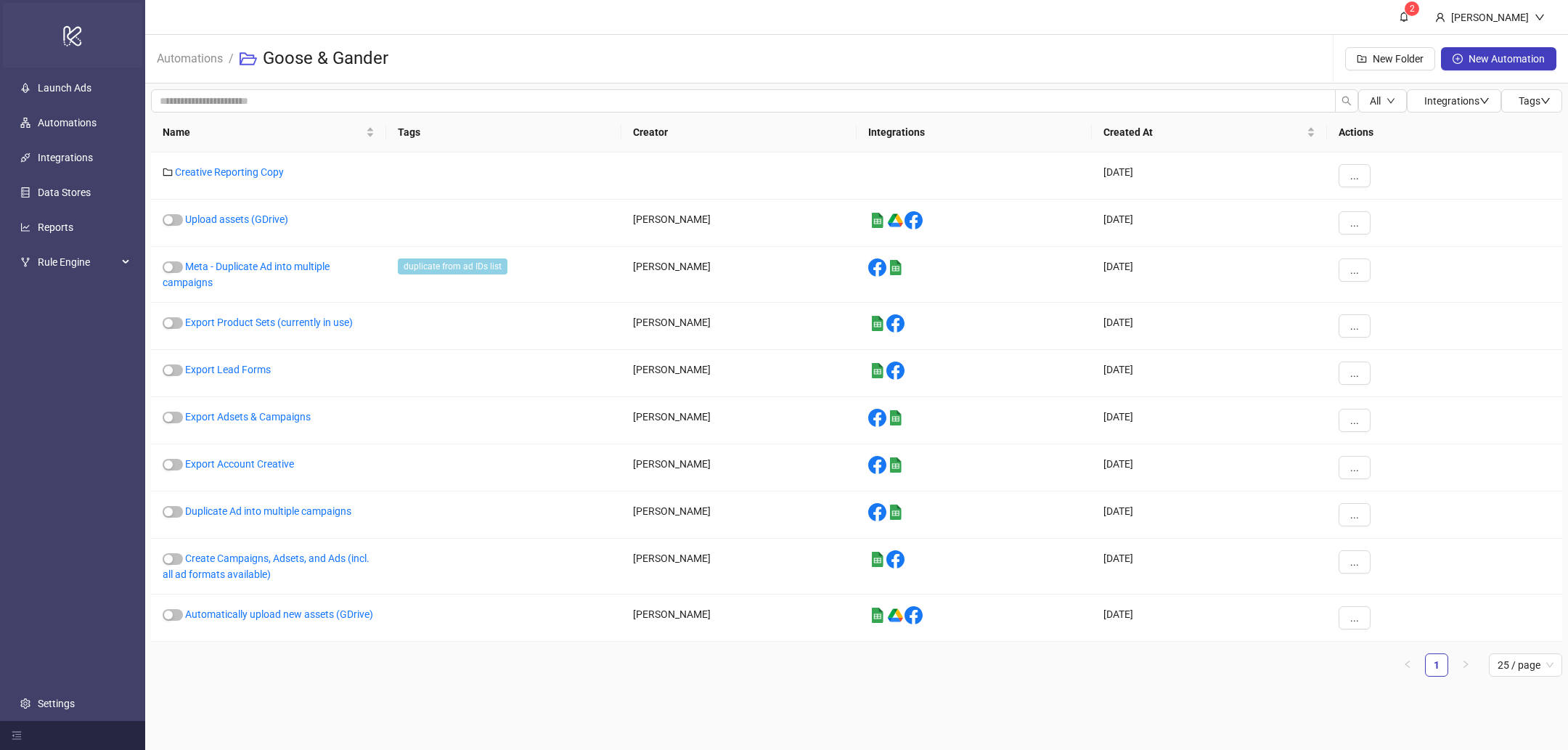
click at [72, 32] on icon "logo/logo-mobile" at bounding box center [72, 35] width 20 height 35
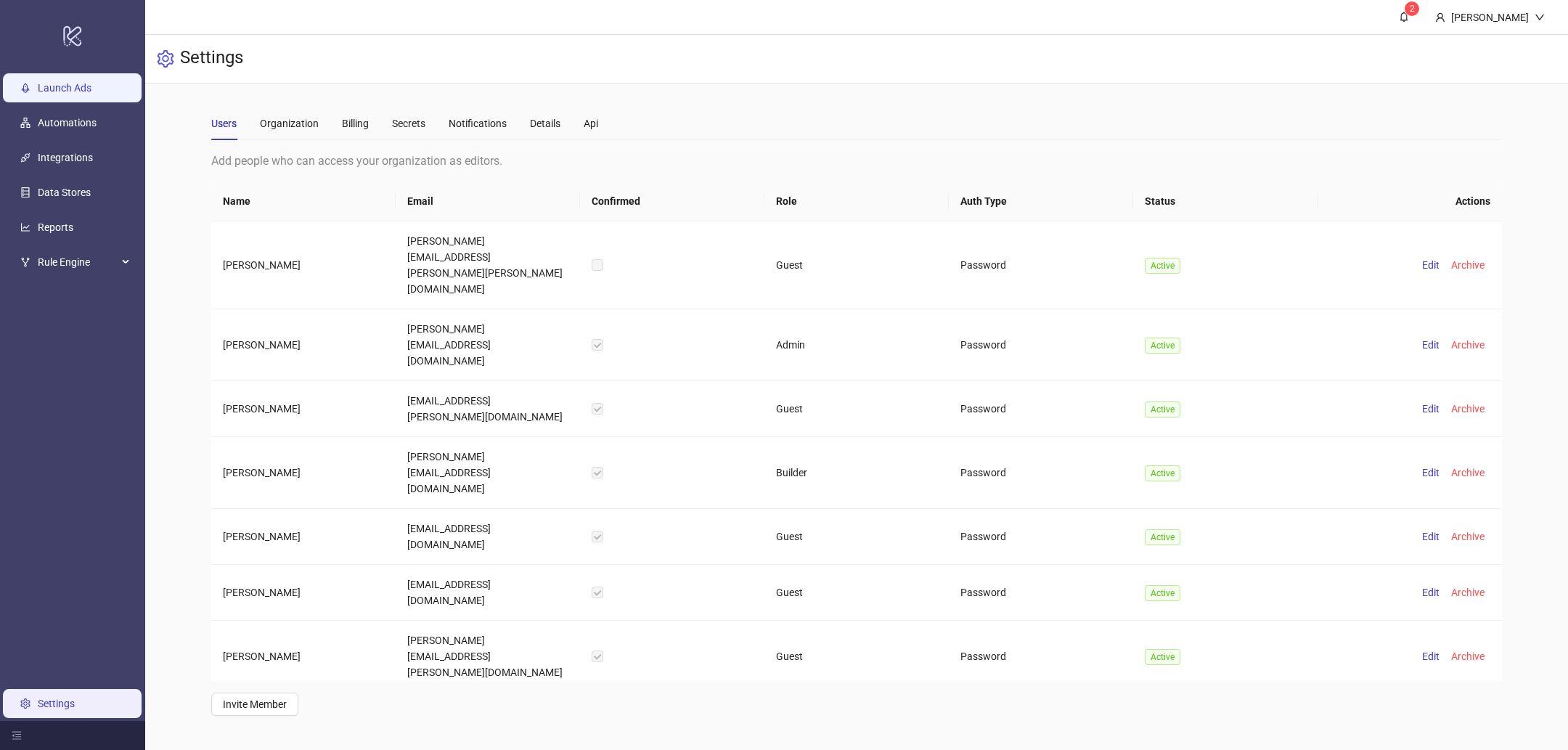
click at [60, 90] on link "Launch Ads" at bounding box center [64, 88] width 53 height 12
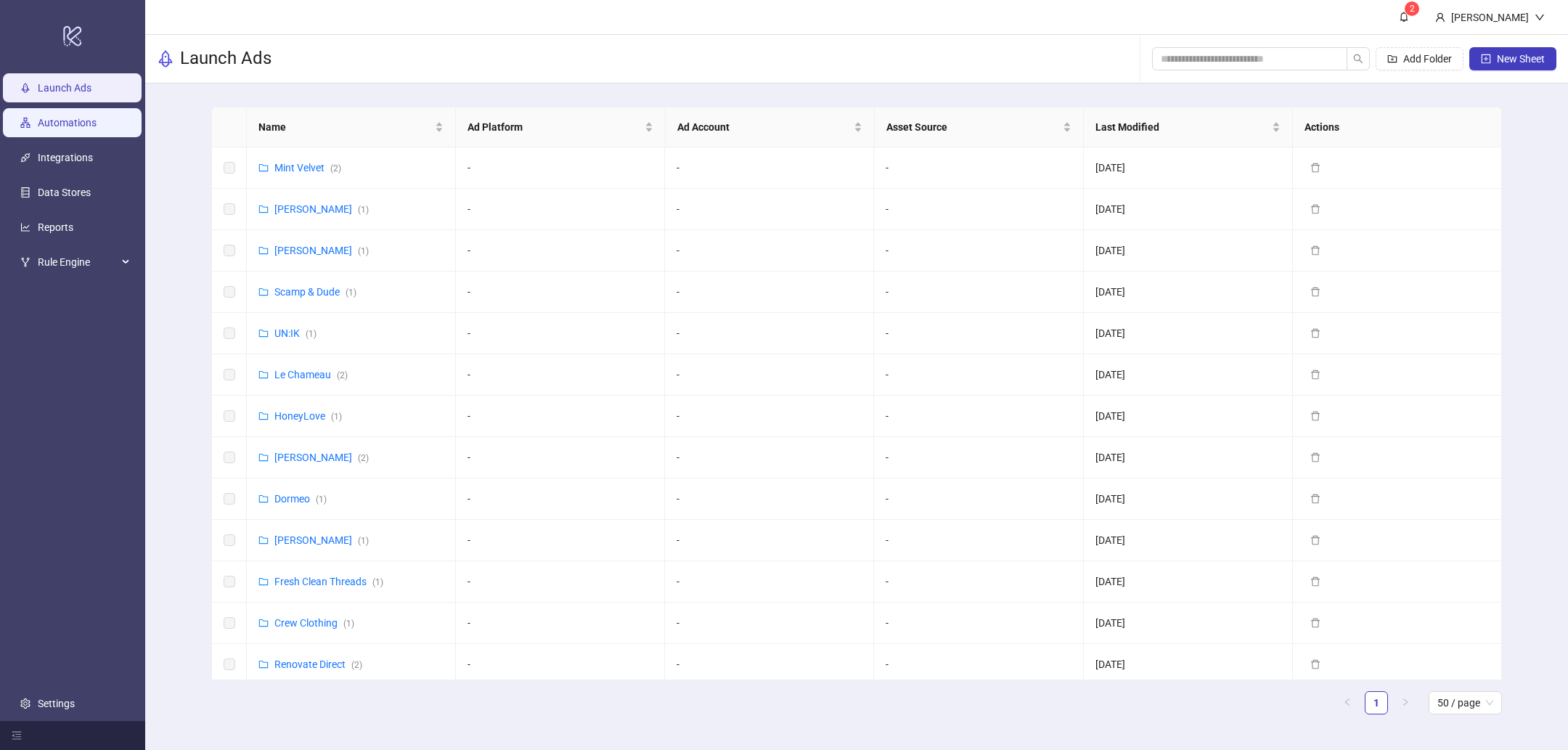
click at [89, 125] on link "Automations" at bounding box center [67, 123] width 59 height 12
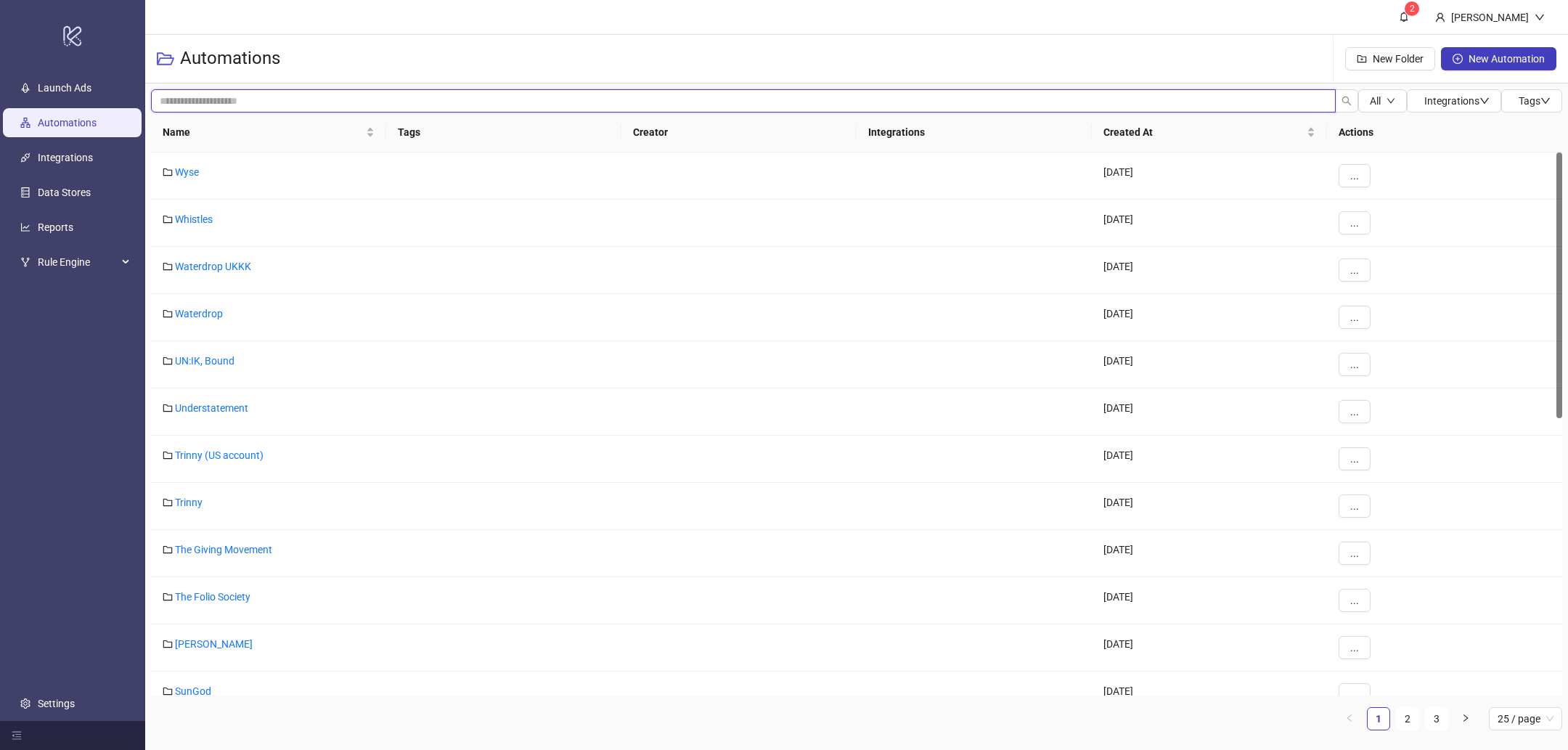
click at [276, 93] on input "search" at bounding box center [743, 100] width 1185 height 23
type input "*"
click at [190, 262] on link "Trinny" at bounding box center [188, 268] width 27 height 12
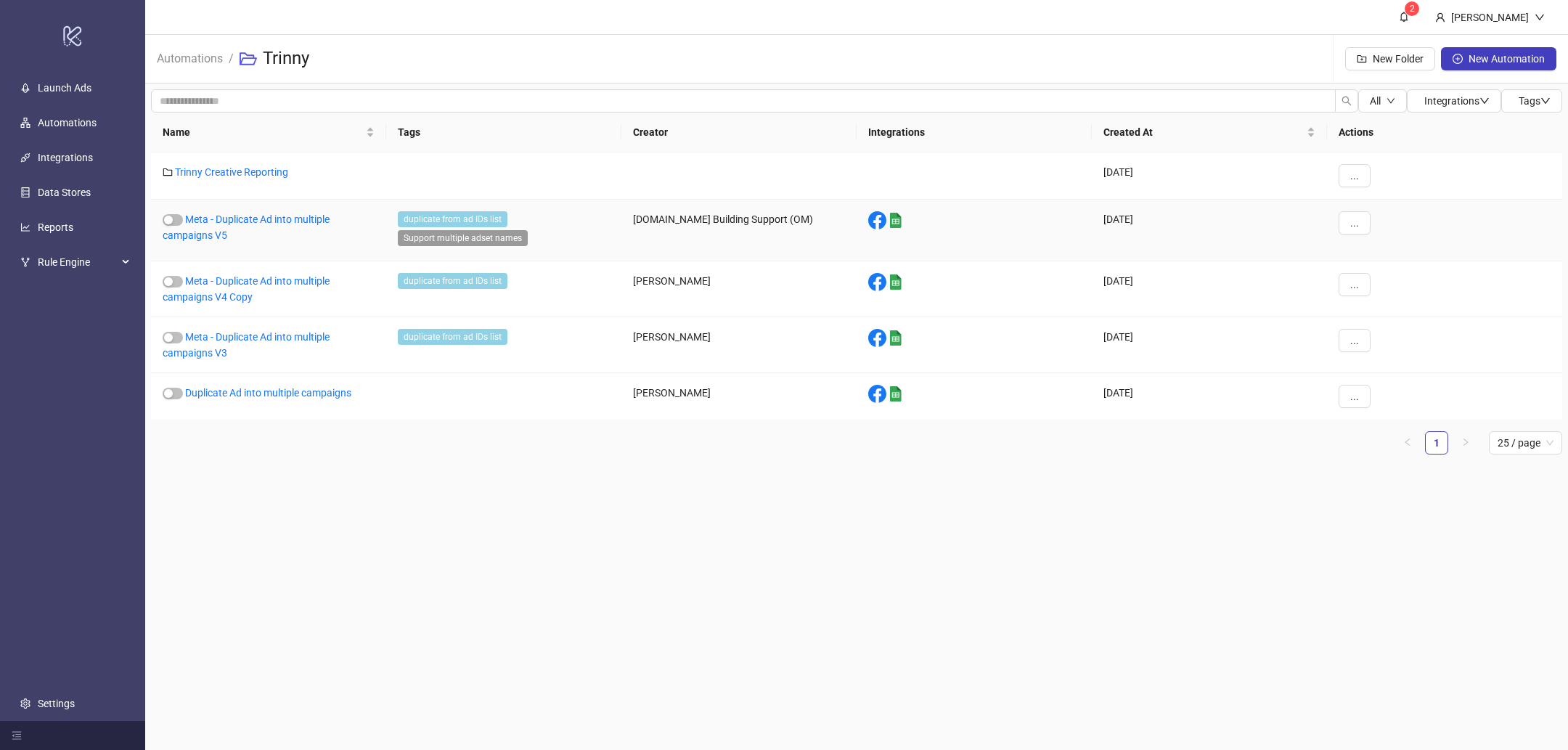
click at [277, 214] on link "Meta - Duplicate Ad into multiple campaigns V5" at bounding box center [245, 227] width 167 height 27
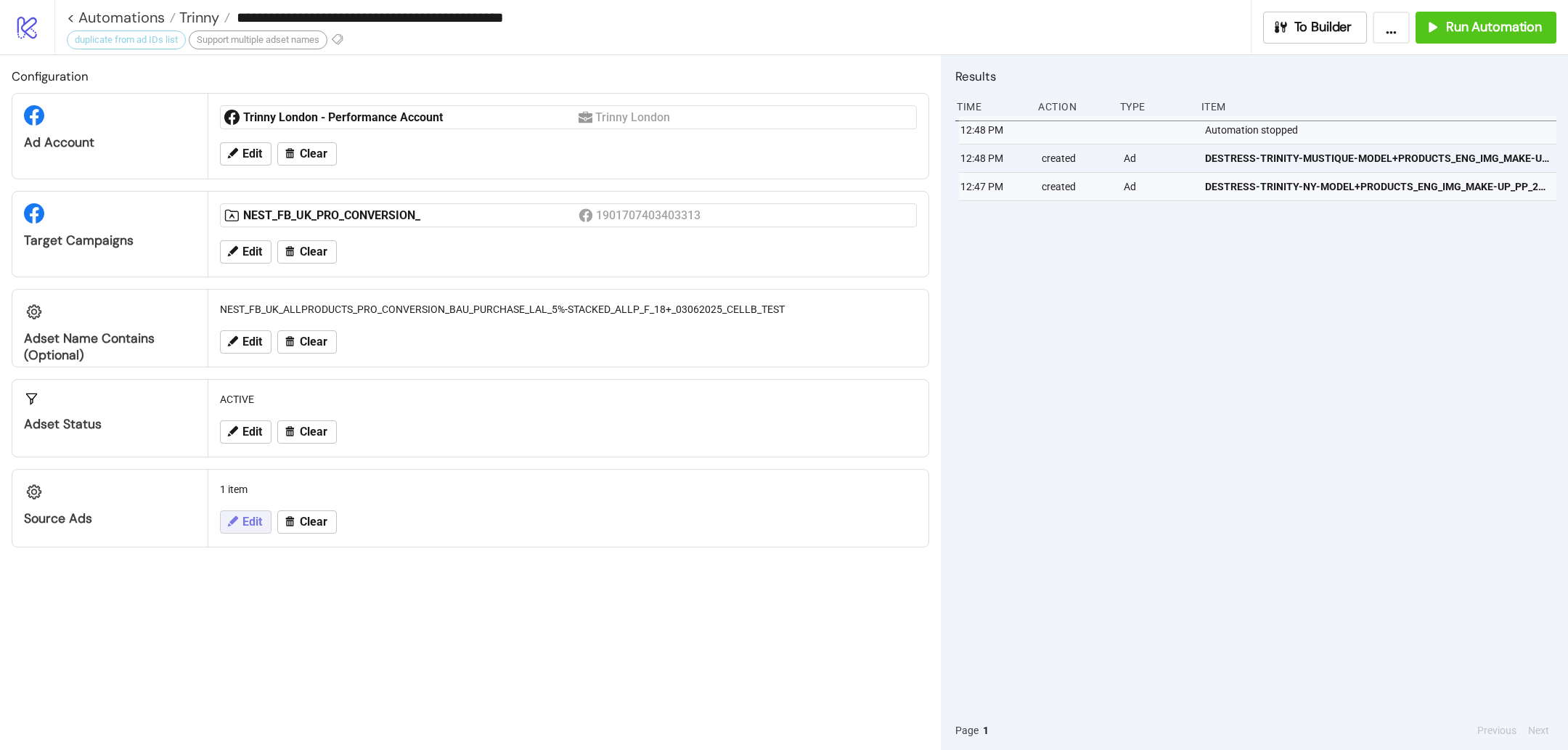
click at [248, 524] on span "Edit" at bounding box center [252, 522] width 19 height 13
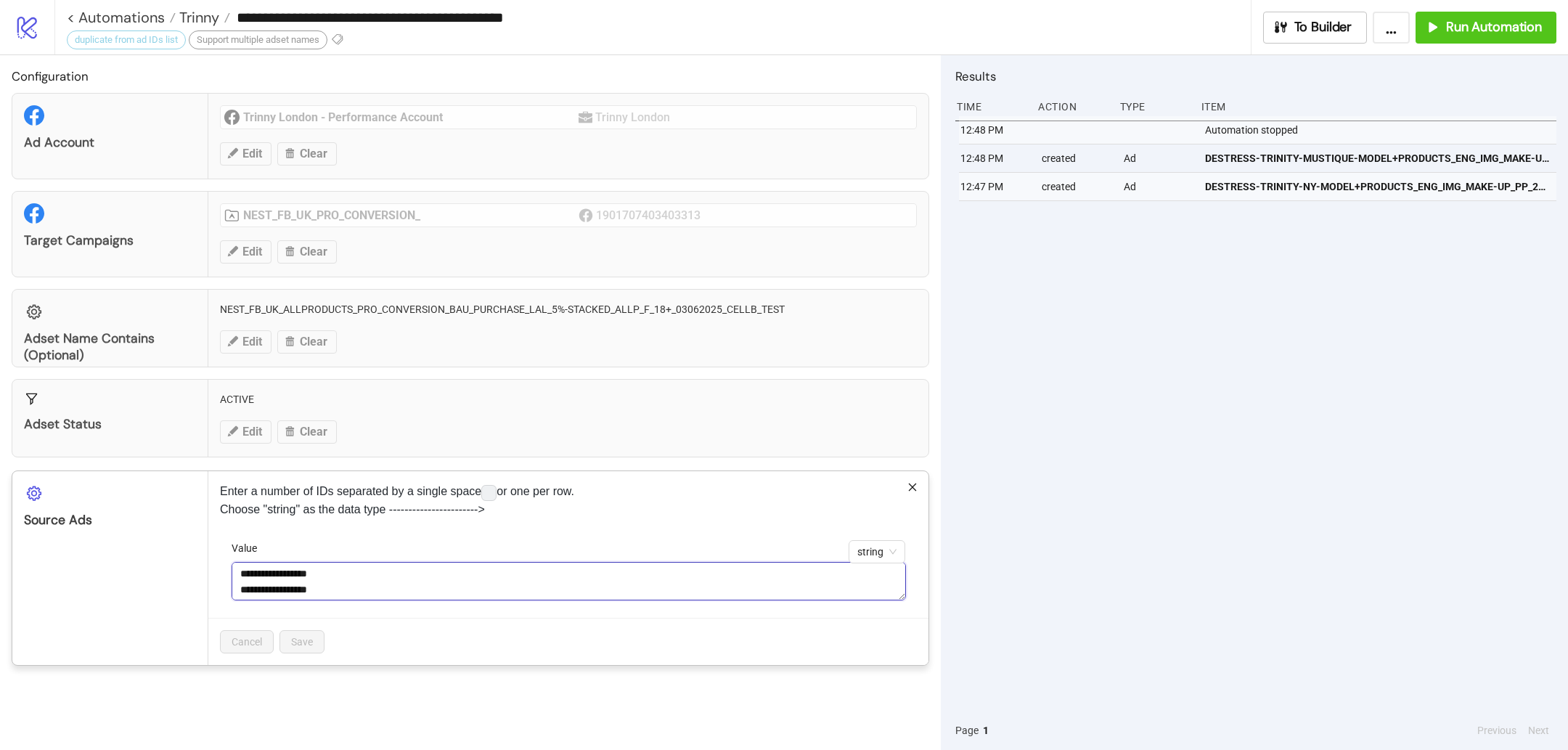
click at [319, 577] on textarea "**********" at bounding box center [568, 581] width 674 height 39
paste textarea
type textarea "**********"
click at [306, 637] on span "Save" at bounding box center [302, 642] width 21 height 12
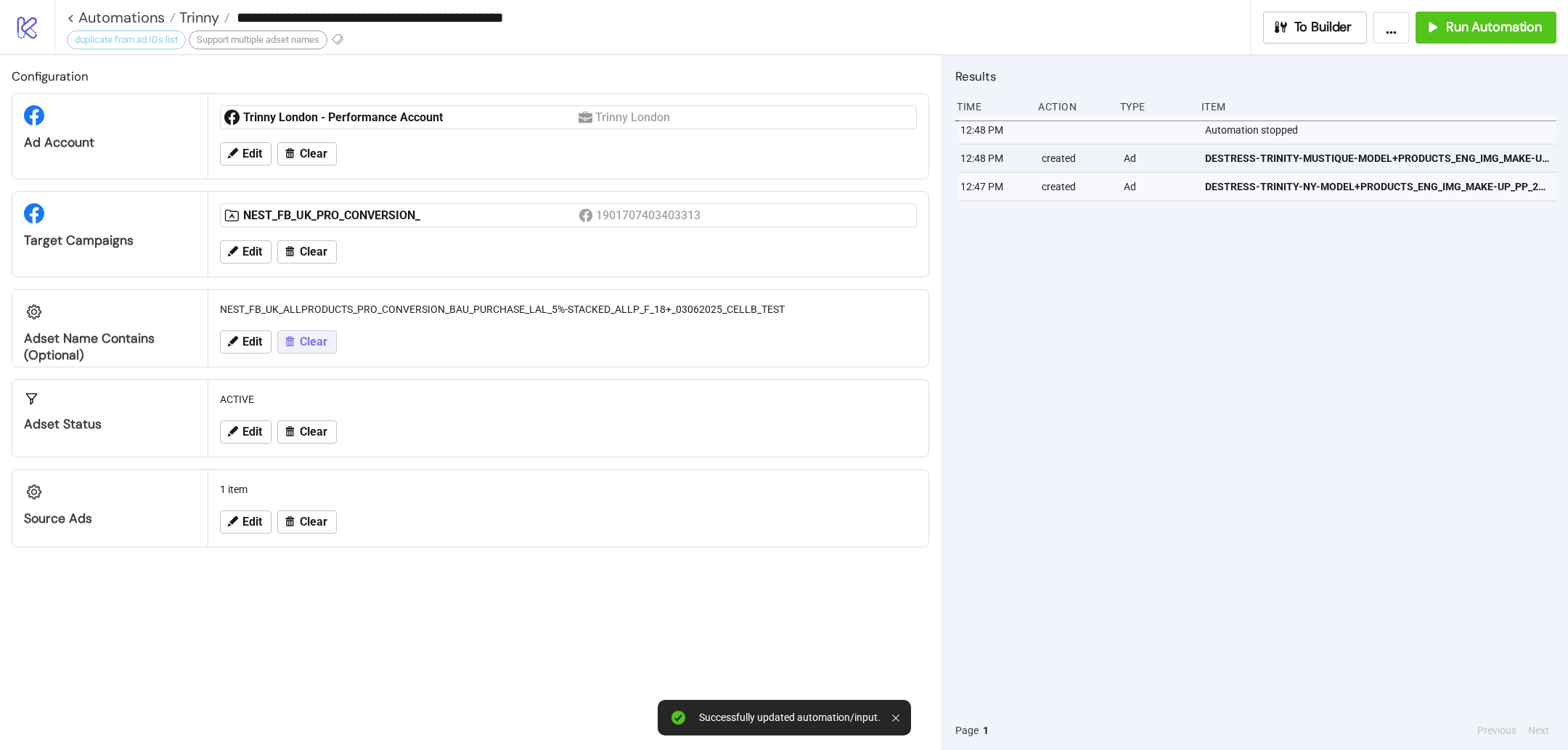
click at [310, 341] on span "Clear" at bounding box center [313, 342] width 27 height 13
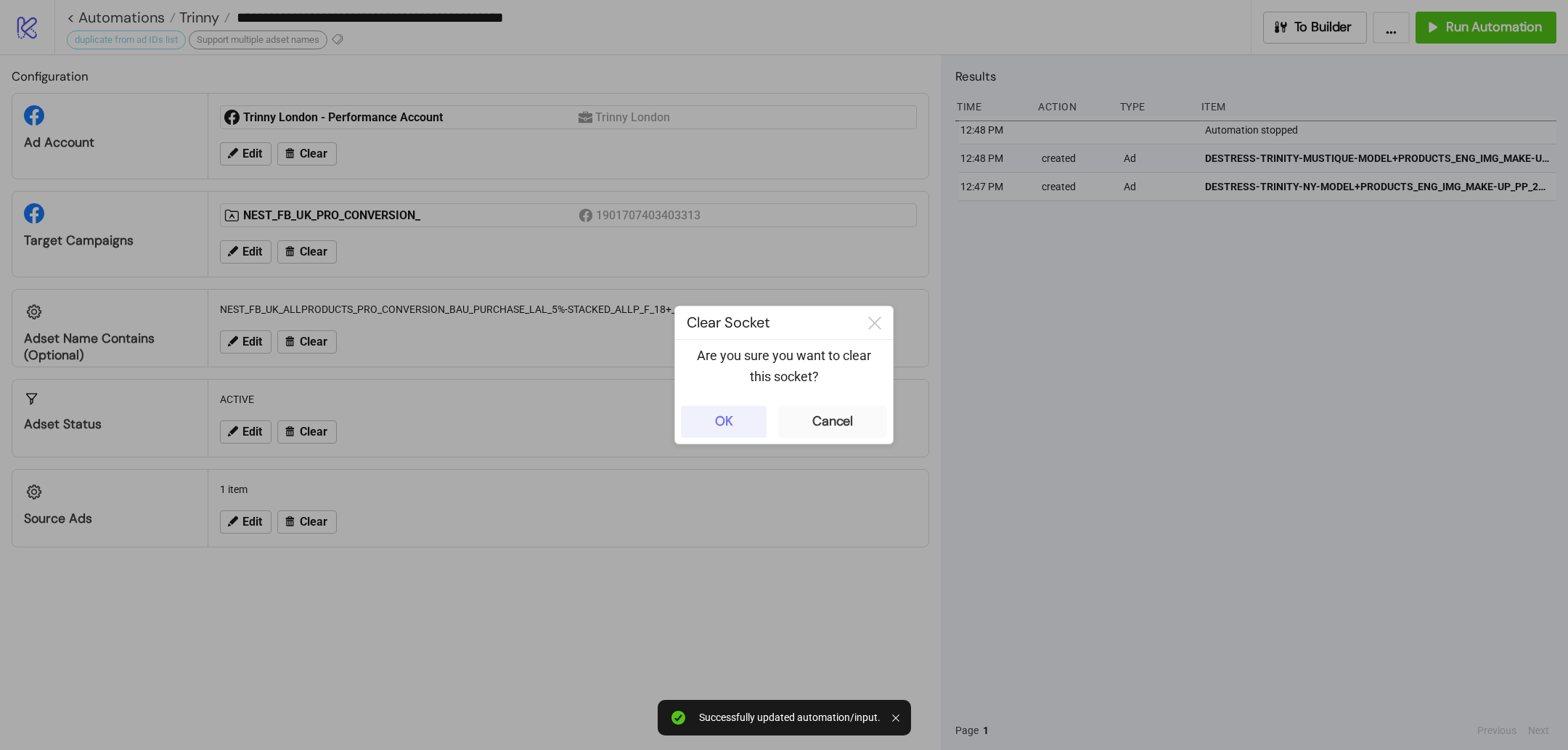
click at [732, 425] on button "OK" at bounding box center [724, 422] width 86 height 32
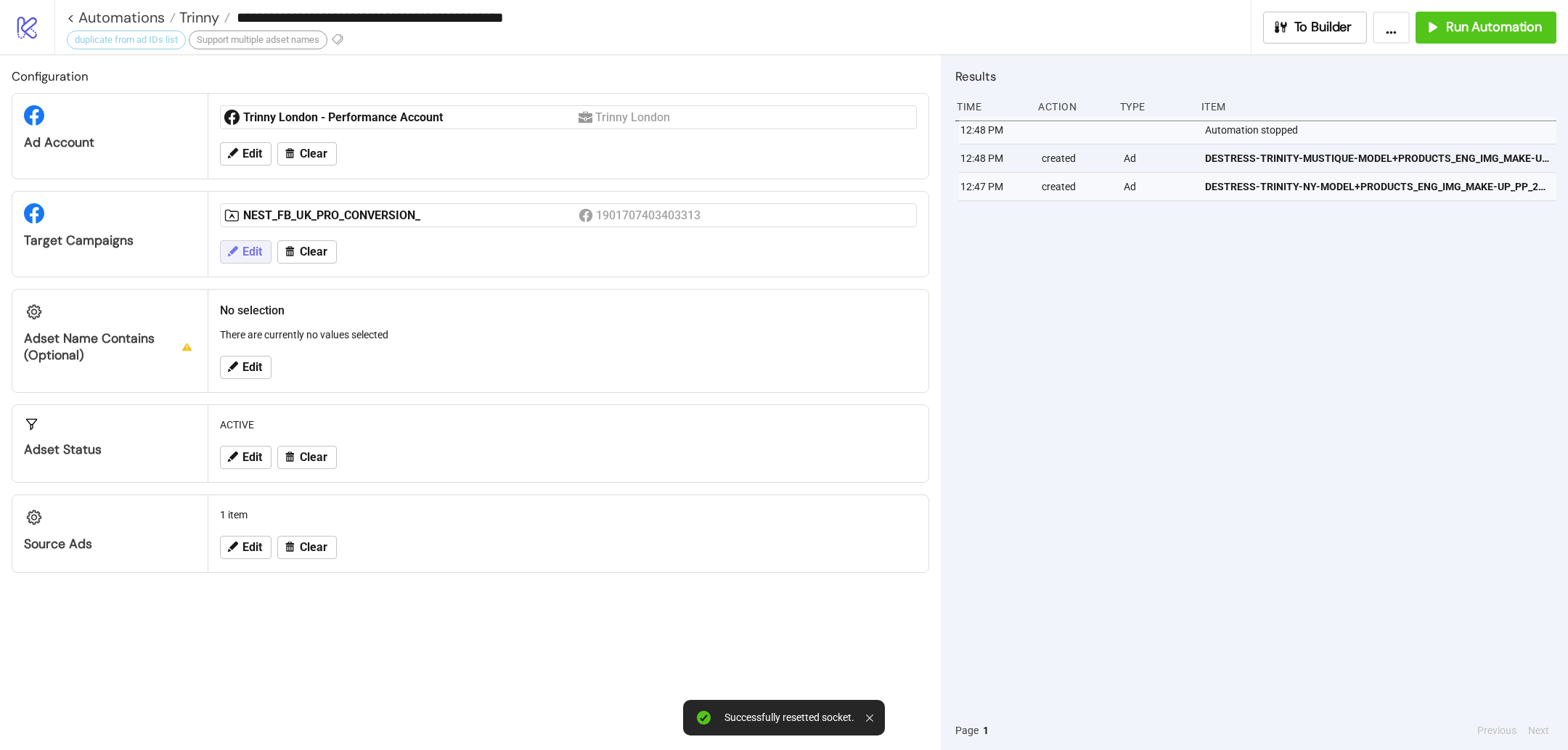
click at [257, 249] on span "Edit" at bounding box center [252, 252] width 19 height 13
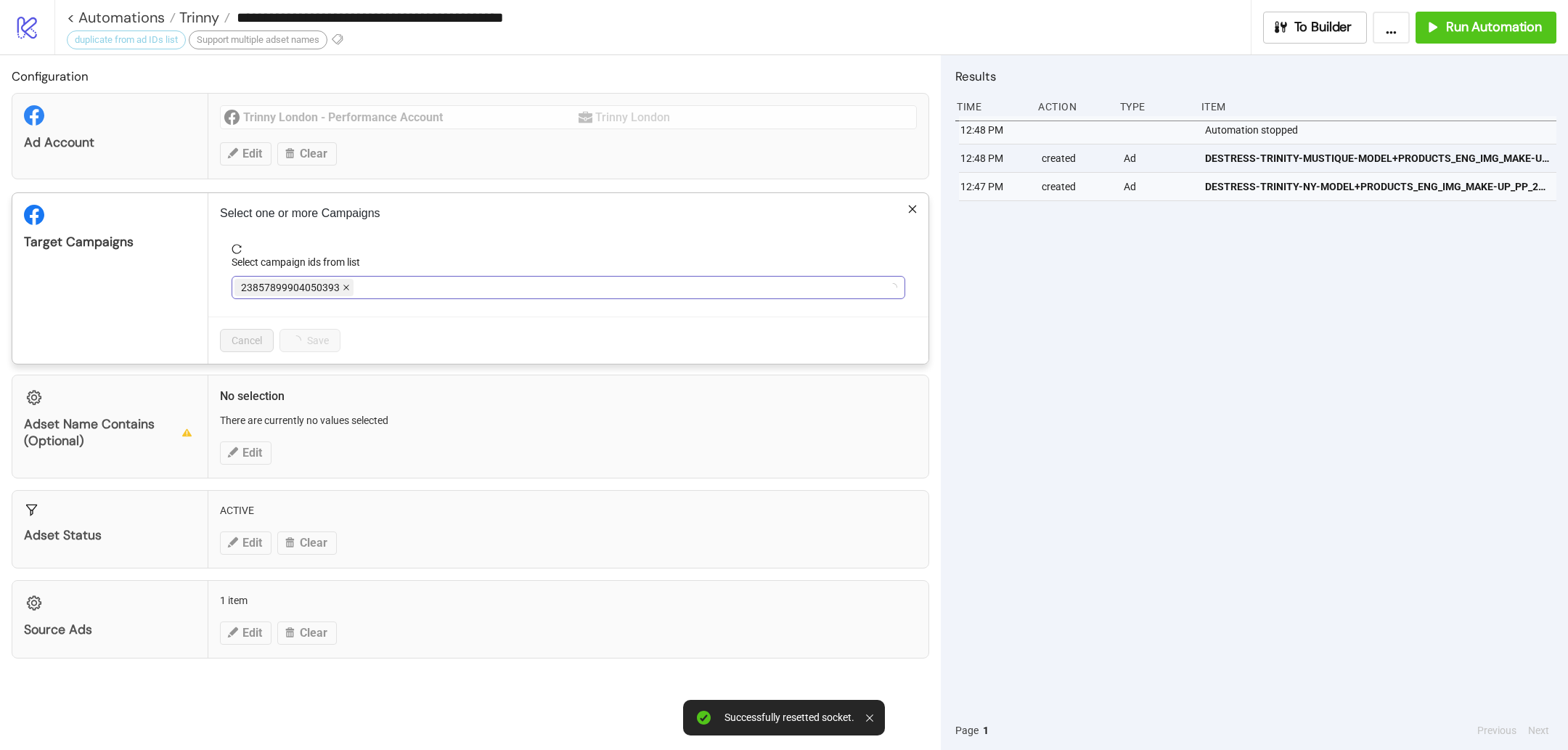
click at [342, 285] on icon "close" at bounding box center [346, 288] width 7 height 7
click at [352, 288] on div at bounding box center [560, 287] width 653 height 20
click at [402, 285] on icon "close" at bounding box center [403, 288] width 7 height 7
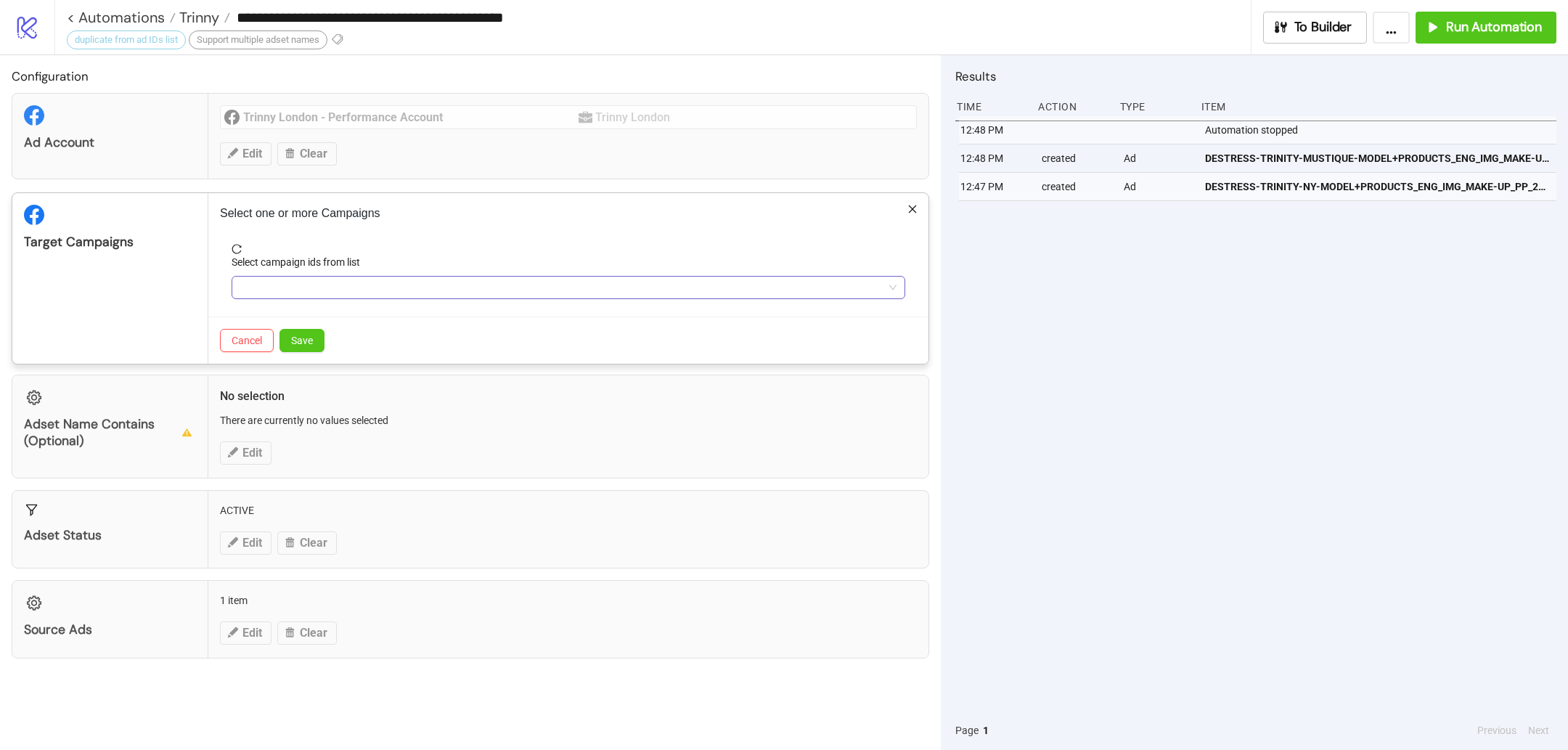
click at [402, 285] on div at bounding box center [560, 287] width 653 height 20
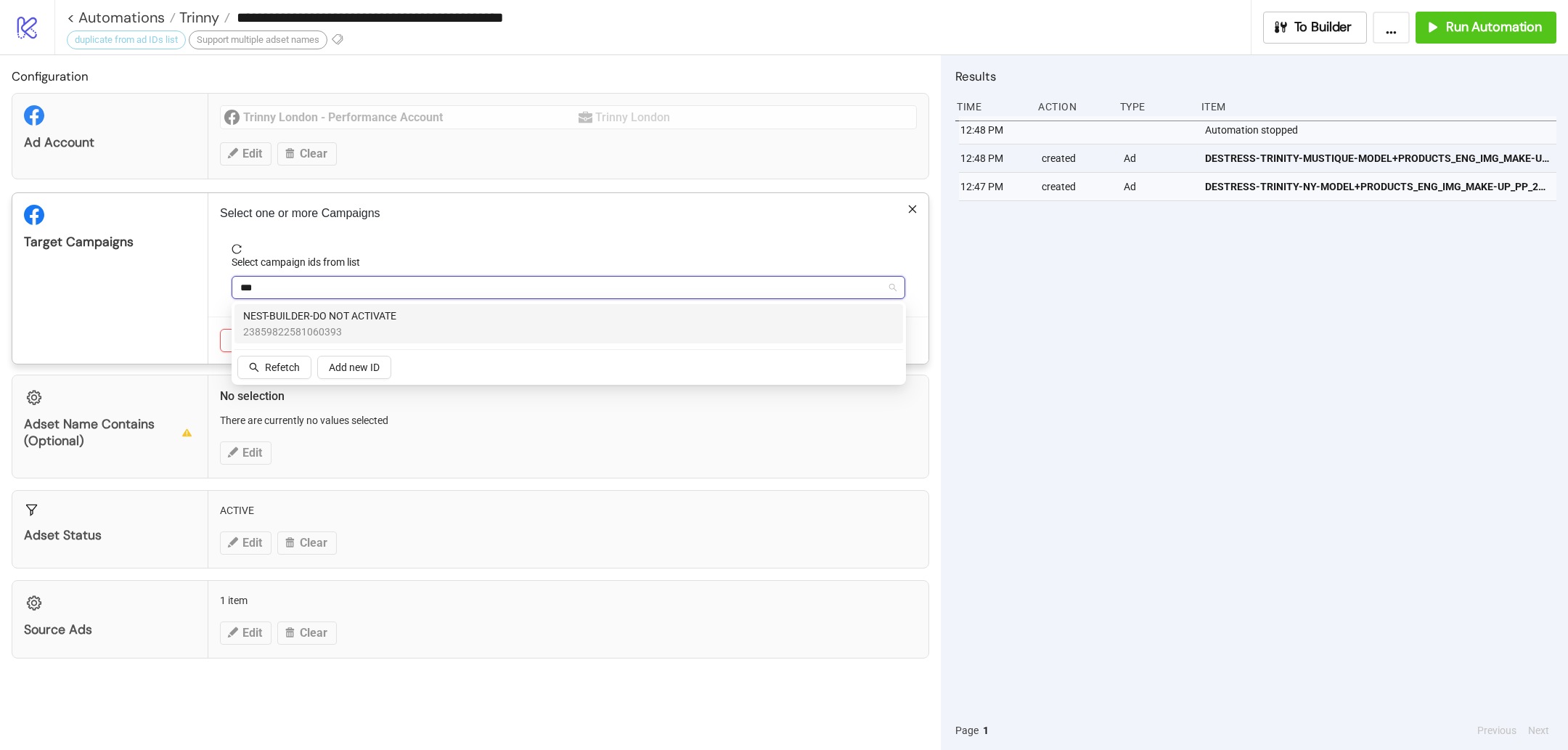
type input "****"
click at [356, 310] on span "NEST-BUILDER-DO NOT ACTIVATE" at bounding box center [319, 316] width 153 height 16
click at [166, 297] on div "Target Campaigns" at bounding box center [110, 279] width 196 height 170
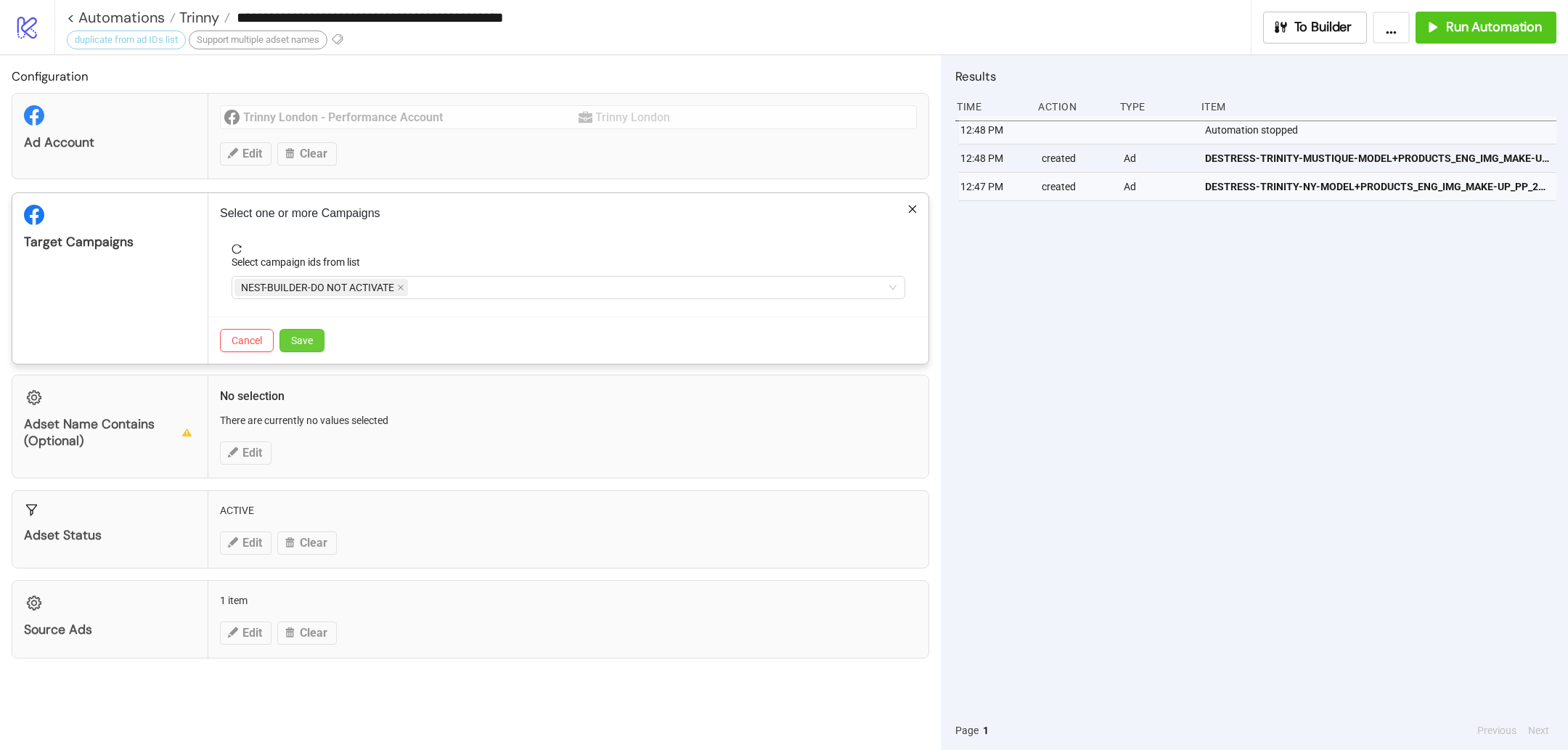
click at [305, 332] on button "Save" at bounding box center [302, 340] width 45 height 23
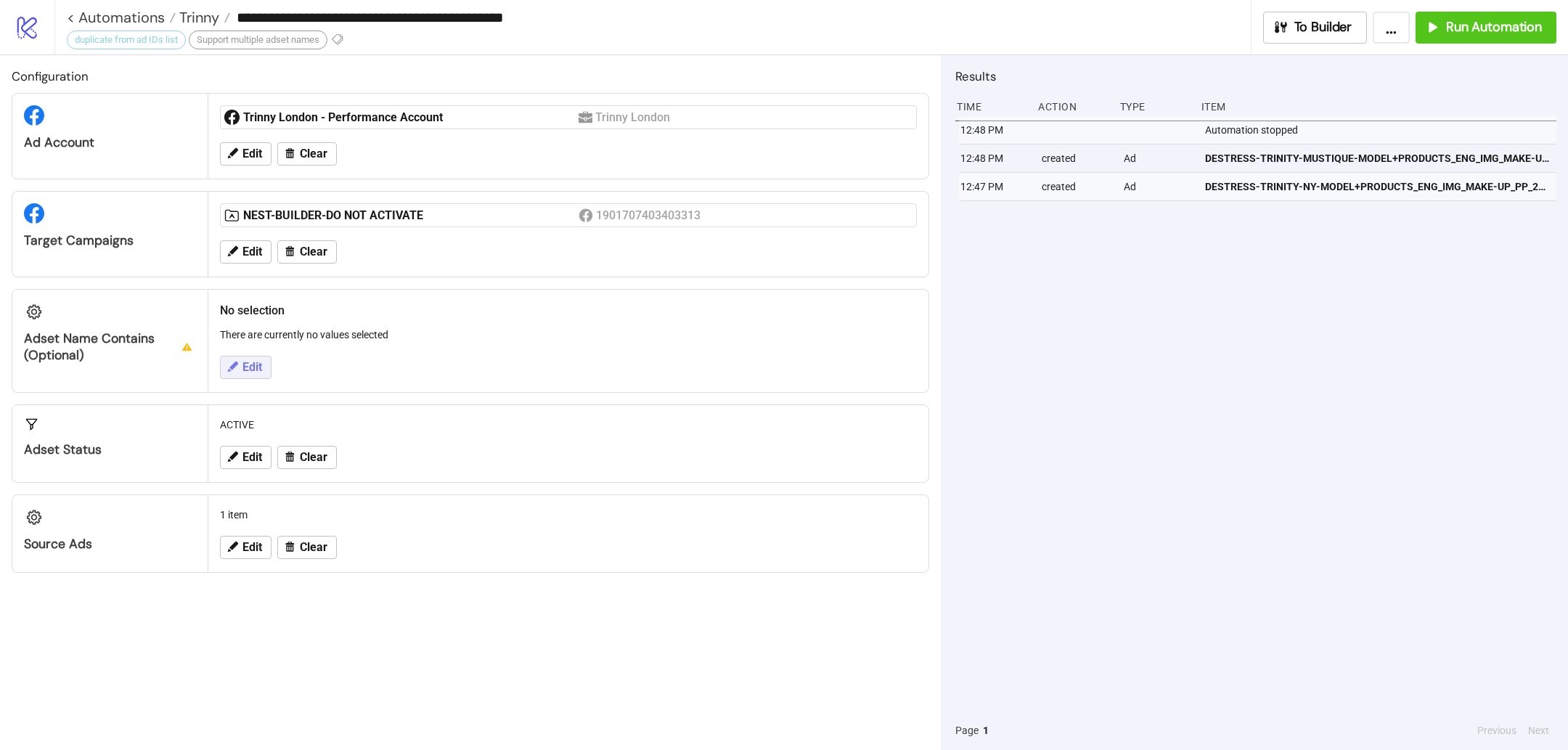
click at [239, 370] on button "Edit" at bounding box center [246, 367] width 52 height 23
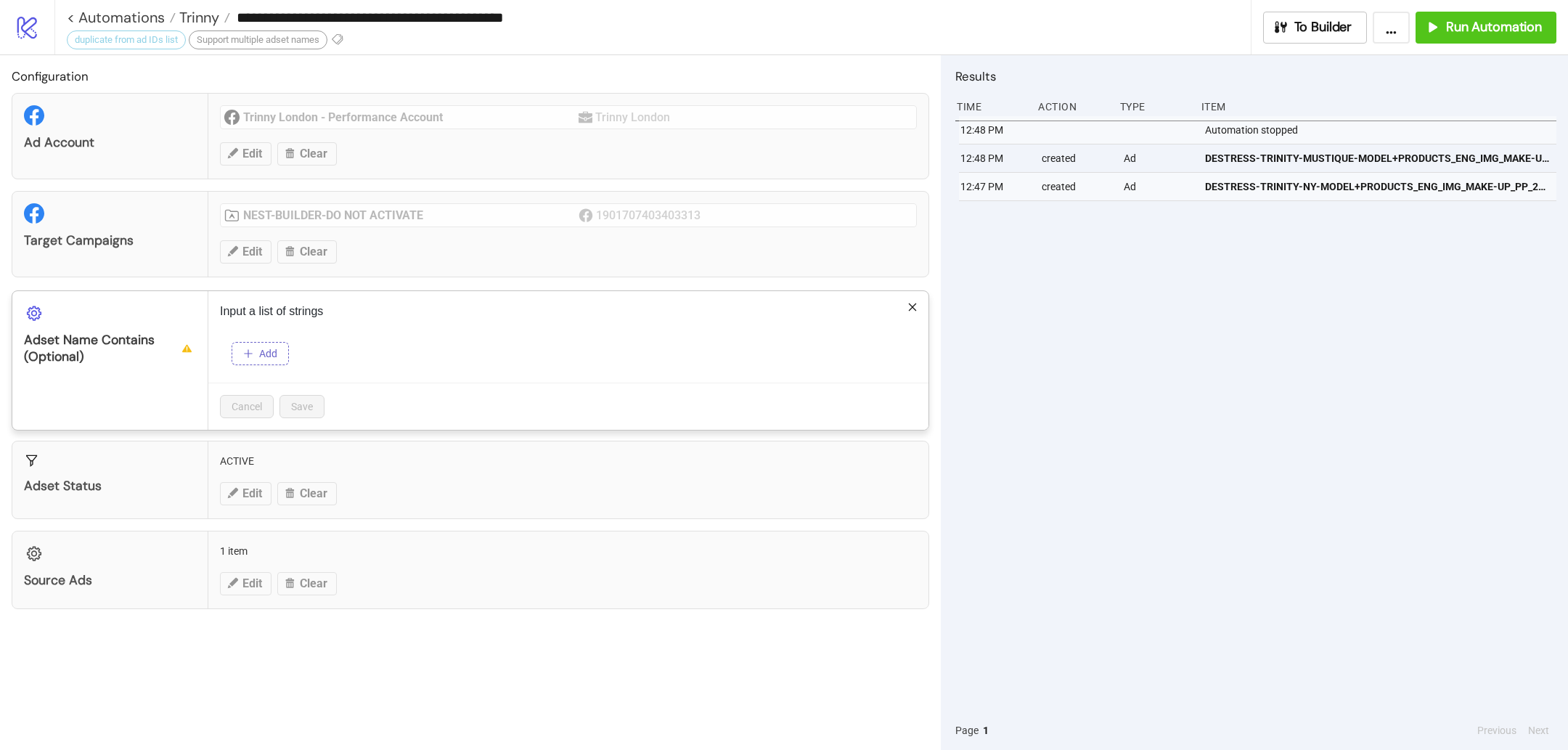
click at [266, 351] on span "Add" at bounding box center [268, 354] width 18 height 12
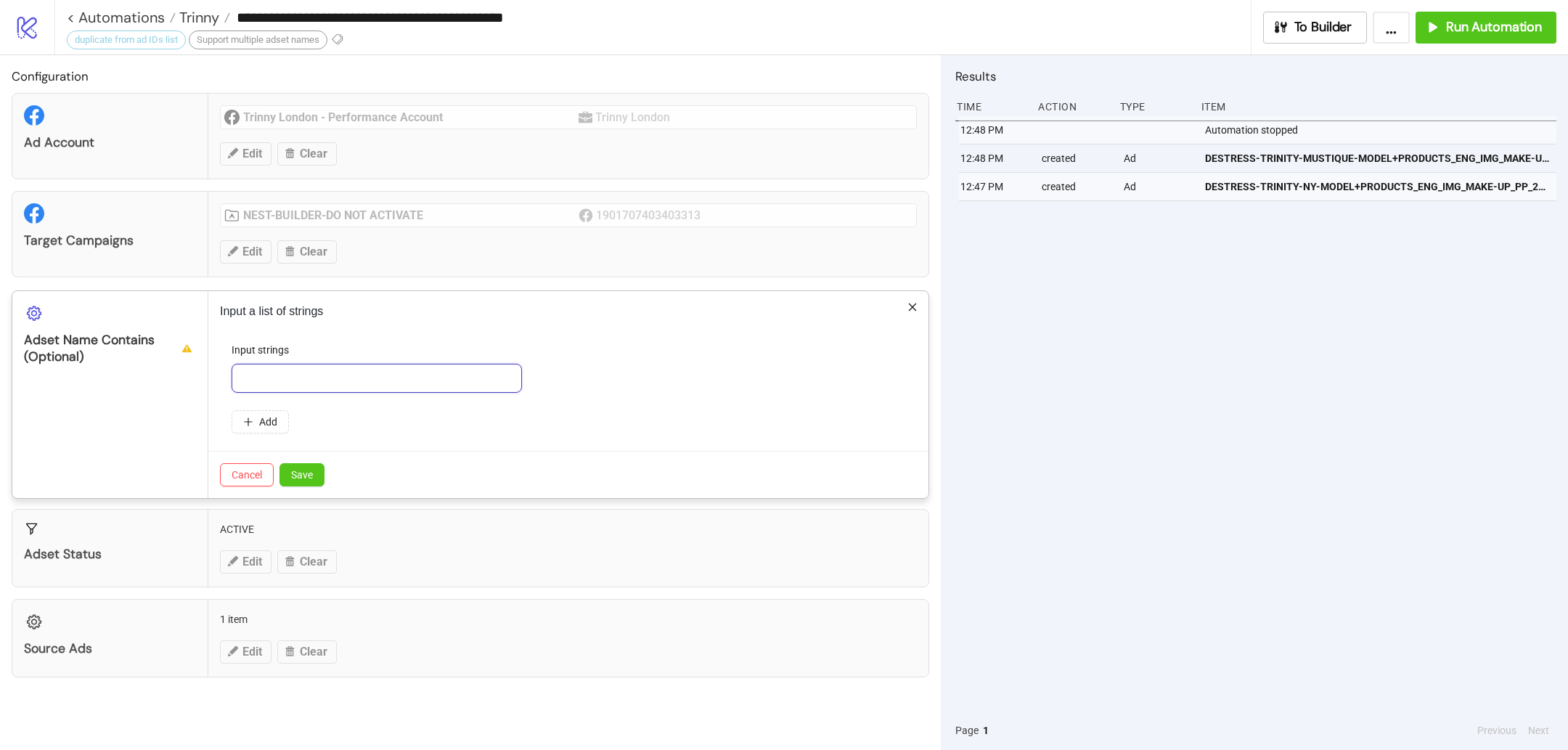
click at [290, 374] on input "text" at bounding box center [376, 378] width 290 height 29
type input "***"
click at [299, 463] on button "Save" at bounding box center [302, 474] width 45 height 23
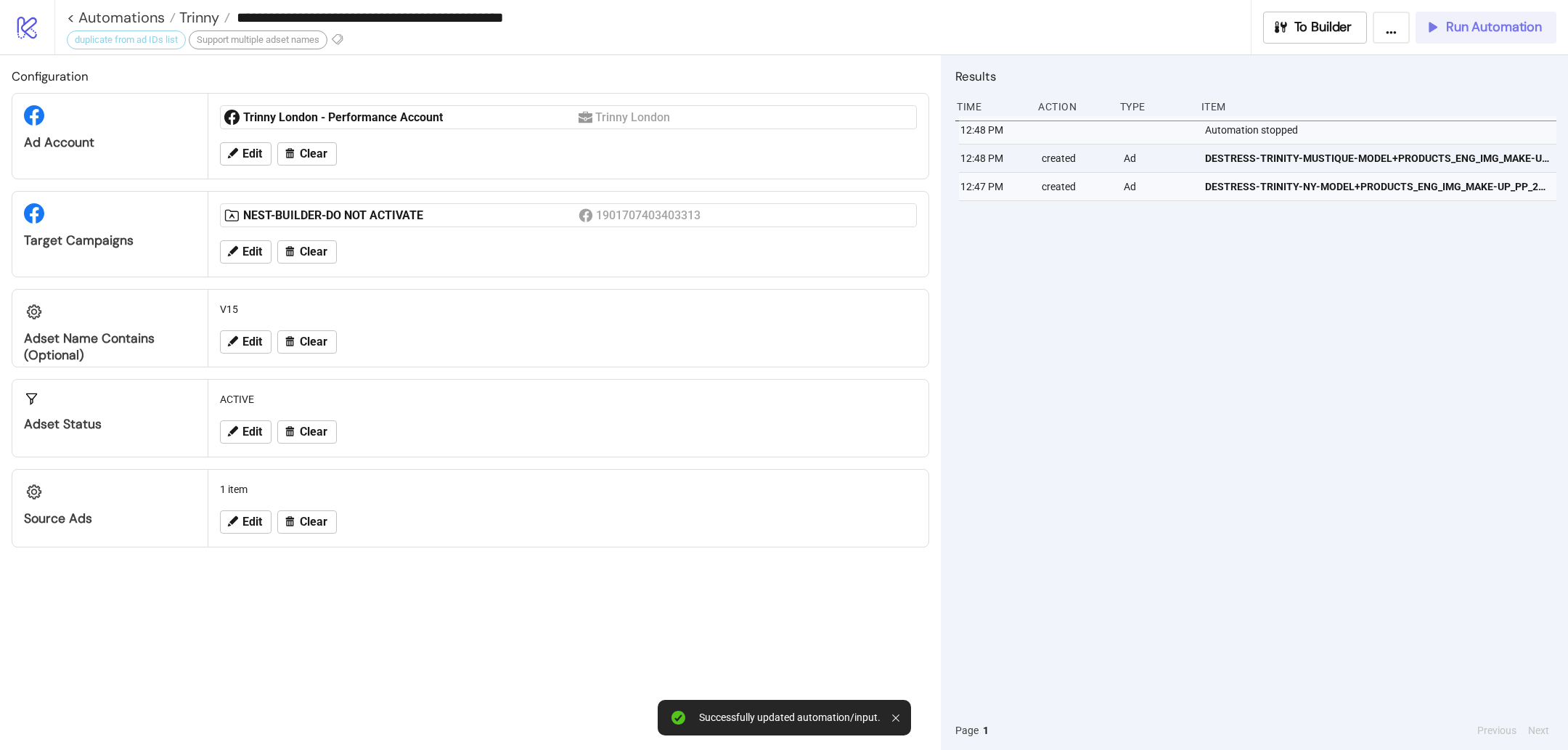
click at [1496, 27] on span "Run Automation" at bounding box center [1493, 27] width 96 height 17
